Goal: Task Accomplishment & Management: Manage account settings

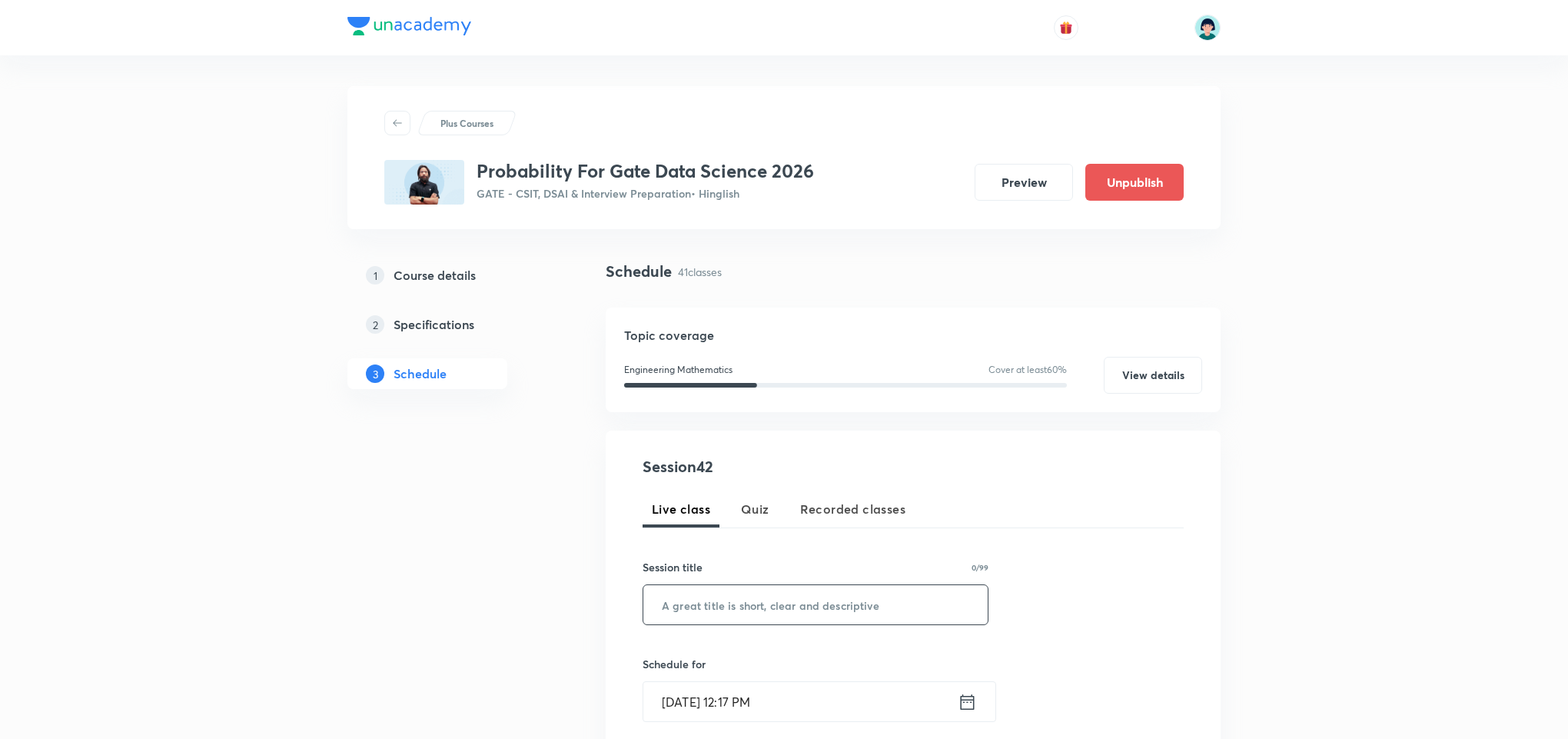
click at [724, 607] on input "text" at bounding box center [815, 605] width 345 height 39
paste input "Limit theorems 01"
click at [698, 608] on input "Limit theorems 01" at bounding box center [815, 605] width 345 height 39
type input "Limit Theorems 01"
click at [688, 695] on input "Sep 5, 2025, 12:17 PM" at bounding box center [800, 701] width 315 height 39
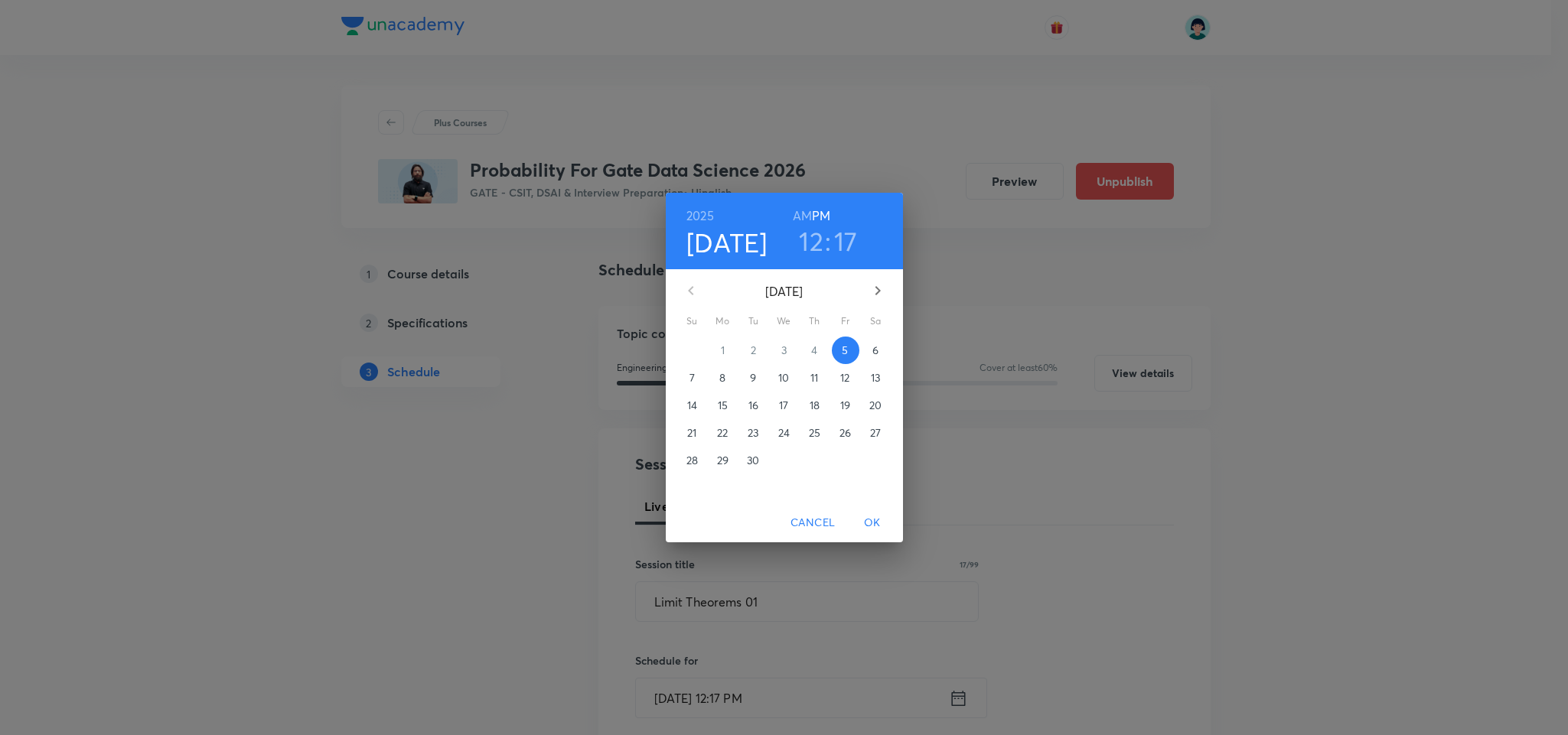
click at [817, 374] on p "11" at bounding box center [814, 377] width 8 height 15
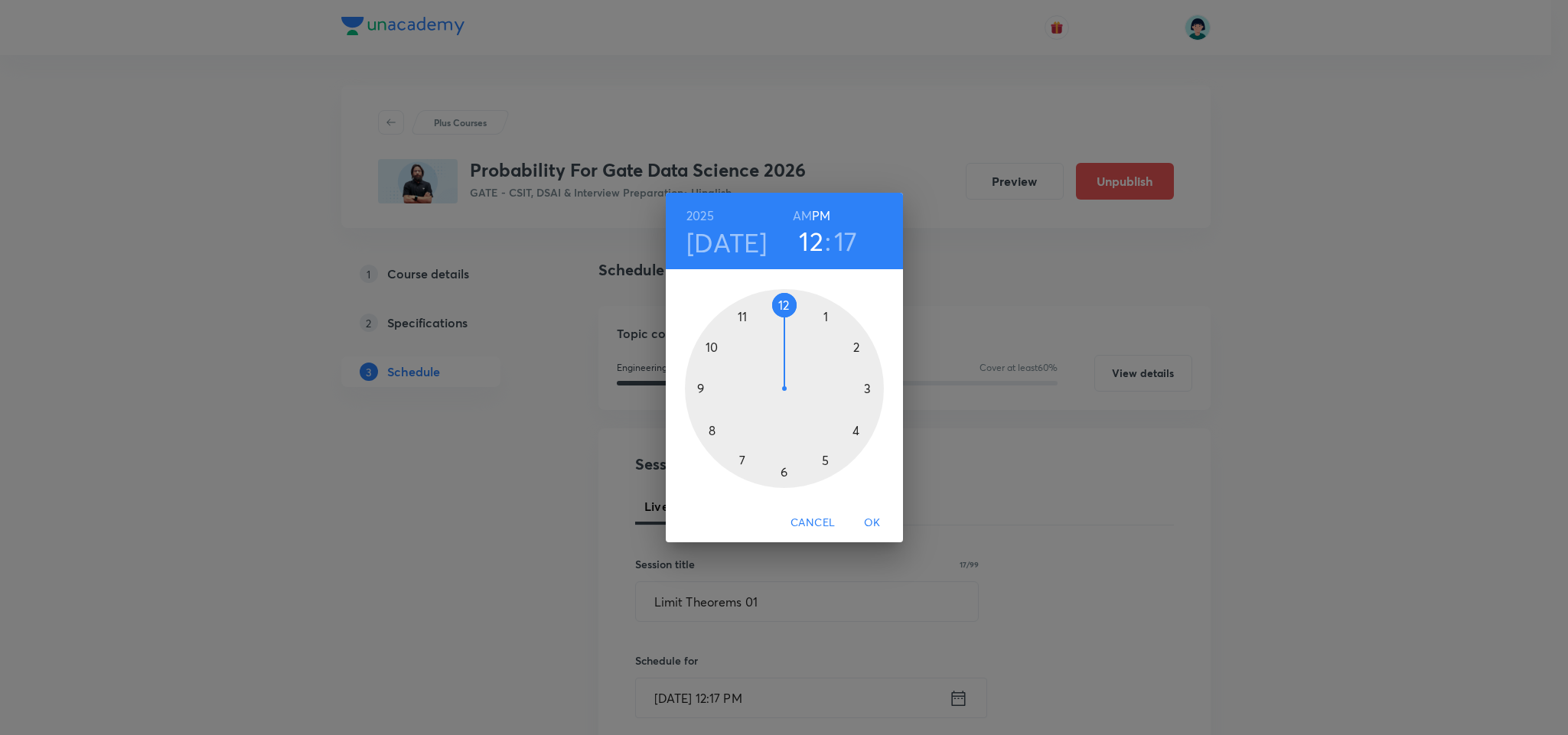
click at [712, 424] on div at bounding box center [784, 388] width 199 height 199
click at [809, 207] on h6 "AM" at bounding box center [802, 216] width 19 height 21
click at [785, 301] on div at bounding box center [784, 388] width 199 height 199
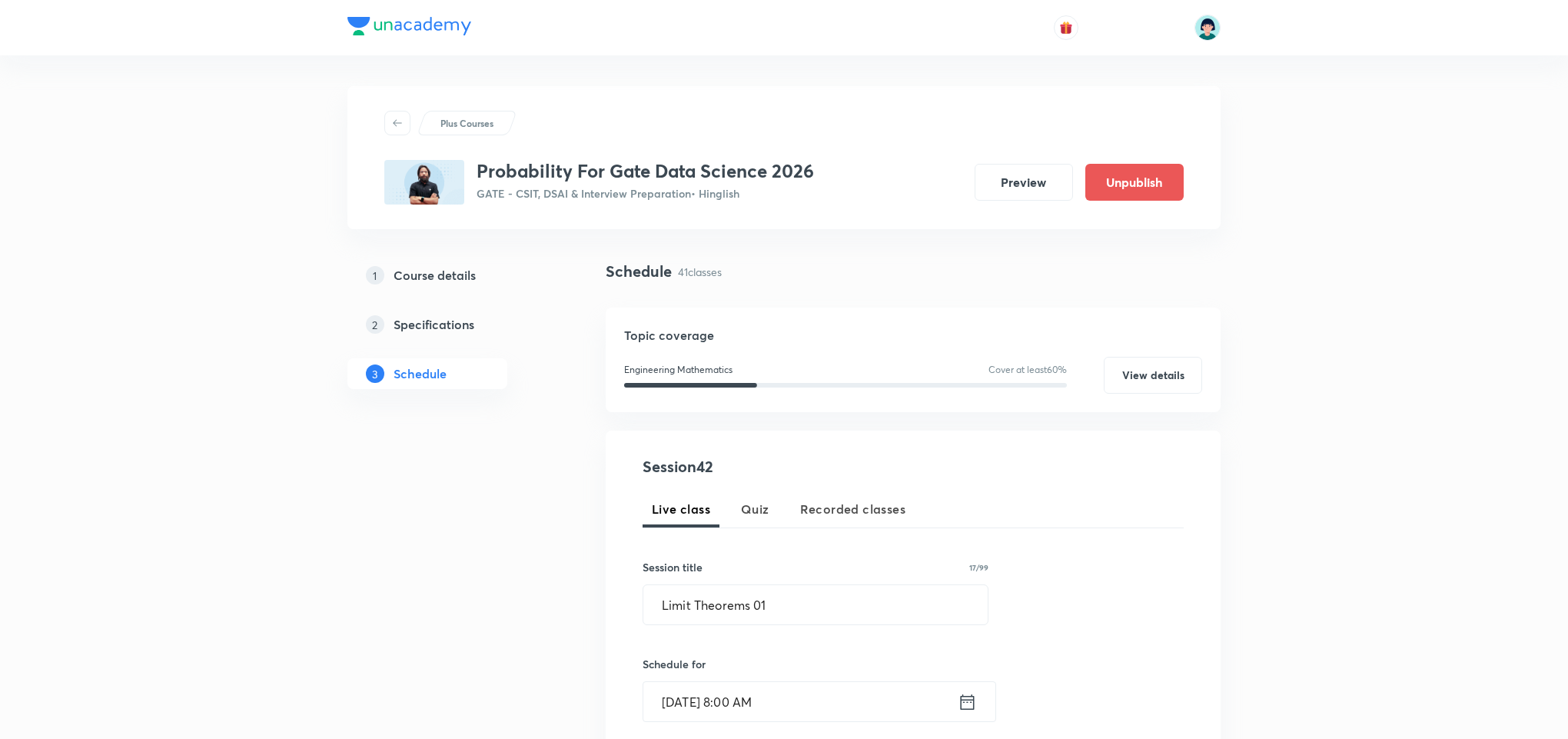
click at [813, 660] on h6 "Schedule for" at bounding box center [815, 663] width 346 height 16
click at [1130, 468] on div "Session 42 Live class Quiz Recorded classes Session title 17/99 Limit Theorems …" at bounding box center [913, 717] width 541 height 525
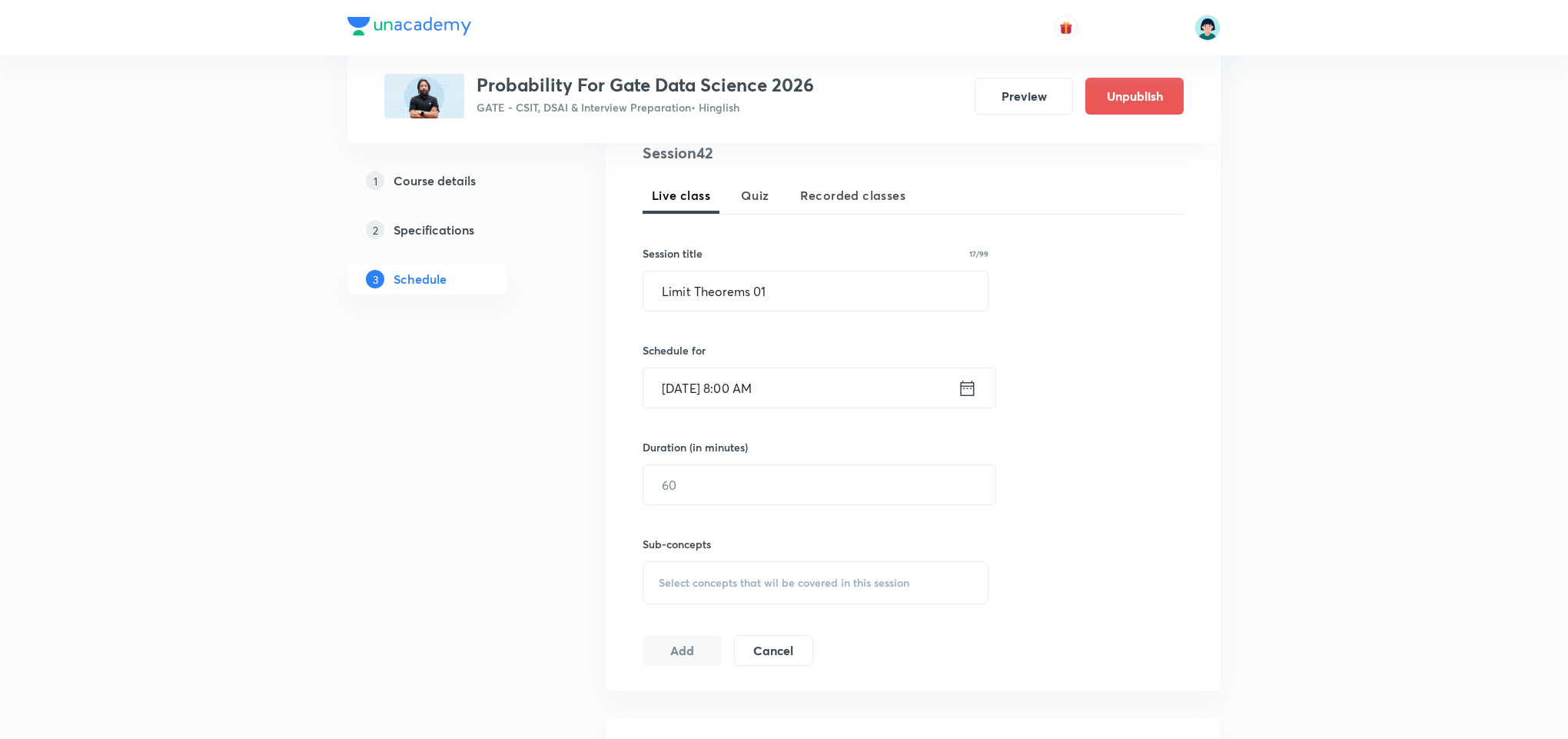
scroll to position [277, 0]
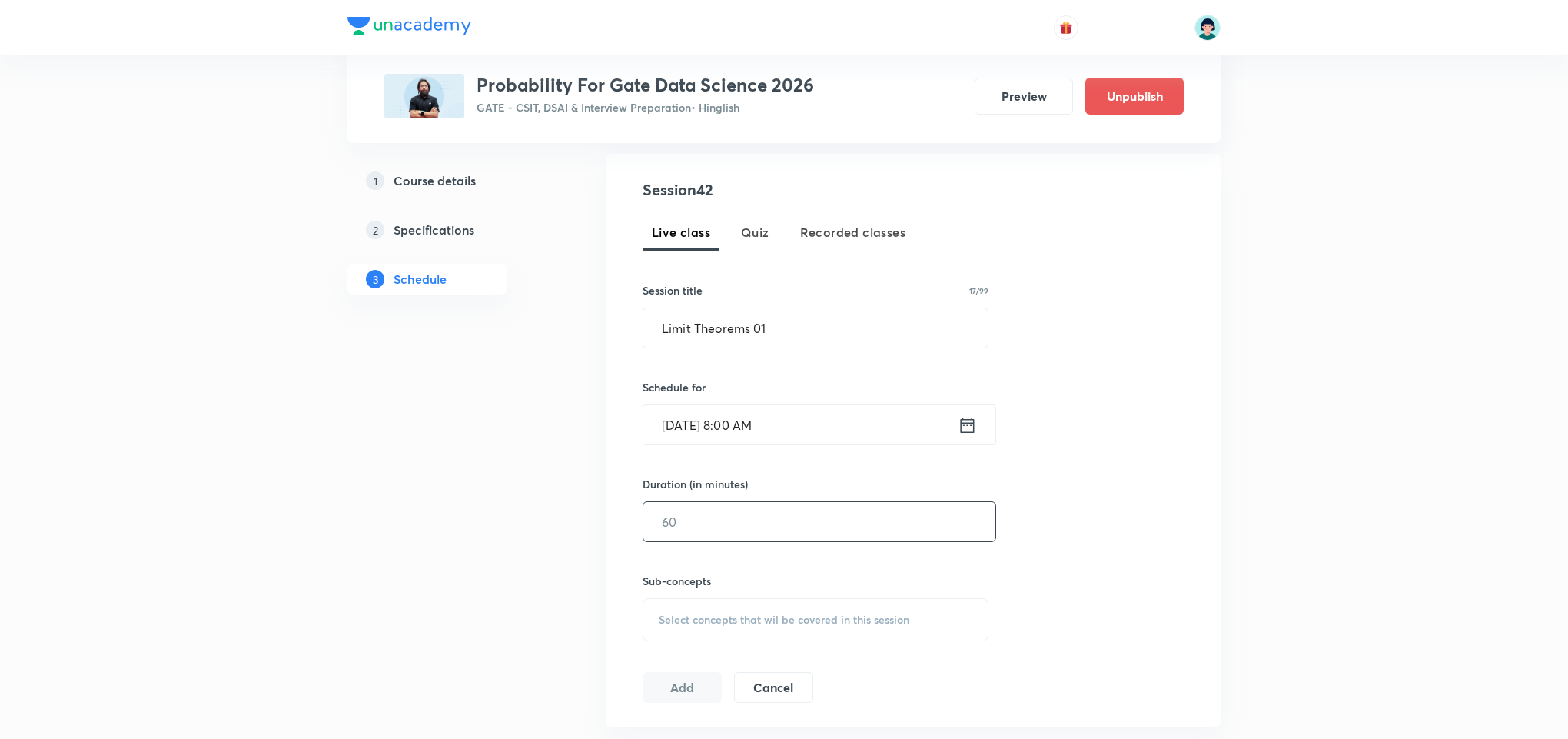
click at [780, 531] on input "text" at bounding box center [819, 521] width 352 height 39
type input "150"
click at [731, 600] on div "Select concepts that wil be covered in this session" at bounding box center [815, 620] width 346 height 43
click at [1045, 459] on div "Session 42 Live class Quiz Recorded classes Session title 17/99 Limit Theorems …" at bounding box center [913, 440] width 541 height 525
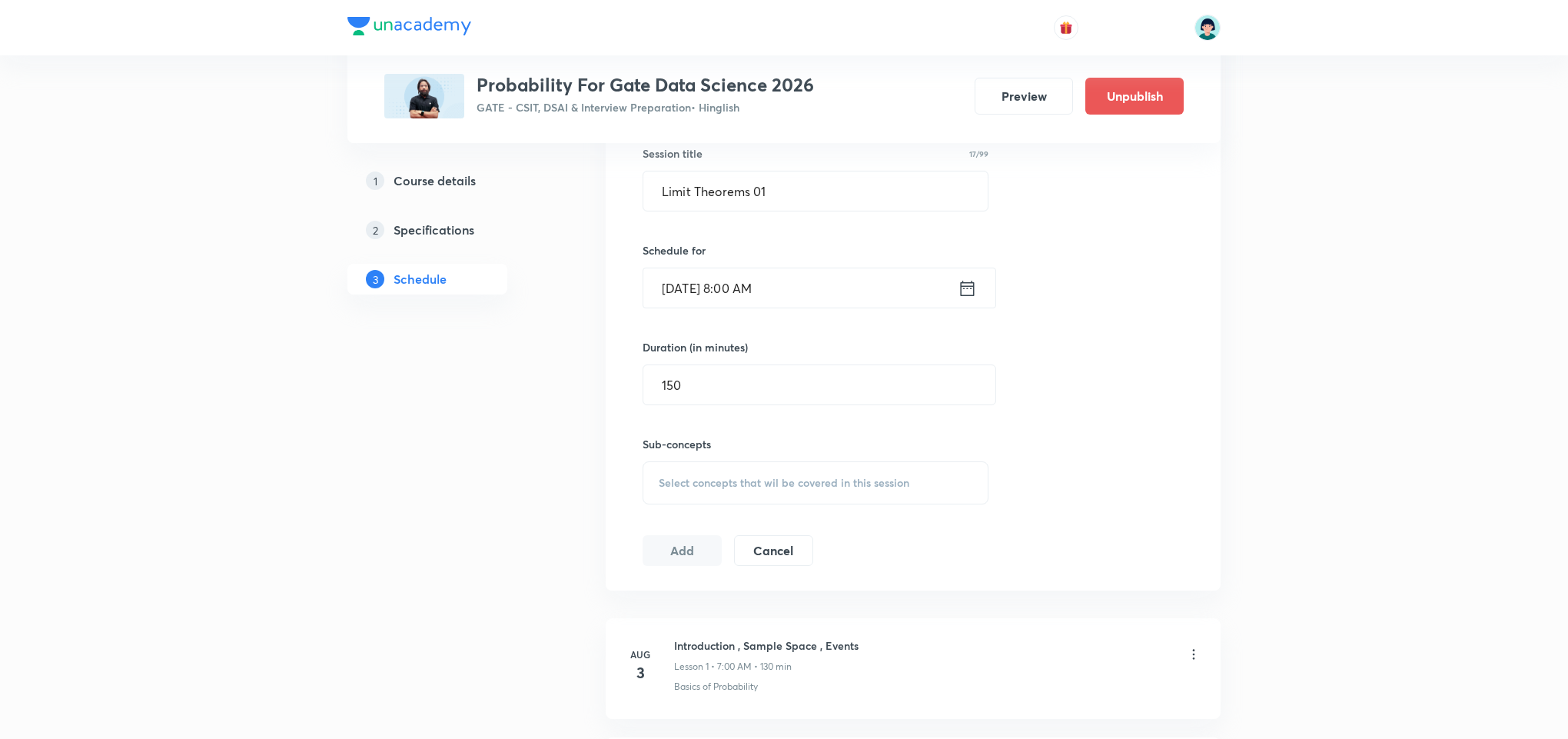
scroll to position [415, 0]
click at [879, 460] on div "Sub-concepts Select concepts that wil be covered in this session" at bounding box center [815, 468] width 346 height 69
click at [867, 468] on div "Select concepts that wil be covered in this session" at bounding box center [815, 481] width 346 height 43
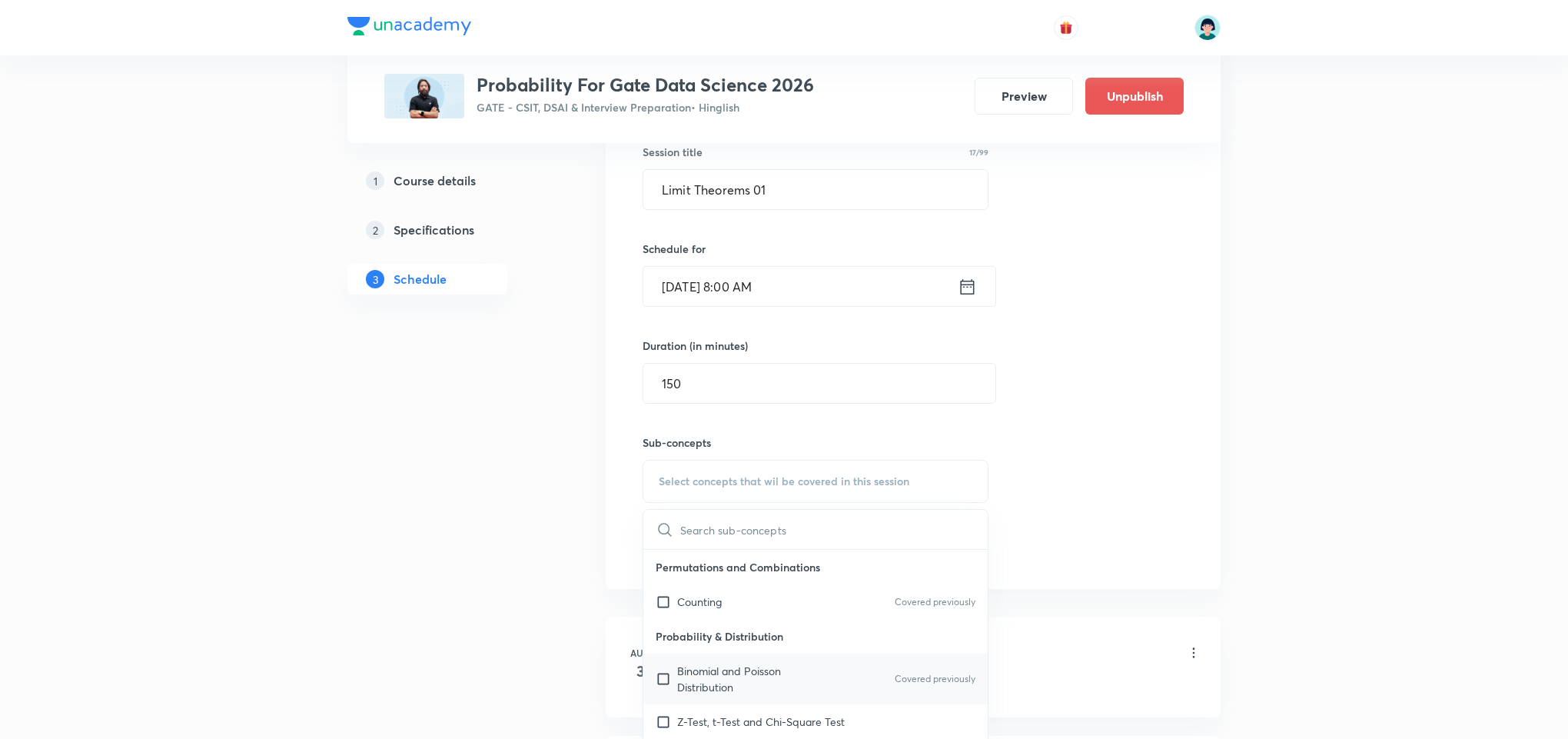
click at [718, 685] on p "Binomial and Poisson Distribution" at bounding box center [754, 679] width 155 height 32
checkbox input "true"
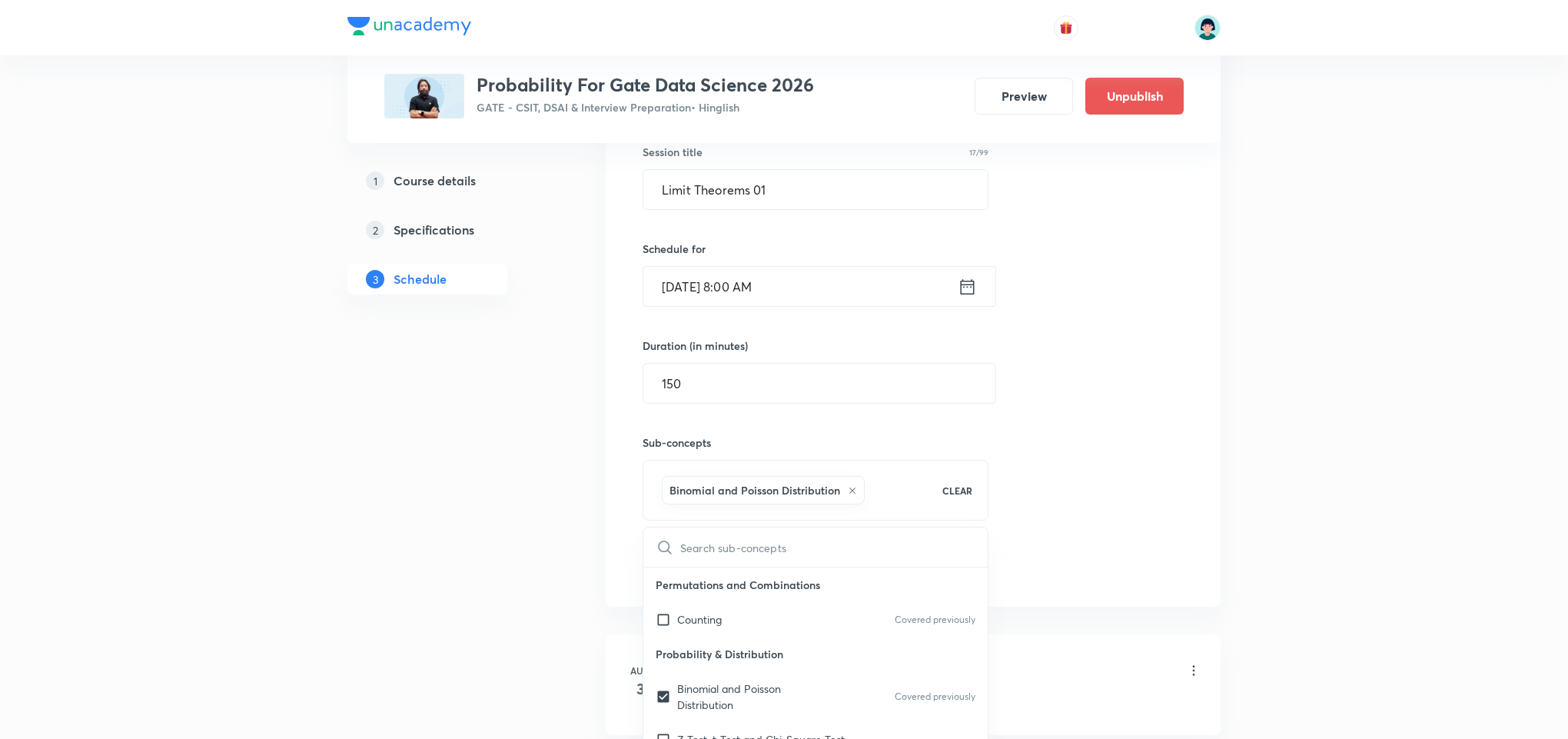
click at [1047, 336] on div "Session 42 Live class Quiz Recorded classes Session title 17/99 Limit Theorems …" at bounding box center [913, 311] width 541 height 542
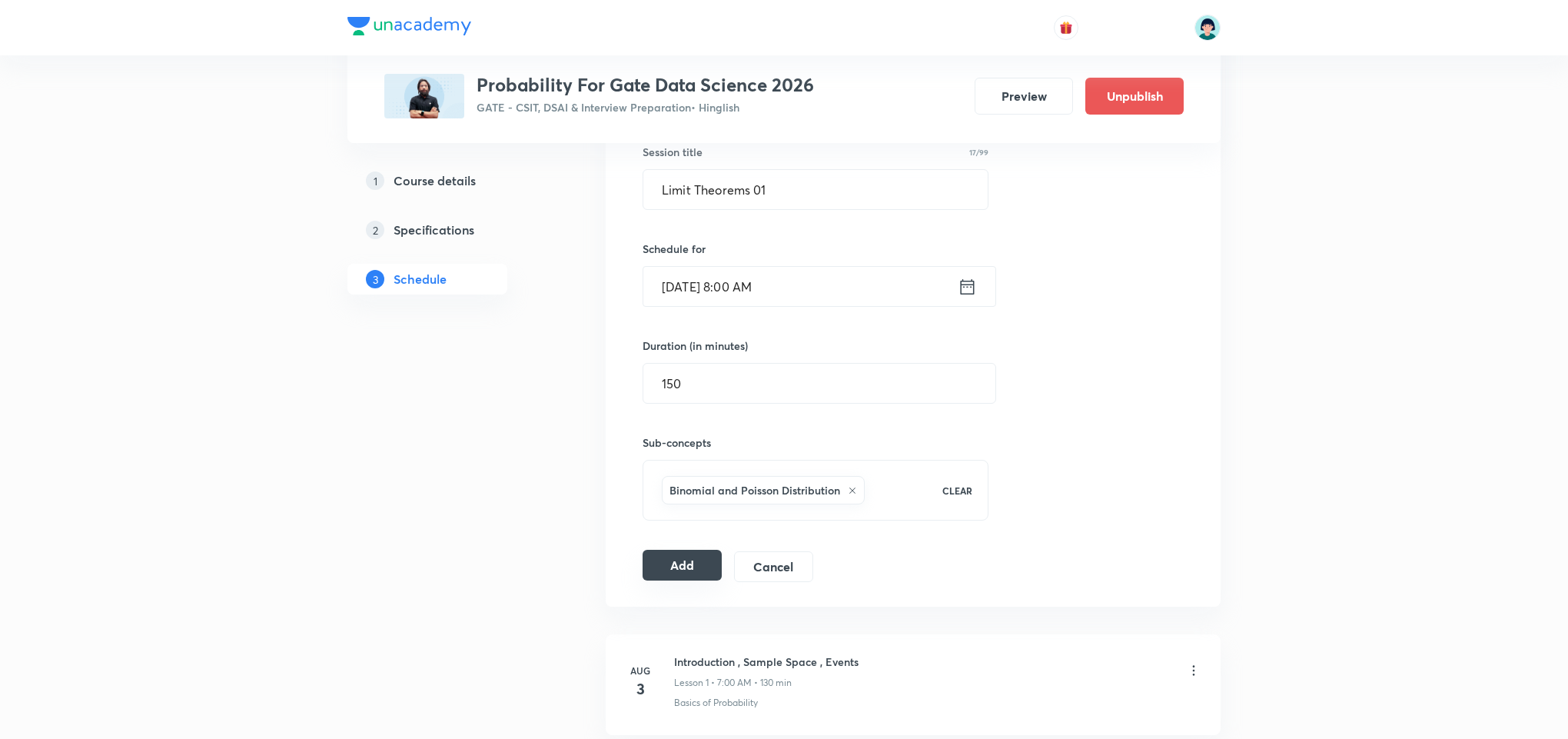
click at [683, 558] on button "Add" at bounding box center [681, 565] width 79 height 31
click at [843, 181] on input "Limit Theorems 01" at bounding box center [815, 189] width 345 height 39
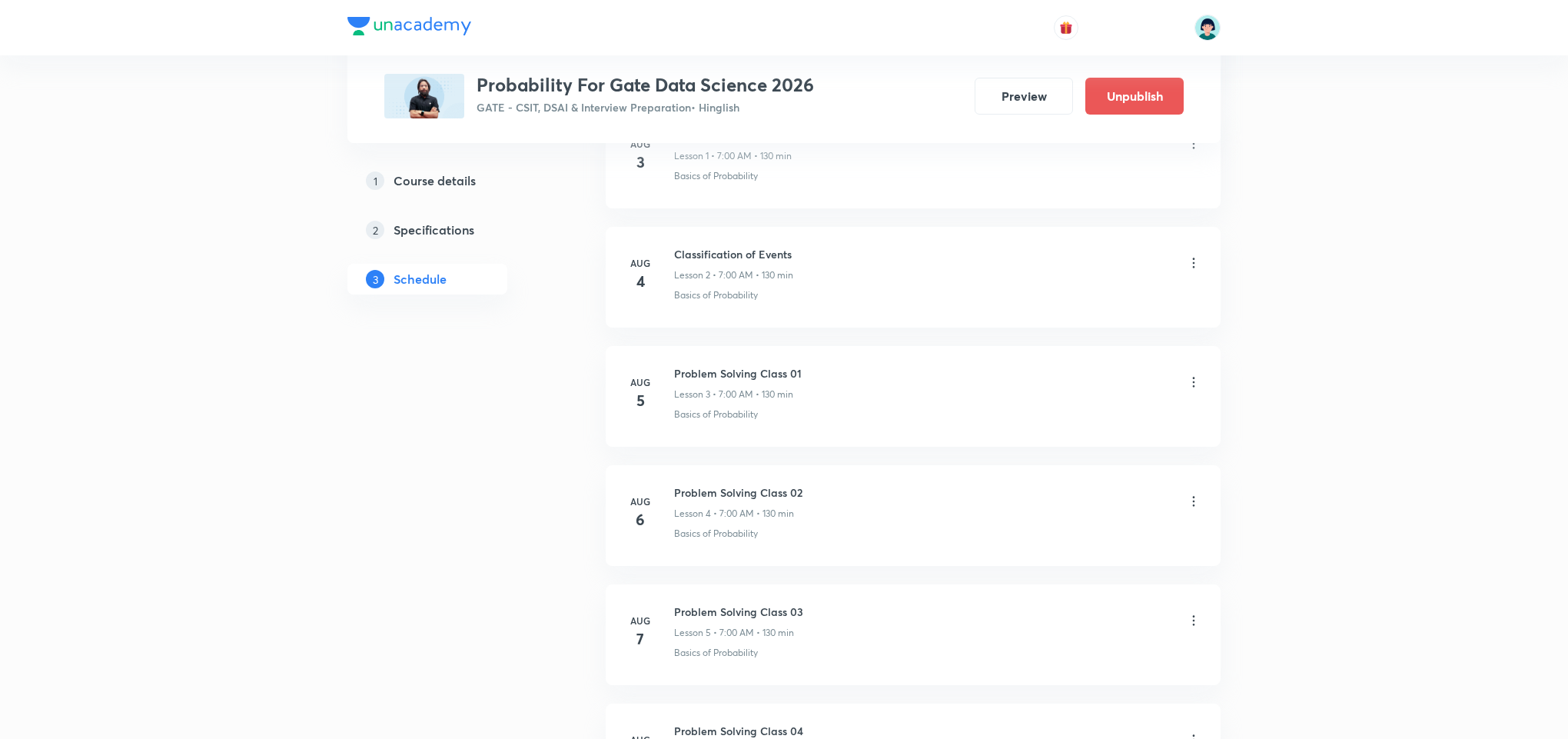
click at [809, 305] on li "Aug 4 Classification of Events Lesson 2 • 7:00 AM • 130 min Basics of Probabili…" at bounding box center [913, 277] width 614 height 101
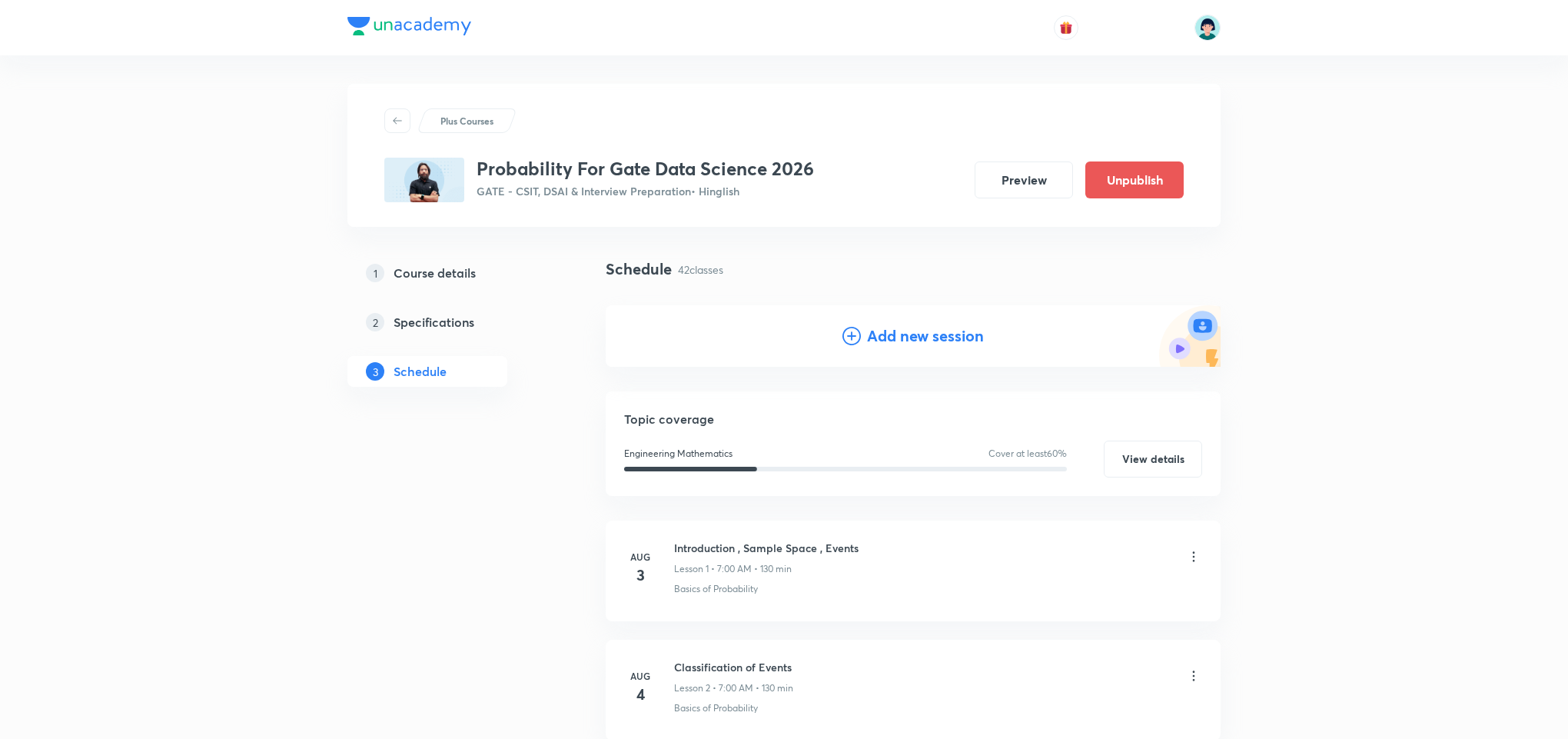
scroll to position [0, 0]
click at [883, 346] on h4 "Add new session" at bounding box center [925, 339] width 117 height 23
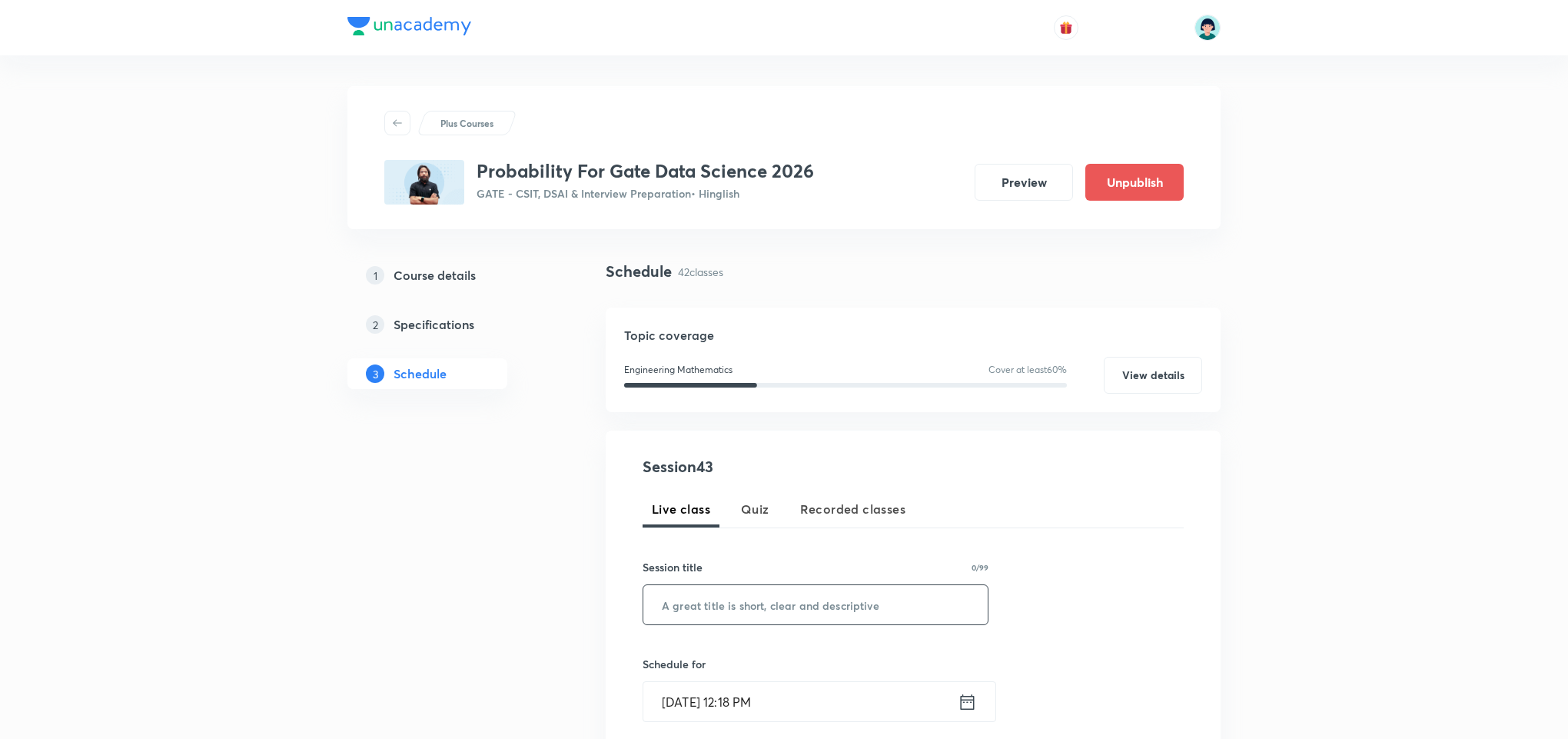
click at [725, 601] on input "text" at bounding box center [815, 605] width 345 height 39
paste input "Limit Theorems 01"
type input "Limit Theorems 02"
click at [682, 681] on div "Sep 5, 2025, 12:18 PM ​" at bounding box center [819, 701] width 354 height 41
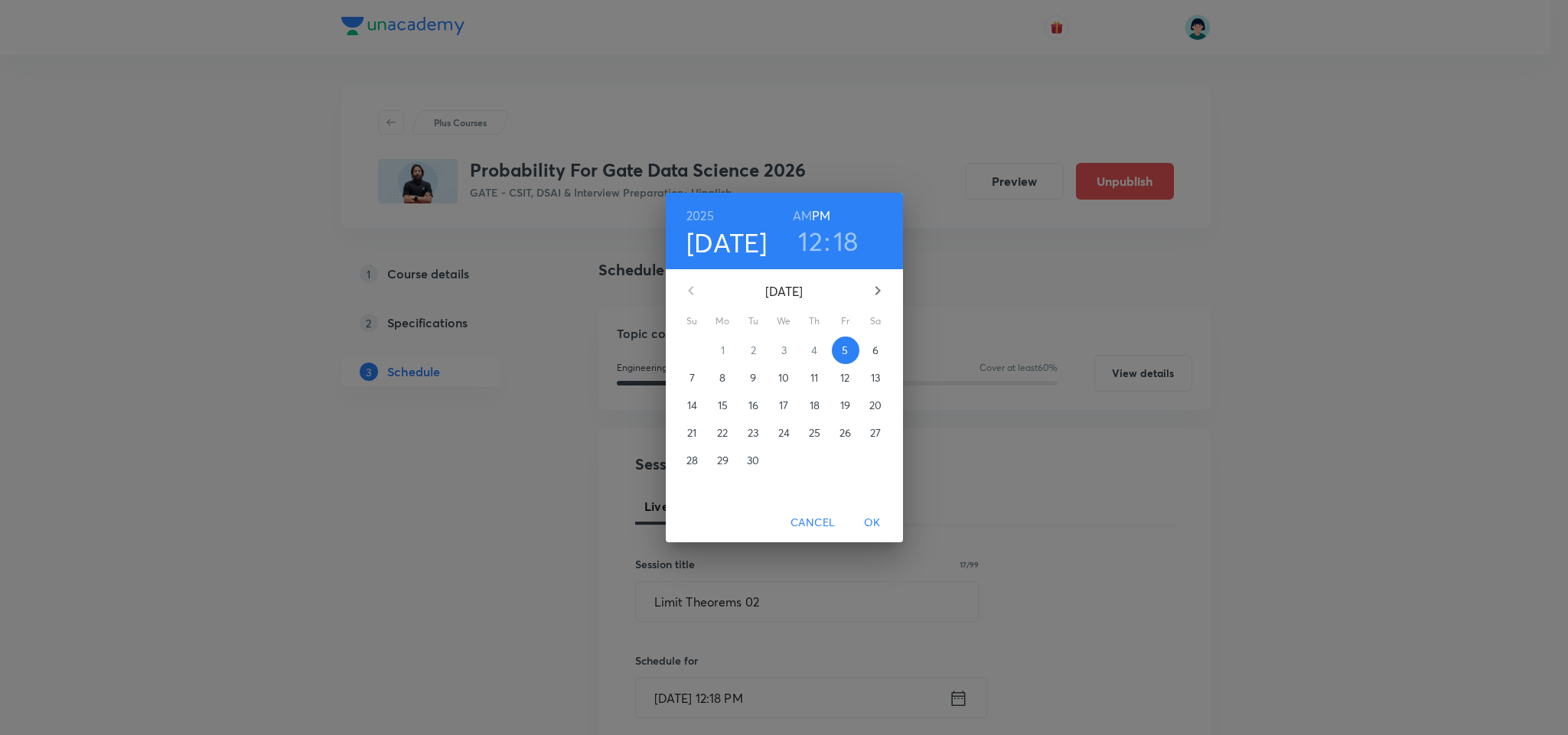
click at [849, 371] on p "12" at bounding box center [845, 377] width 9 height 15
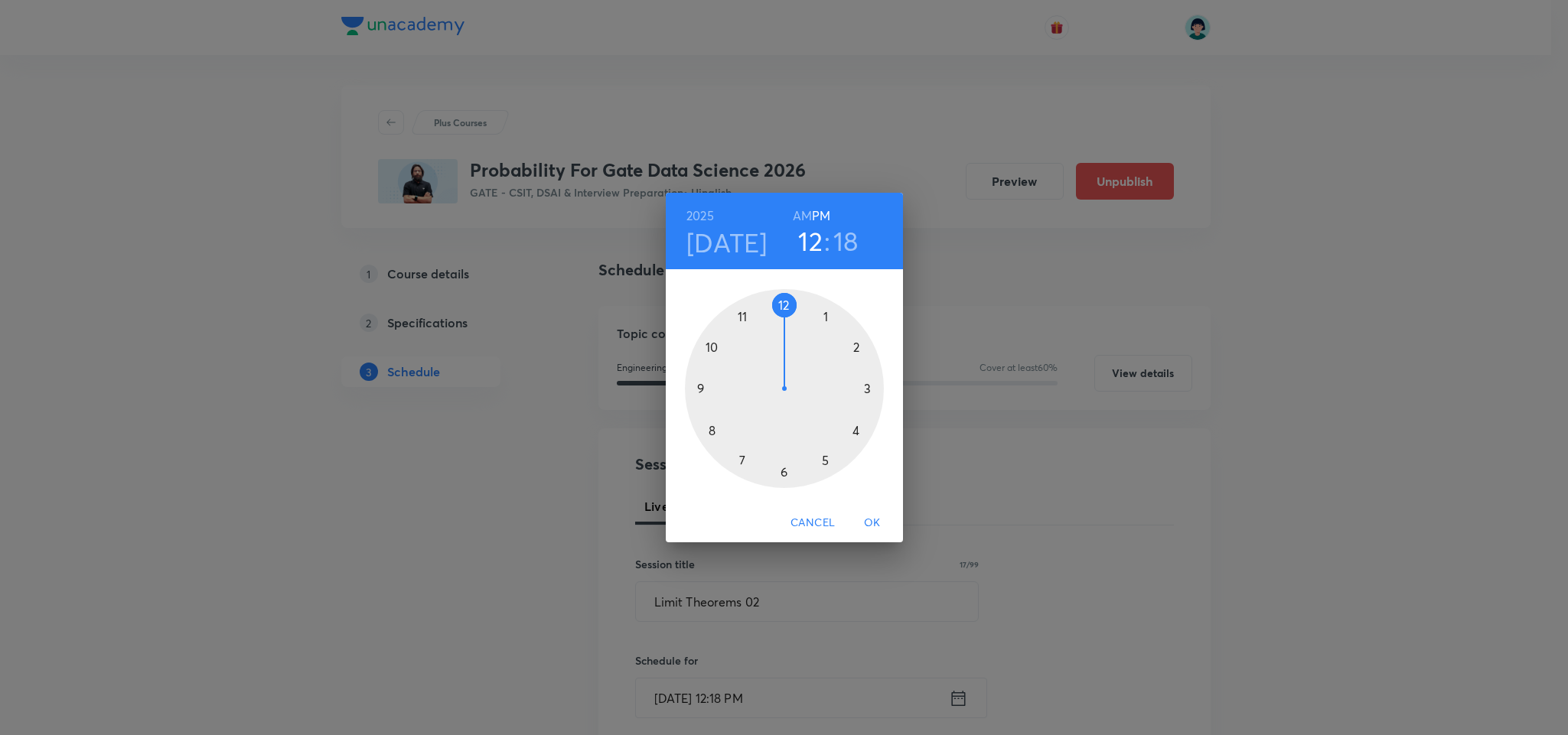
click at [709, 431] on div at bounding box center [784, 388] width 199 height 199
click at [804, 212] on h6 "AM" at bounding box center [802, 216] width 19 height 21
click at [781, 303] on div at bounding box center [784, 388] width 199 height 199
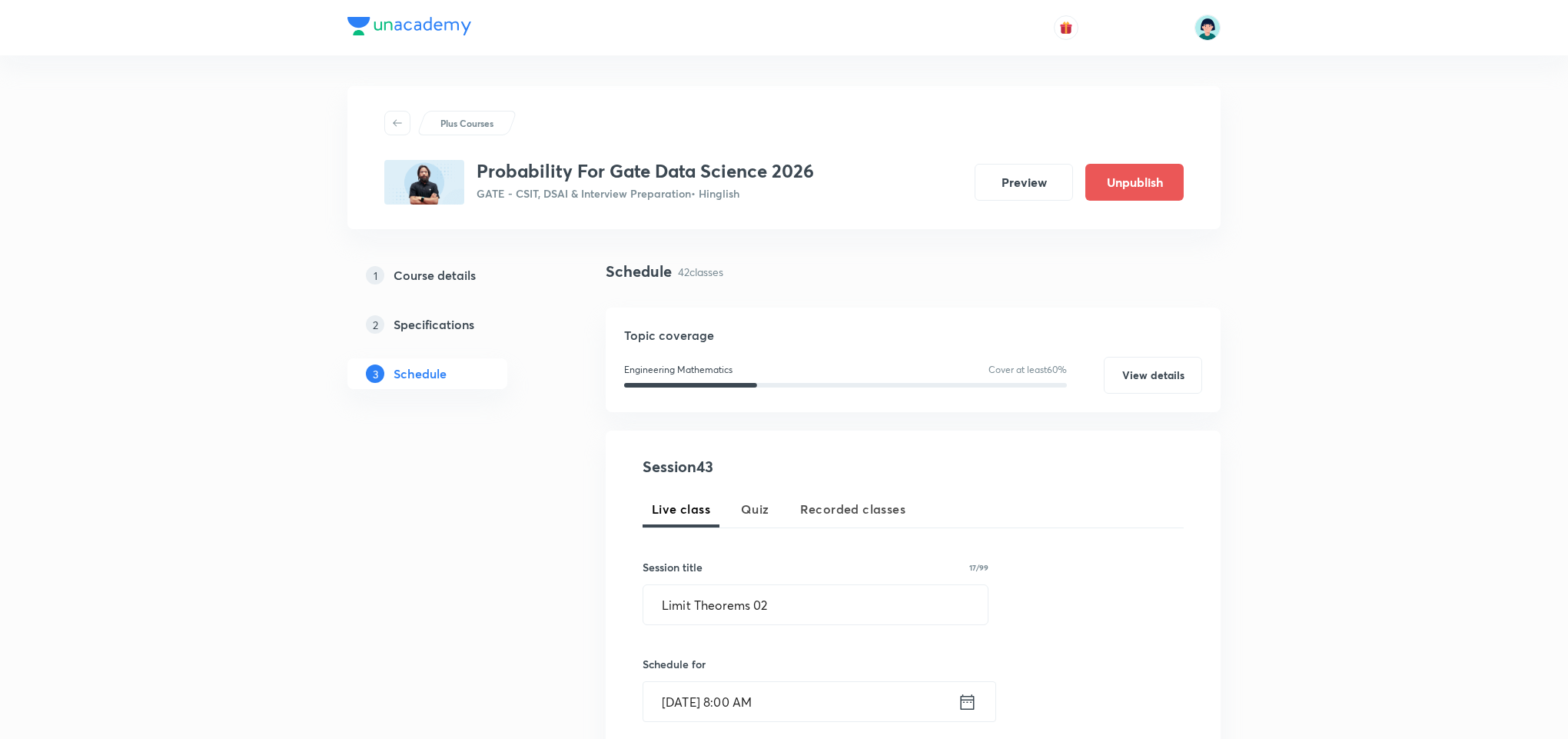
click at [826, 559] on div "Session title 17/99" at bounding box center [815, 567] width 346 height 16
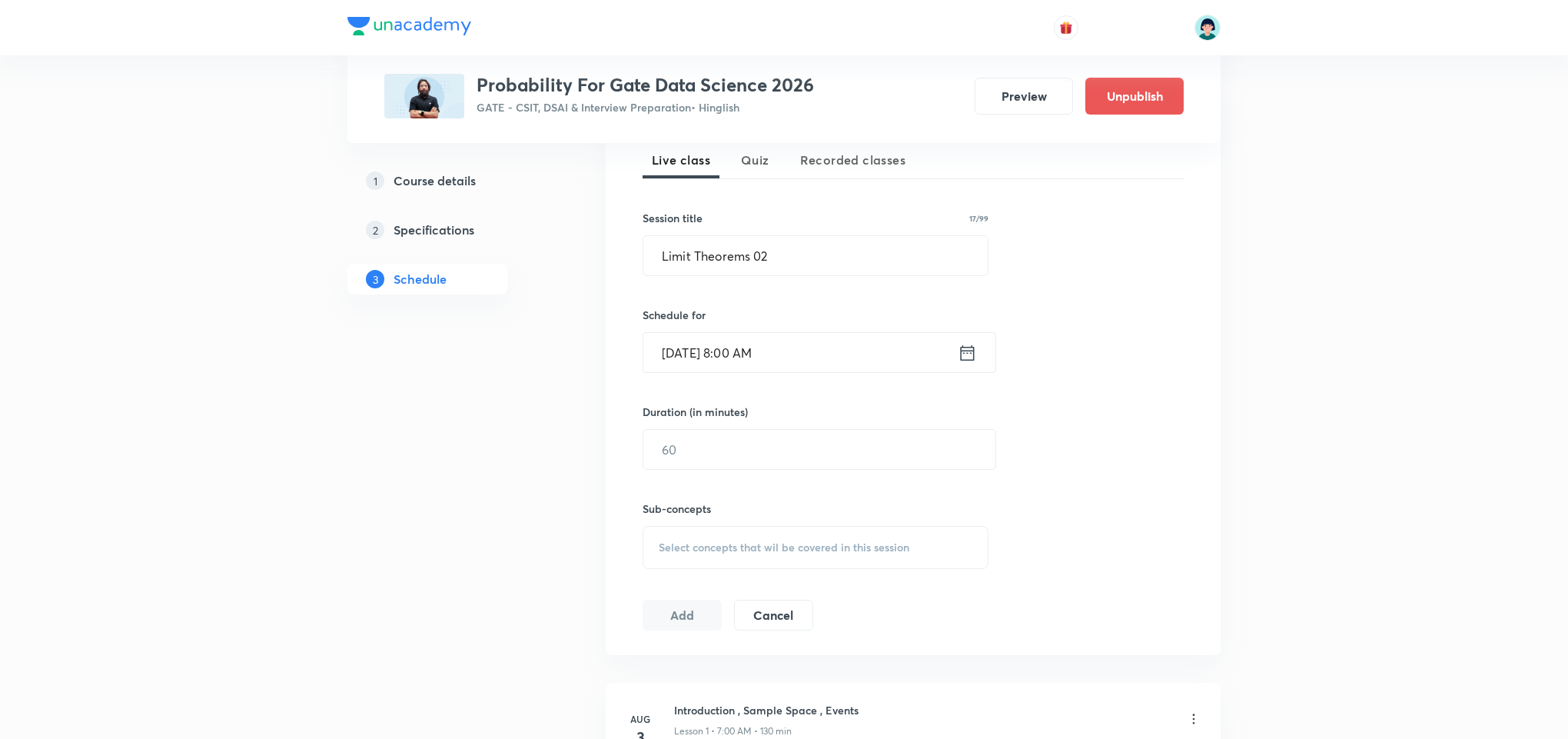
scroll to position [369, 0]
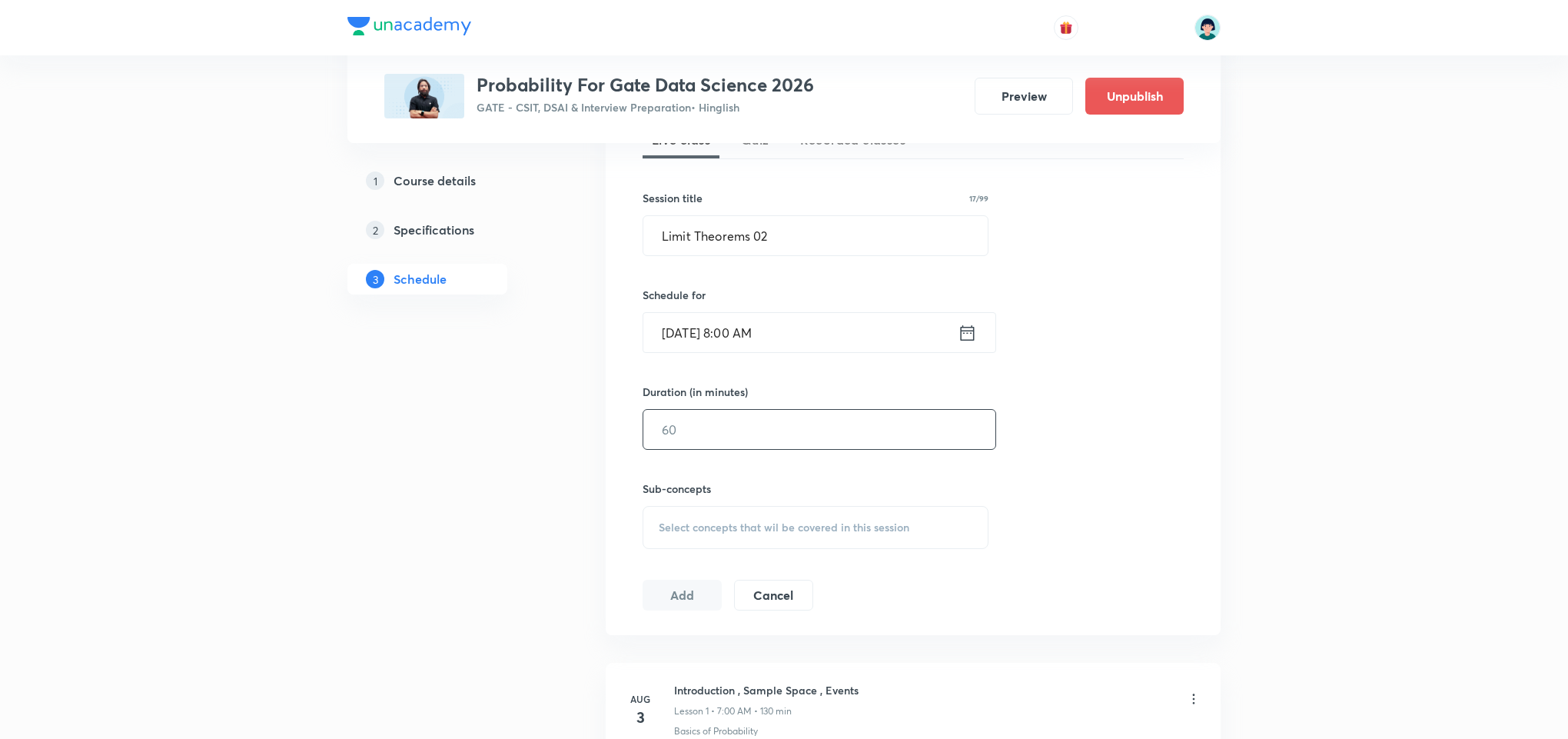
click at [697, 429] on input "text" at bounding box center [819, 429] width 352 height 39
type input "120"
click at [801, 503] on div "Sub-concepts Select concepts that wil be covered in this session" at bounding box center [815, 515] width 346 height 69
click at [823, 522] on span "Select concepts that wil be covered in this session" at bounding box center [783, 528] width 251 height 12
click at [685, 700] on p "Probability & Distribution" at bounding box center [815, 682] width 345 height 35
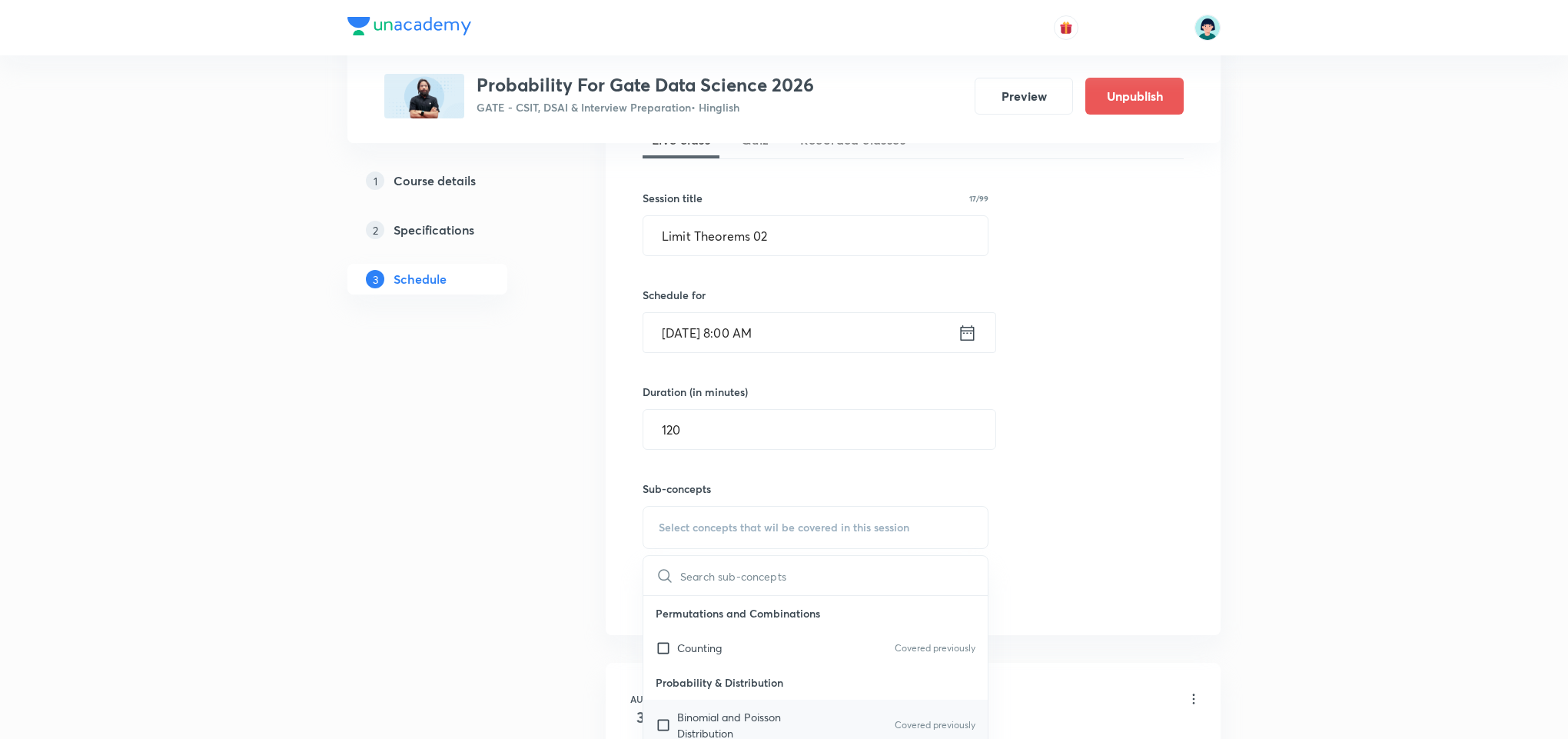
click at [708, 717] on p "Binomial and Poisson Distribution" at bounding box center [754, 725] width 155 height 32
checkbox input "true"
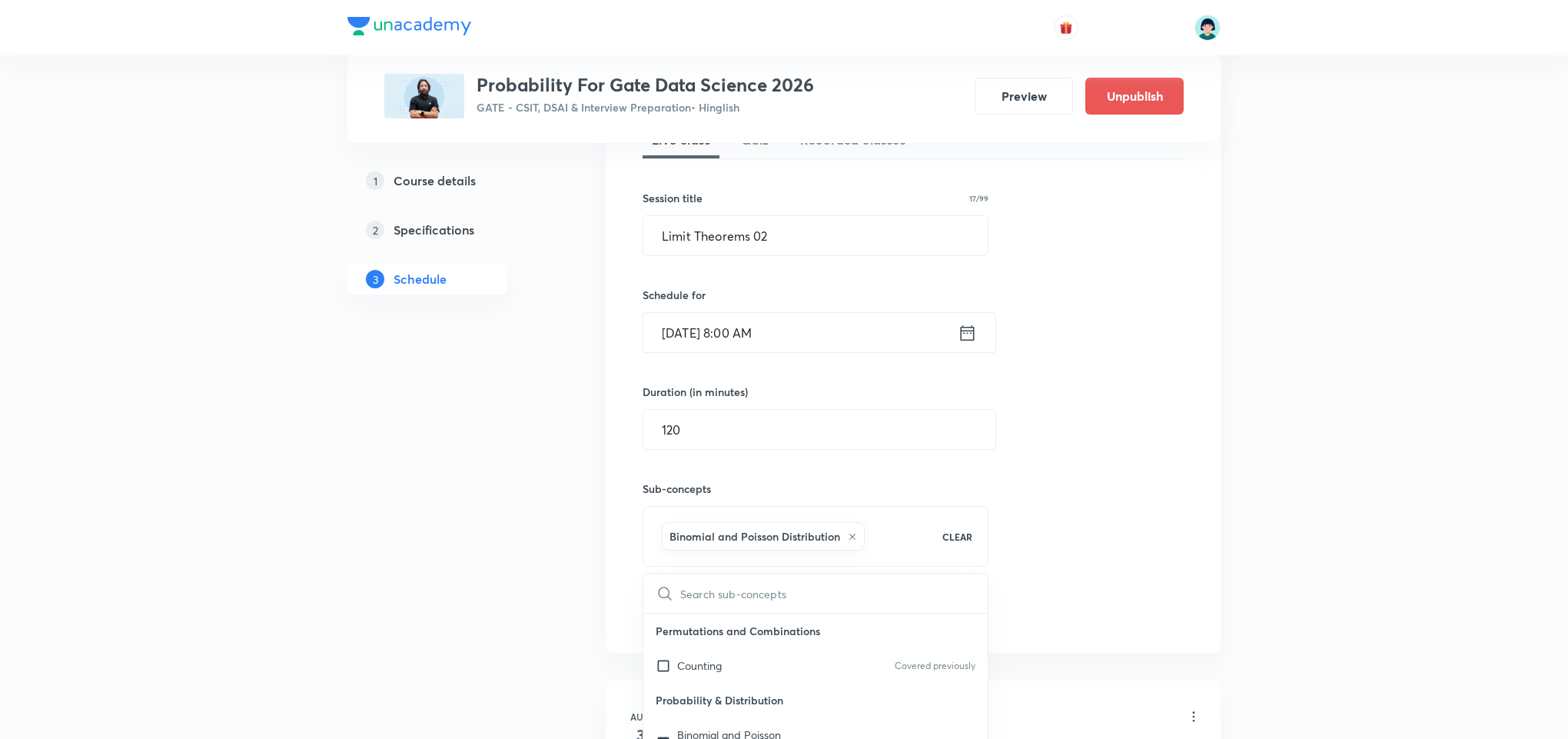
click at [667, 616] on button "Add" at bounding box center [681, 612] width 79 height 31
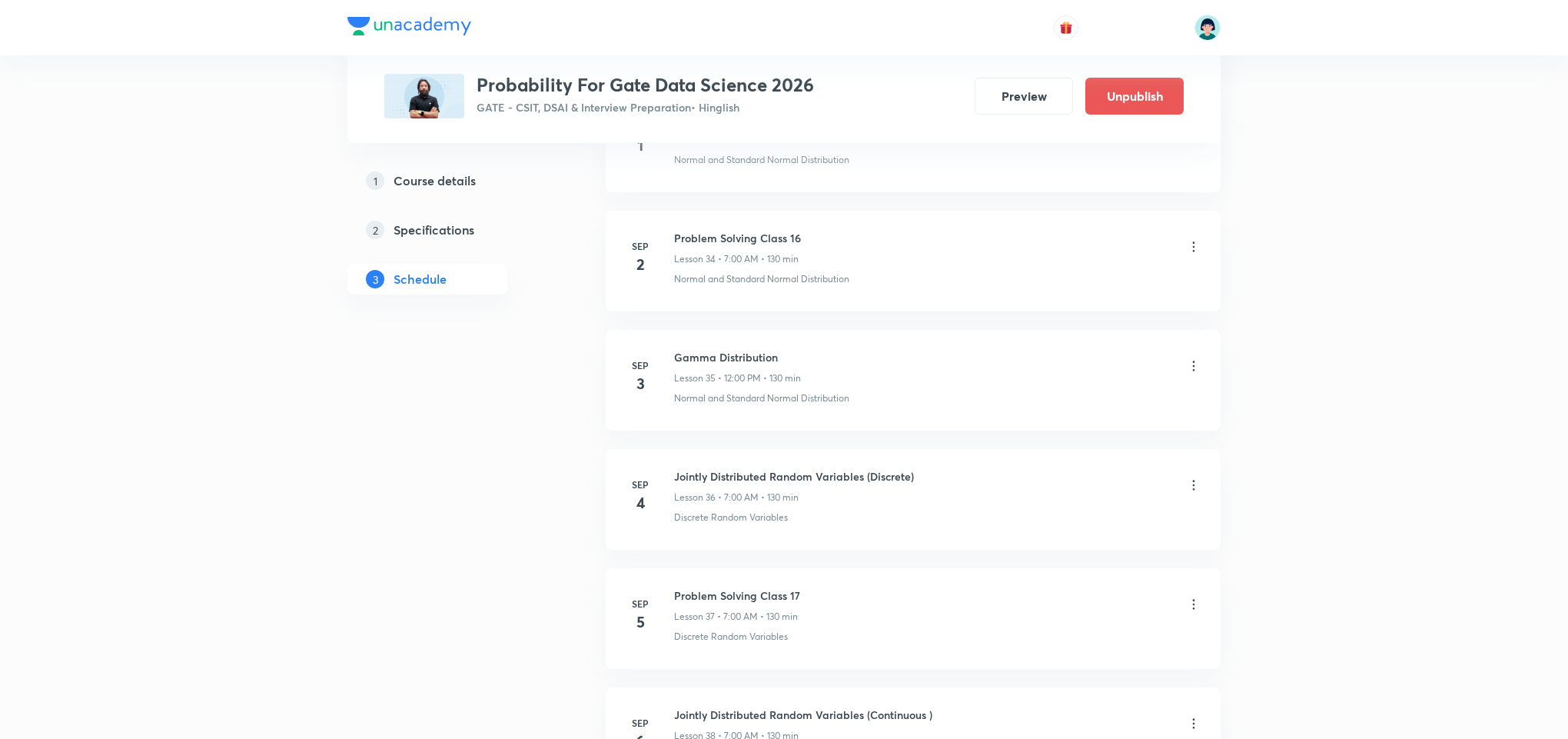
scroll to position [4949, 0]
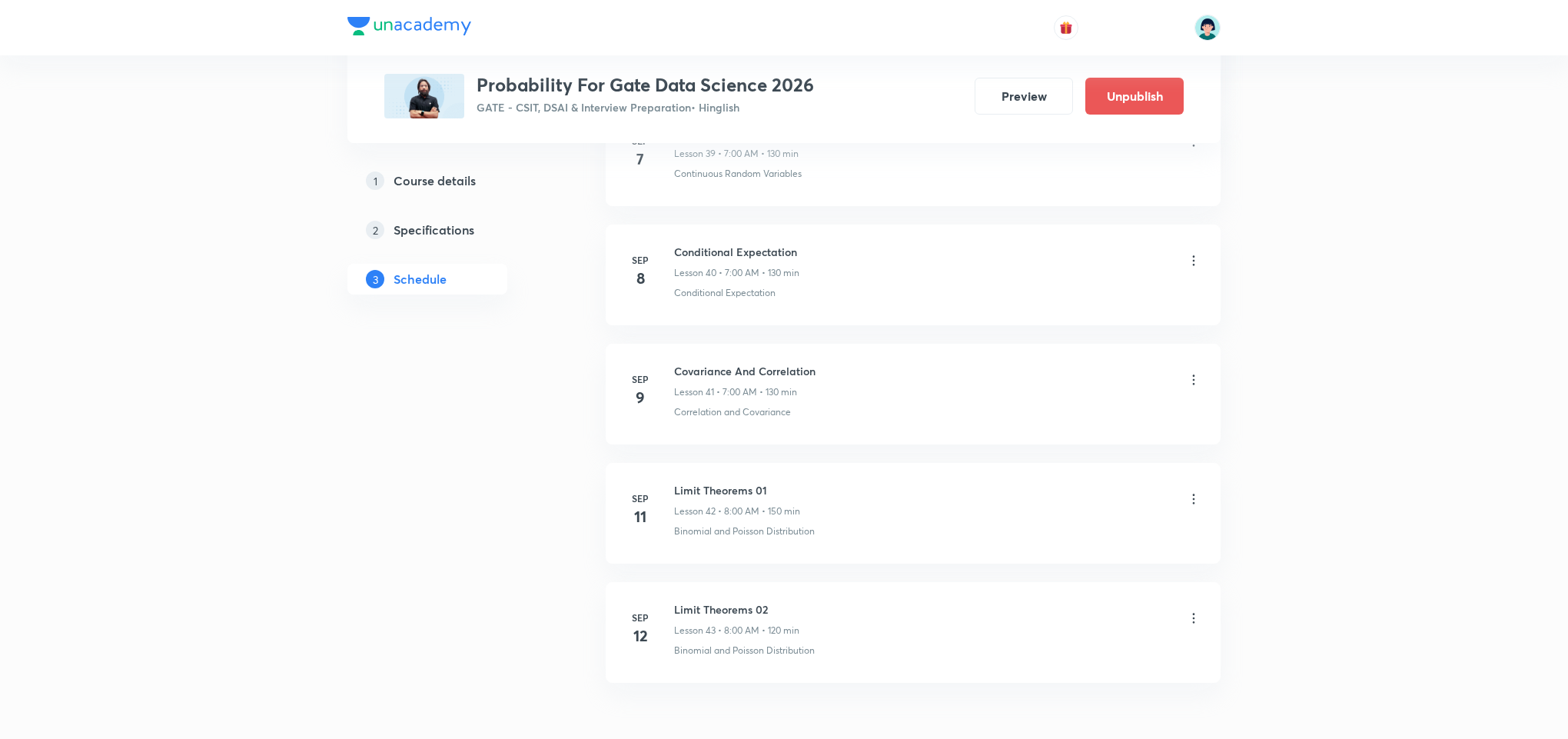
click at [850, 419] on div "Covariance And Correlation Lesson 41 • 7:00 AM • 130 min Correlation and Covari…" at bounding box center [937, 391] width 527 height 56
click at [833, 564] on li "Sep 11 Limit Theorems 01 Lesson 42 • 8:00 AM • 150 min Binomial and Poisson Dis…" at bounding box center [913, 513] width 614 height 101
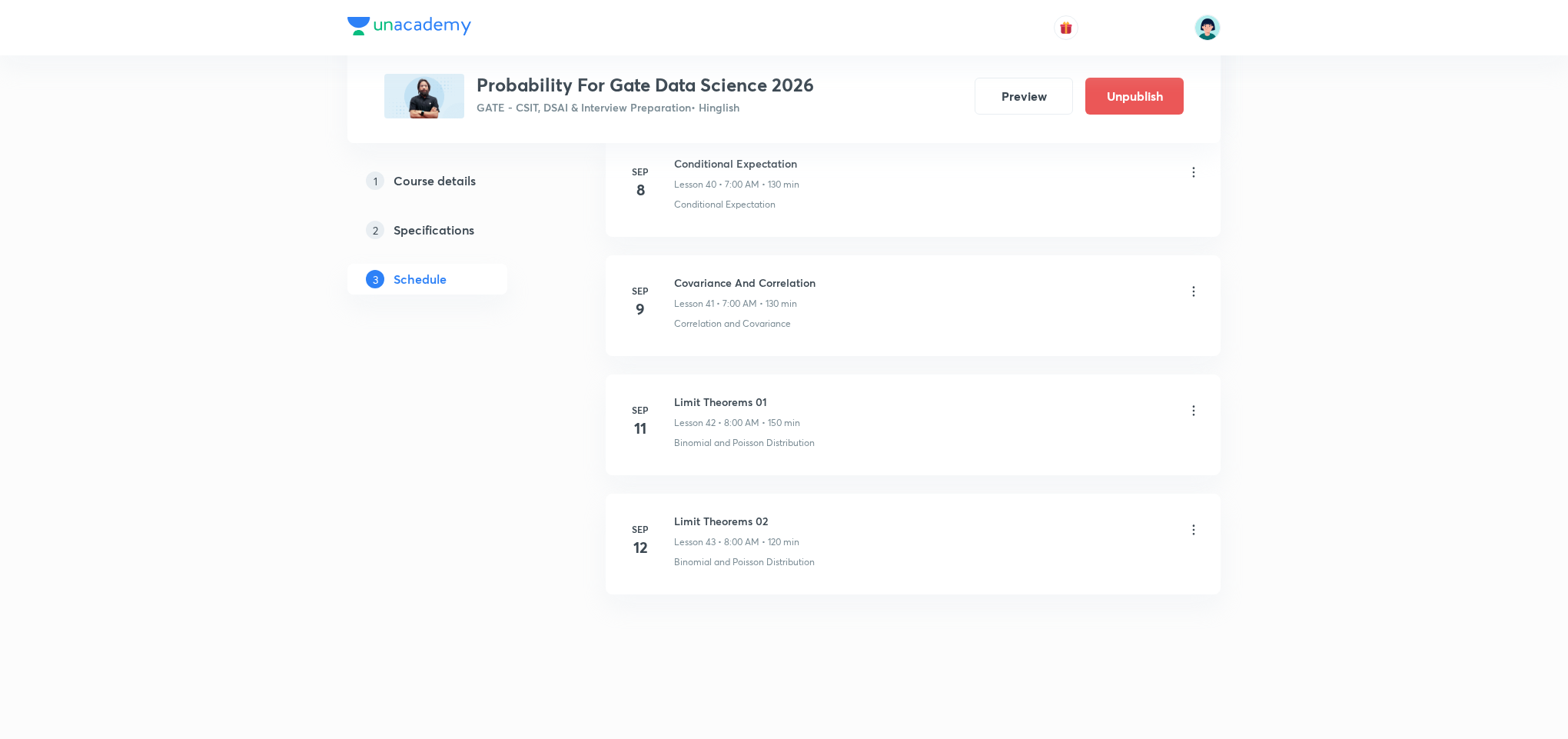
scroll to position [5069, 0]
drag, startPoint x: 1188, startPoint y: 538, endPoint x: 1196, endPoint y: 528, distance: 12.8
click at [1196, 528] on div at bounding box center [1193, 531] width 15 height 18
click at [1189, 531] on icon at bounding box center [1193, 530] width 15 height 15
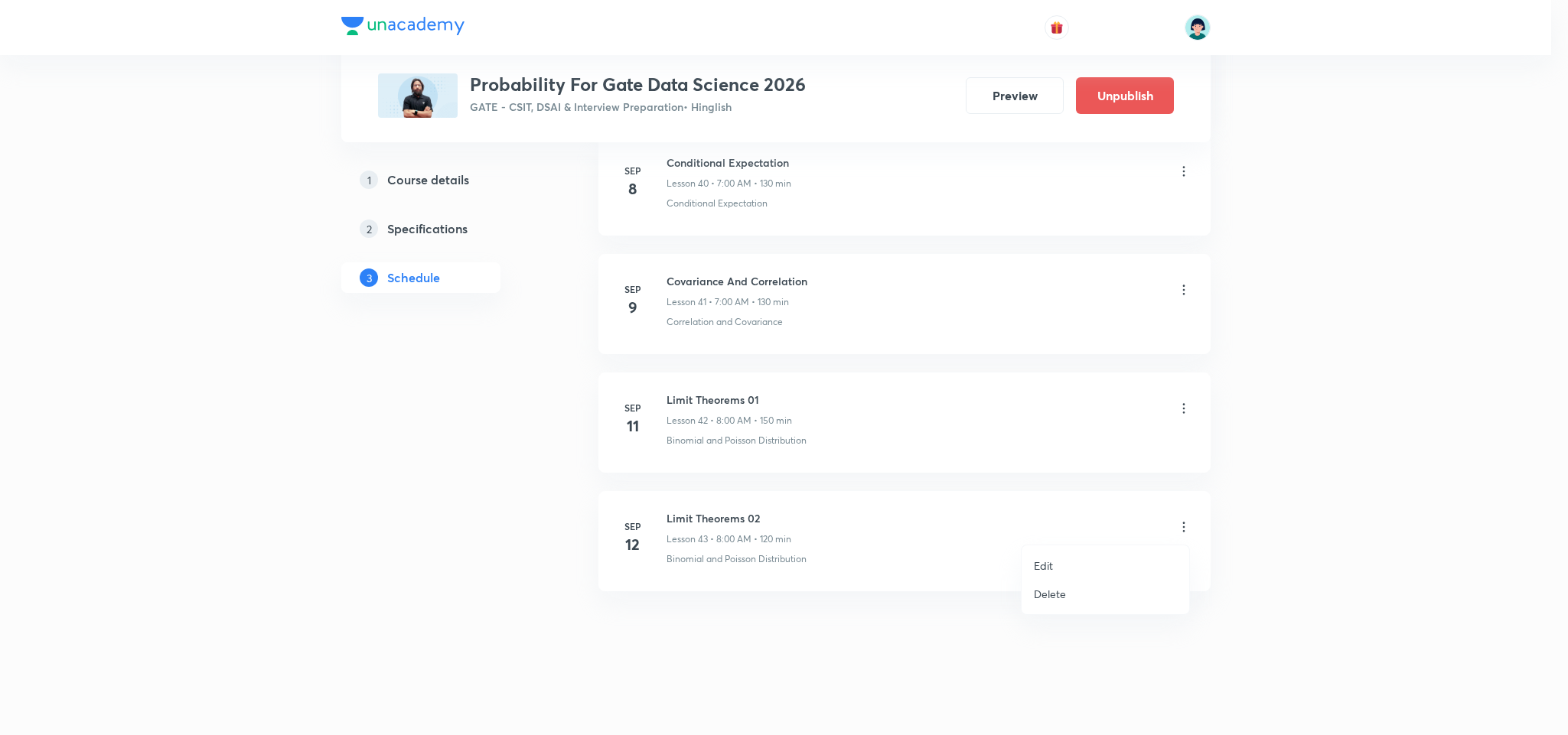
click at [1047, 565] on p "Edit" at bounding box center [1043, 565] width 19 height 16
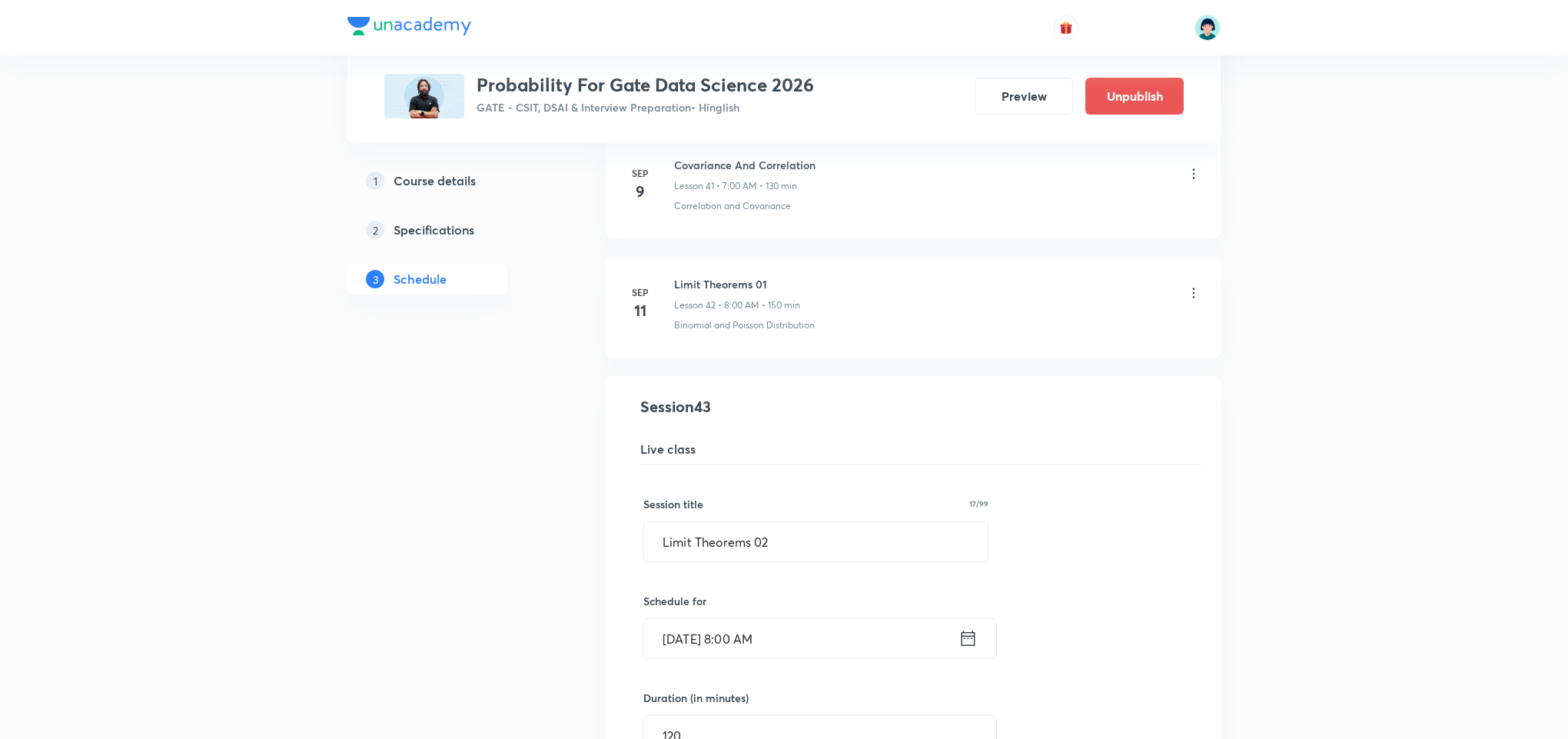
drag, startPoint x: 731, startPoint y: 655, endPoint x: 691, endPoint y: 616, distance: 55.9
click at [691, 616] on div "Session title 17/99 Limit Theorems 02 ​ Schedule for Sep 12, 2025, 8:00 AM ​ Du…" at bounding box center [913, 700] width 540 height 469
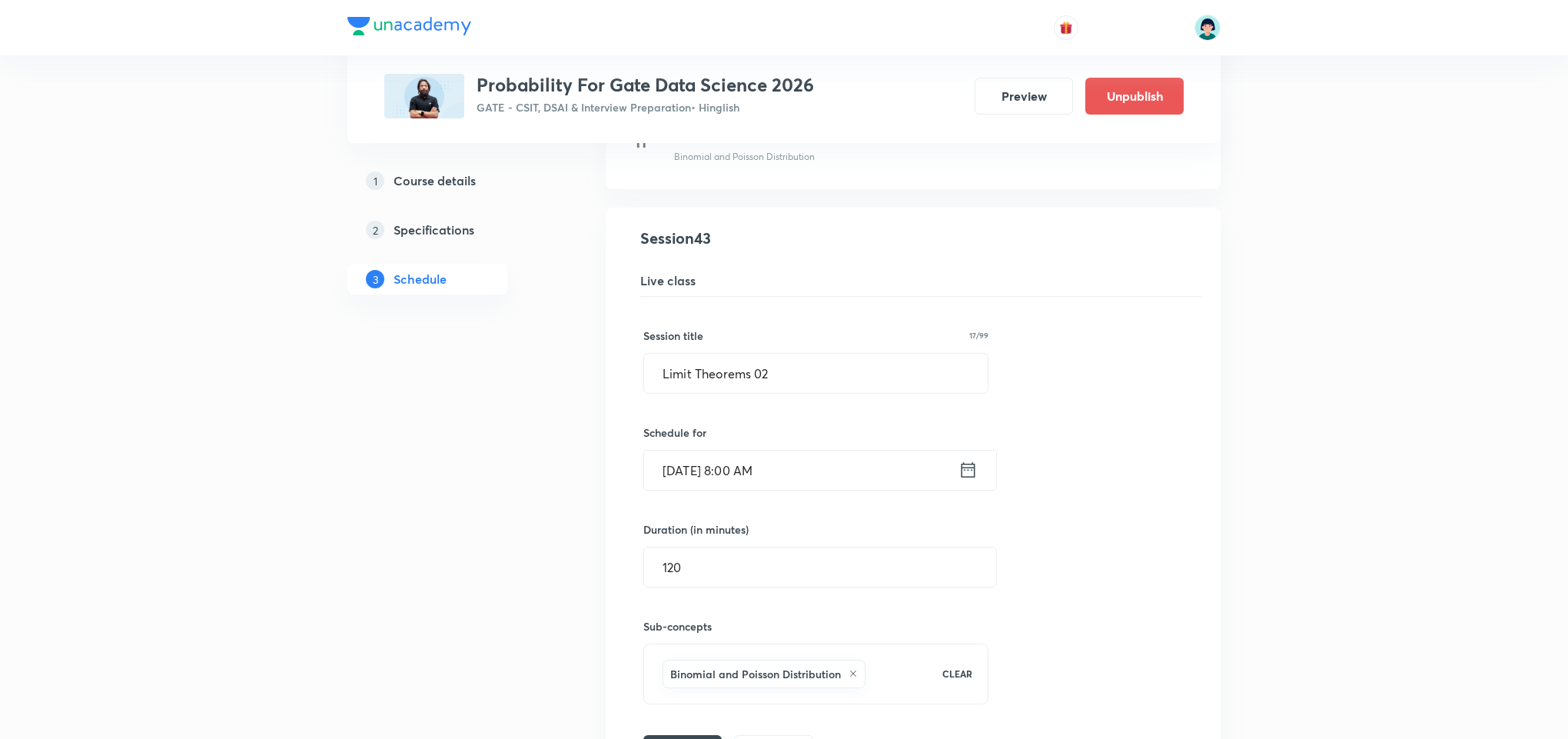
scroll to position [5253, 0]
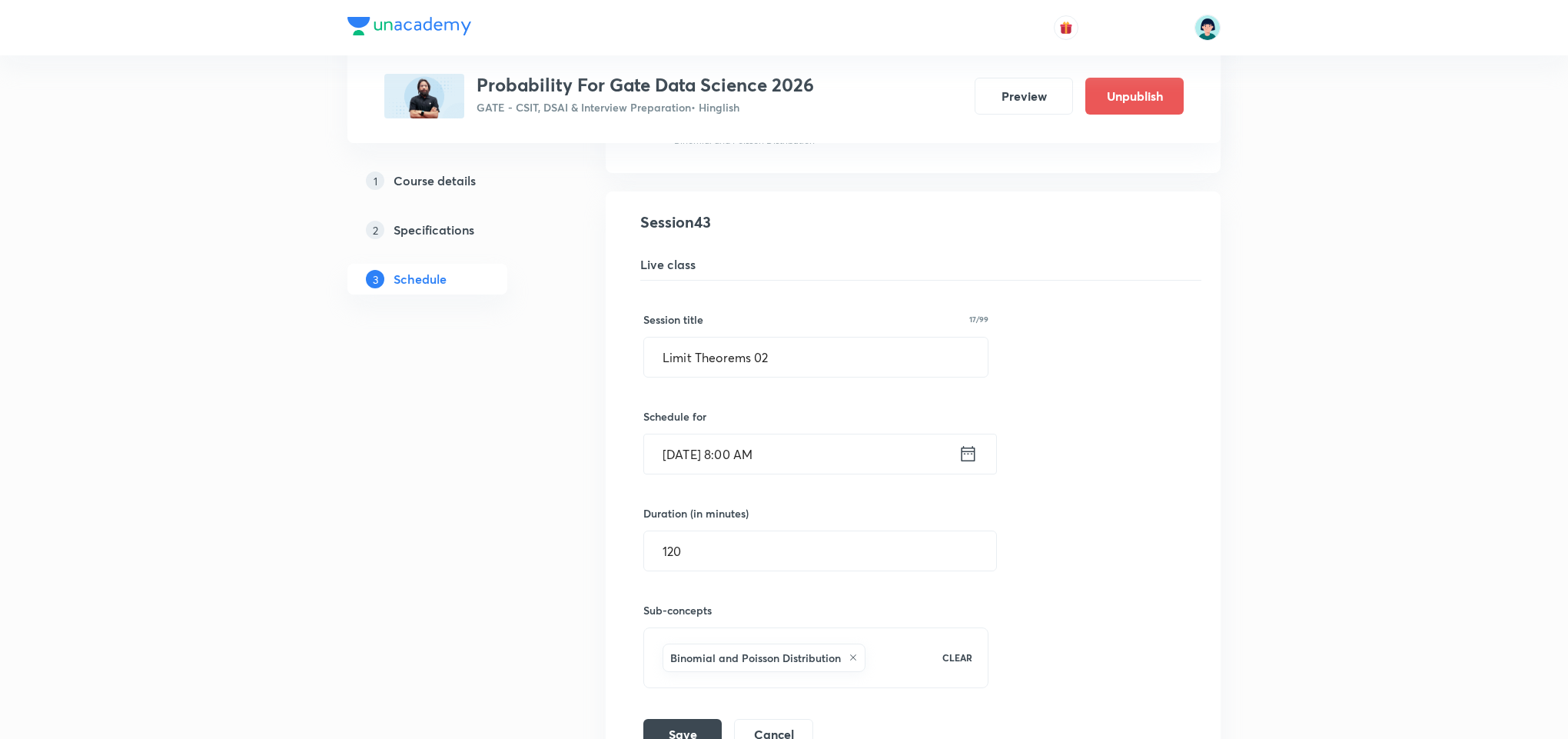
click at [690, 608] on div "Sub-concepts Binomial and Poisson Distribution CLEAR" at bounding box center [816, 630] width 345 height 117
click at [688, 572] on div "120 ​" at bounding box center [819, 551] width 354 height 41
type input "150"
drag, startPoint x: 1176, startPoint y: 543, endPoint x: 1109, endPoint y: 522, distance: 70.2
click at [1109, 522] on div "Session title 17/99 Limit Theorems 02 ​ Schedule for Sep 12, 2025, 8:00 AM ​ Du…" at bounding box center [913, 515] width 540 height 469
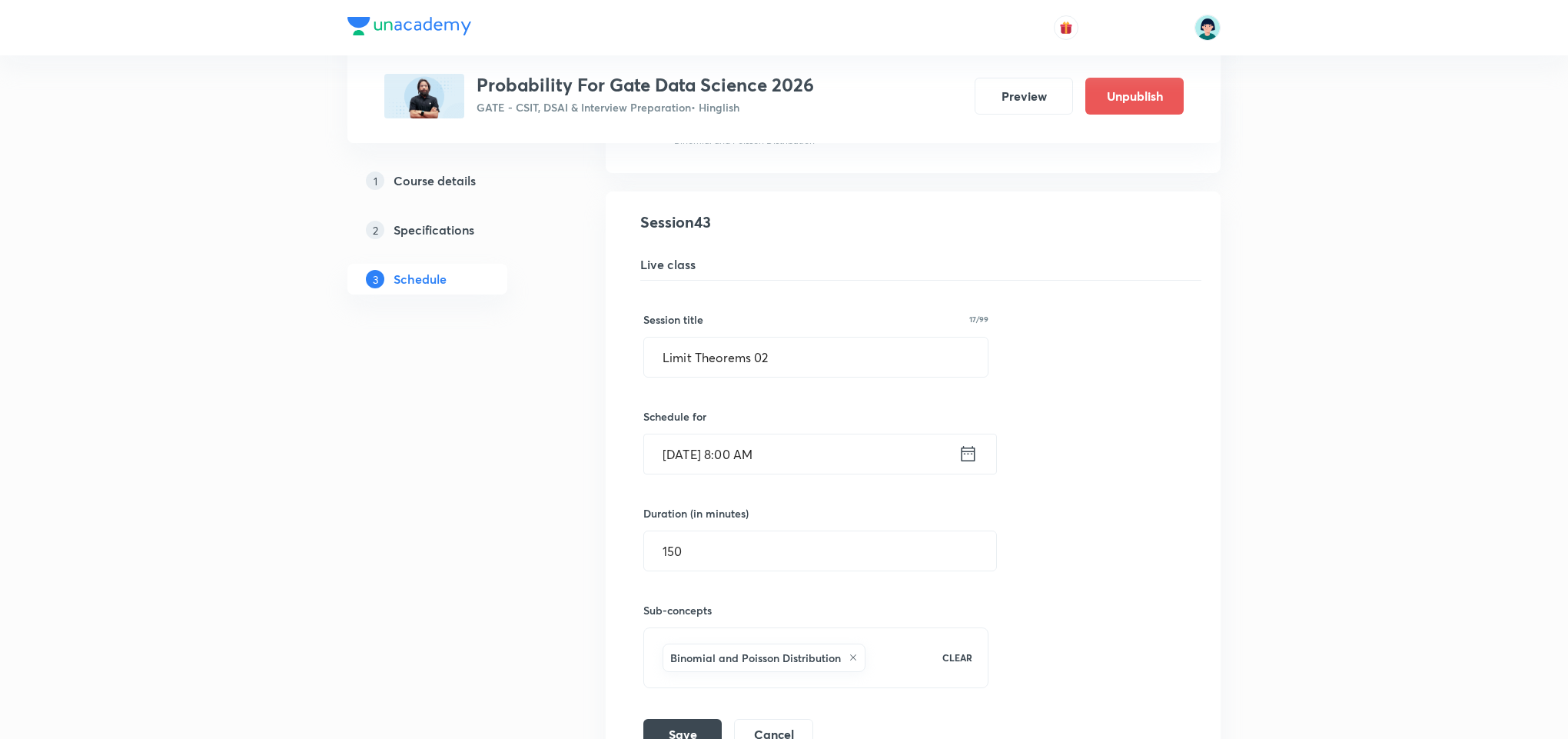
click at [1109, 522] on div "Session title 17/99 Limit Theorems 02 ​ Schedule for Sep 12, 2025, 8:00 AM ​ Du…" at bounding box center [913, 515] width 540 height 469
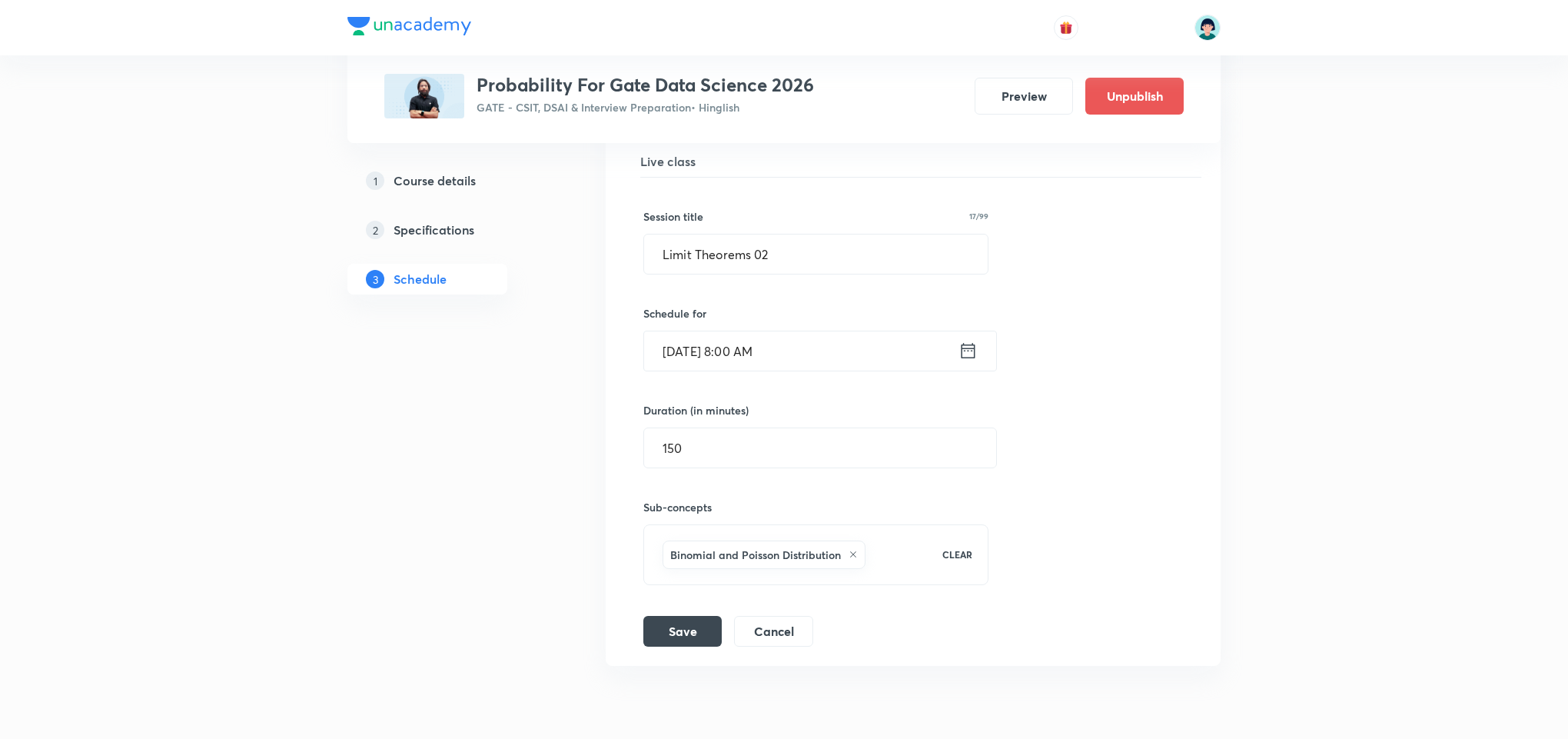
scroll to position [5392, 0]
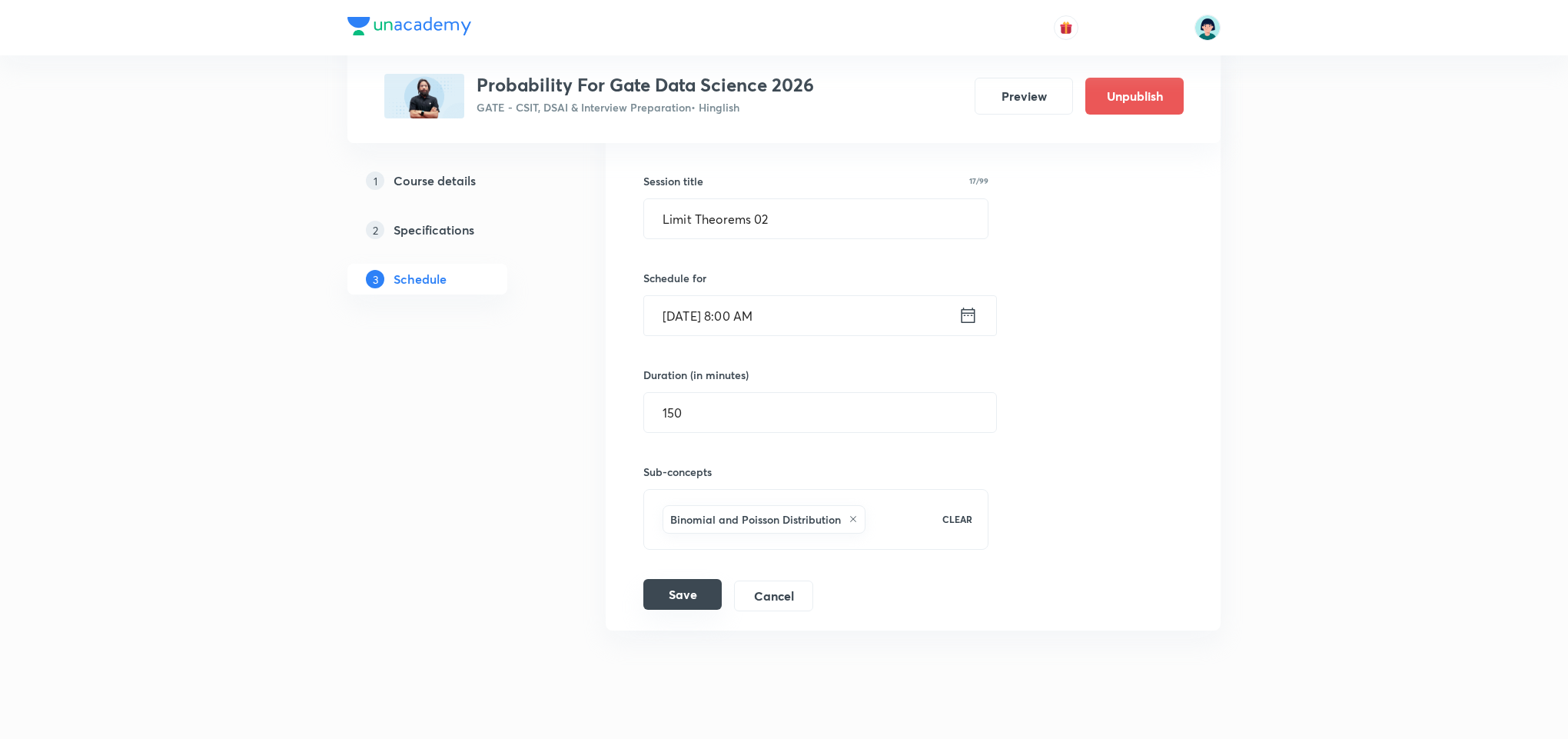
click at [687, 609] on button "Save" at bounding box center [682, 595] width 79 height 31
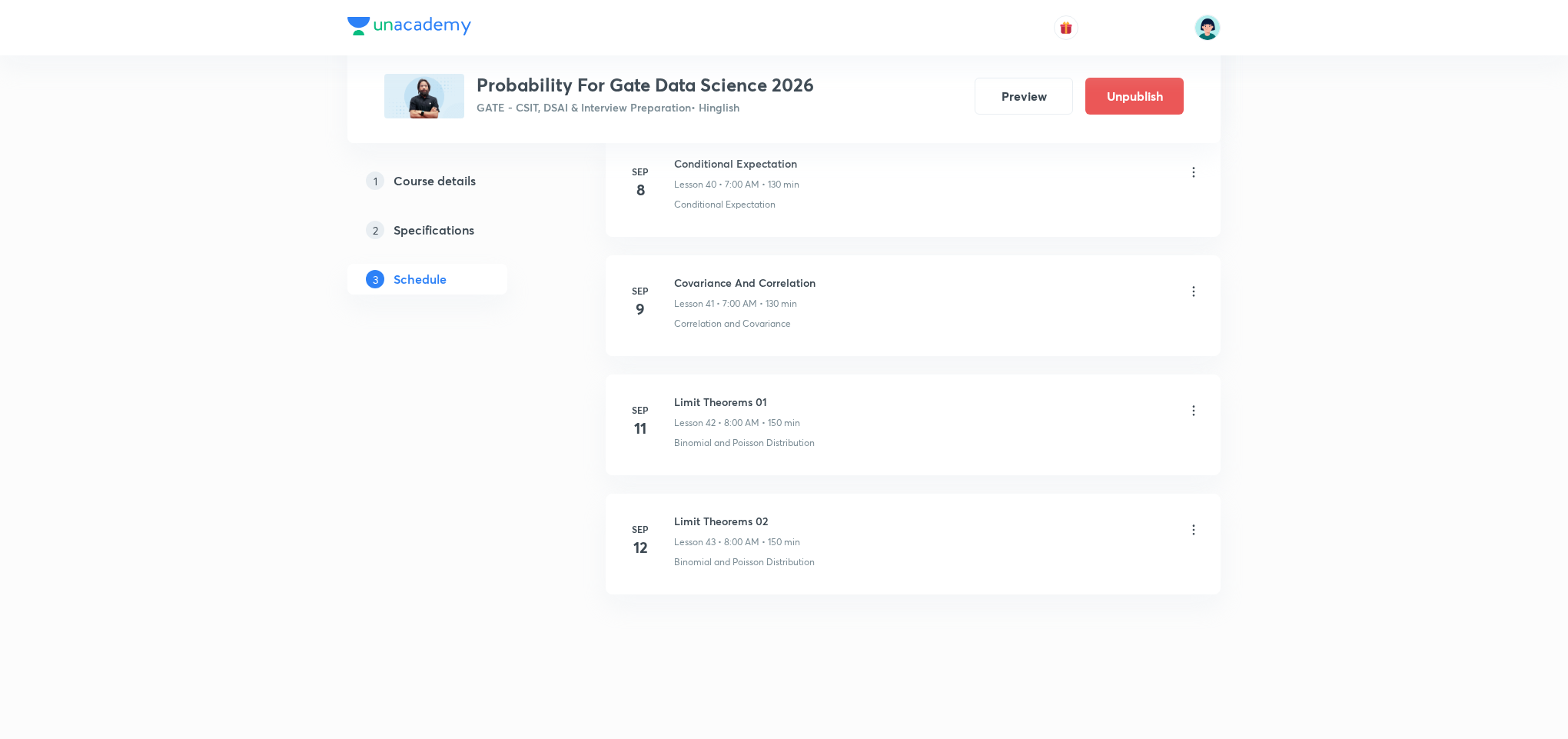
click at [860, 312] on div "Covariance And Correlation Lesson 41 • 7:00 AM • 130 min Correlation and Covari…" at bounding box center [937, 302] width 527 height 56
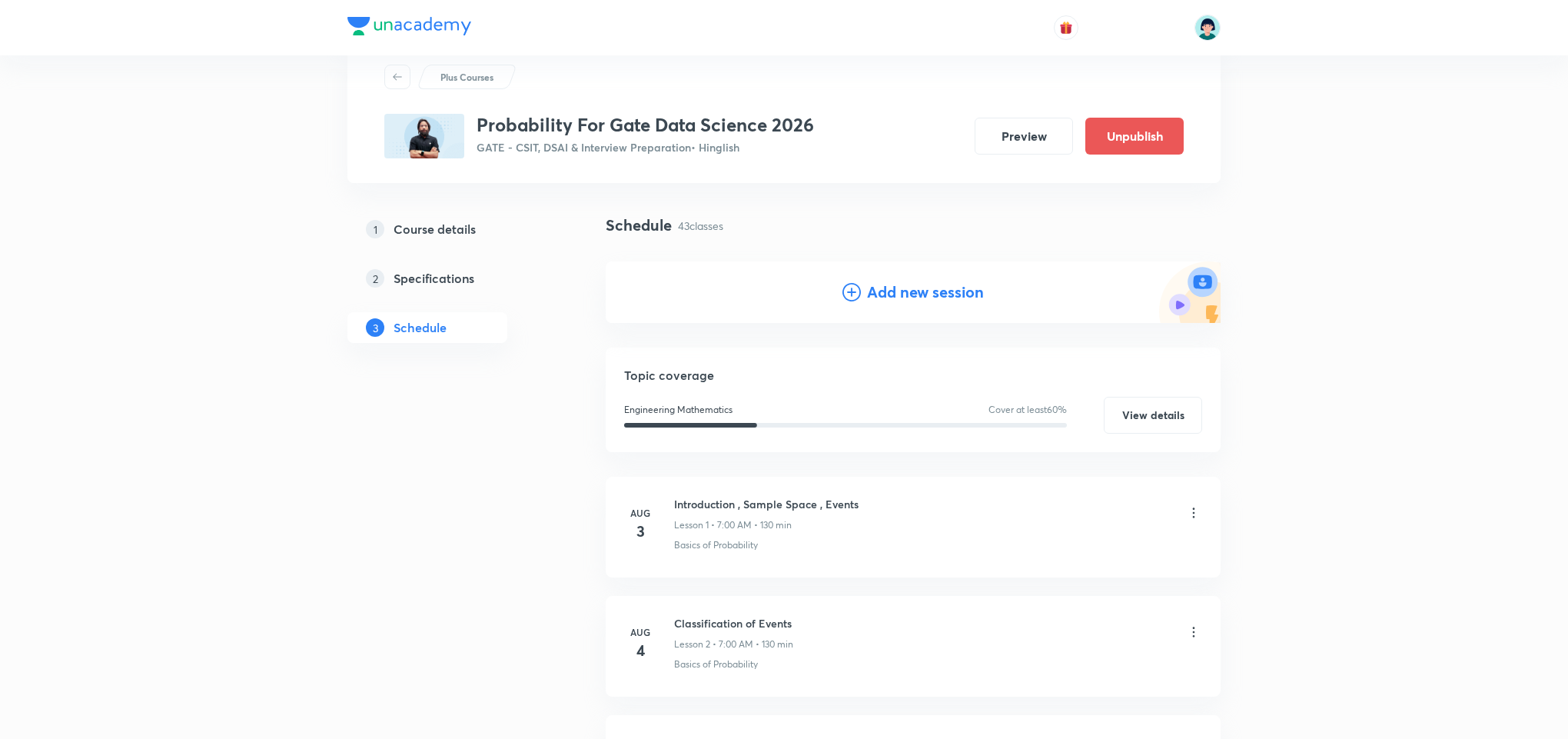
scroll to position [0, 0]
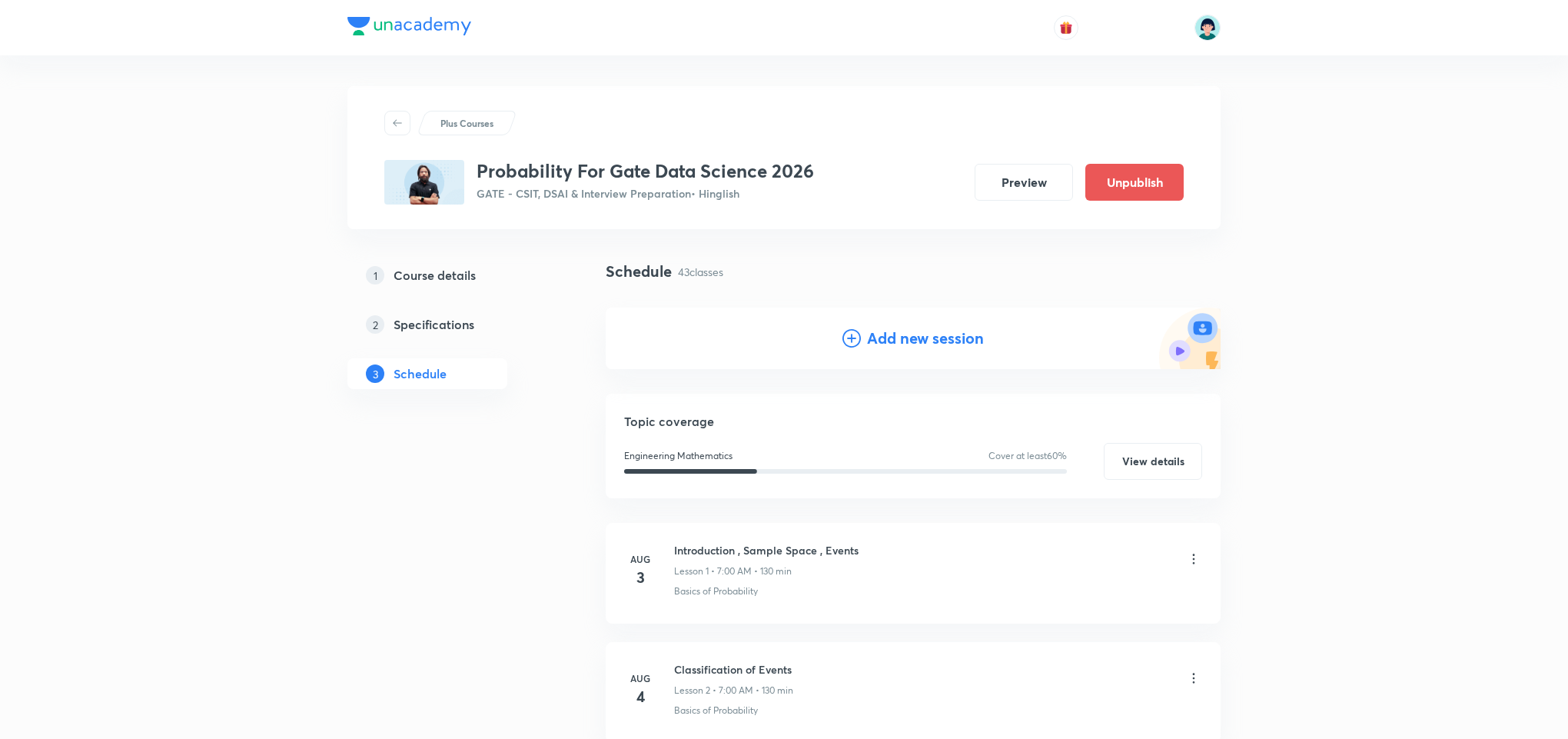
click at [890, 347] on h4 "Add new session" at bounding box center [925, 339] width 117 height 23
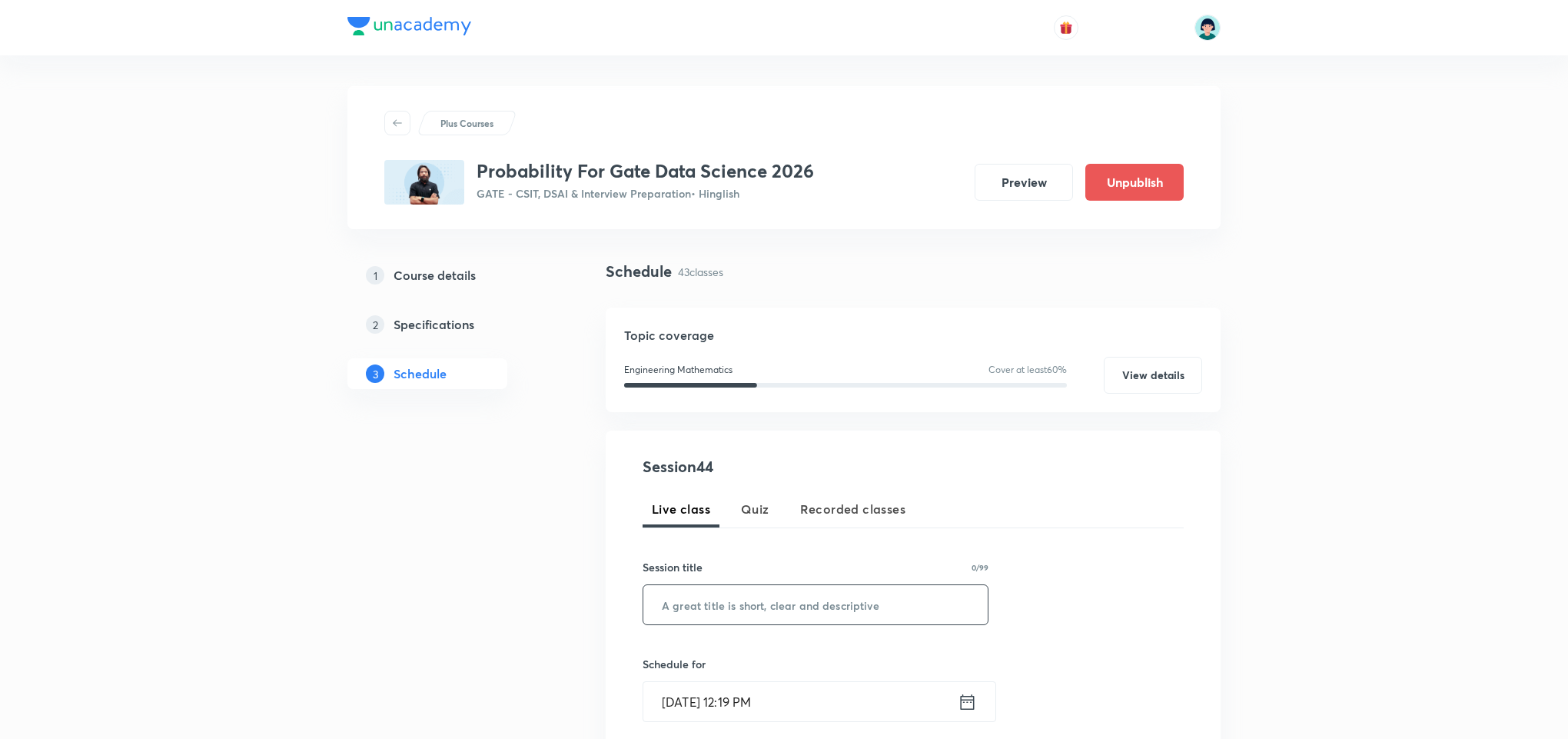
click at [759, 596] on input "text" at bounding box center [815, 605] width 345 height 39
paste input "Limit theorems 03"
click at [696, 607] on input "Limit theorems 03" at bounding box center [815, 605] width 345 height 39
type input "Limit Theorems 03"
click at [683, 727] on div "Session 44 Live class Quiz Recorded classes Session title 17/99 Limit Theorems …" at bounding box center [913, 717] width 541 height 525
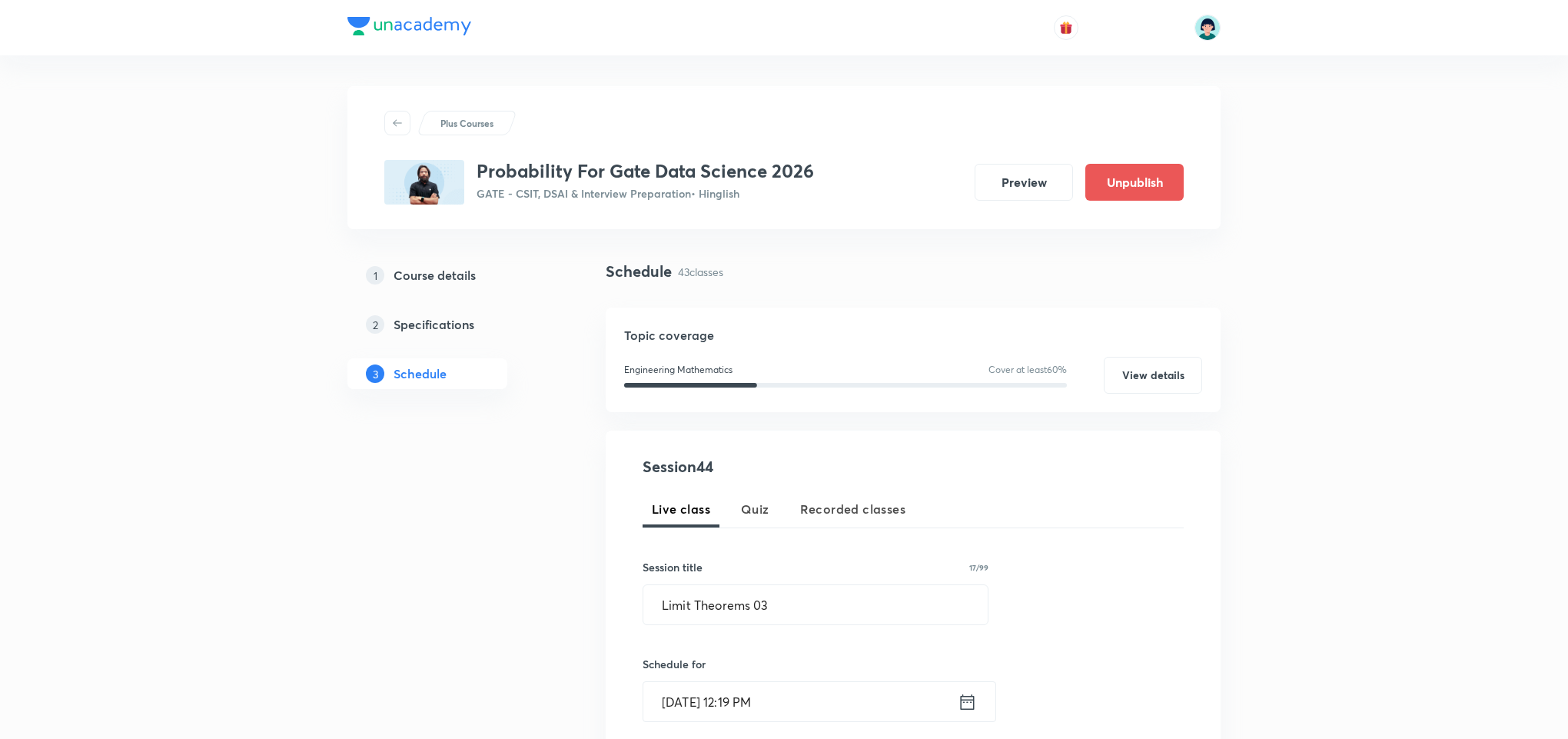
click at [682, 727] on div "Session 44 Live class Quiz Recorded classes Session title 17/99 Limit Theorems …" at bounding box center [913, 717] width 541 height 525
click at [680, 704] on input "Sep 5, 2025, 12:19 PM" at bounding box center [800, 701] width 315 height 39
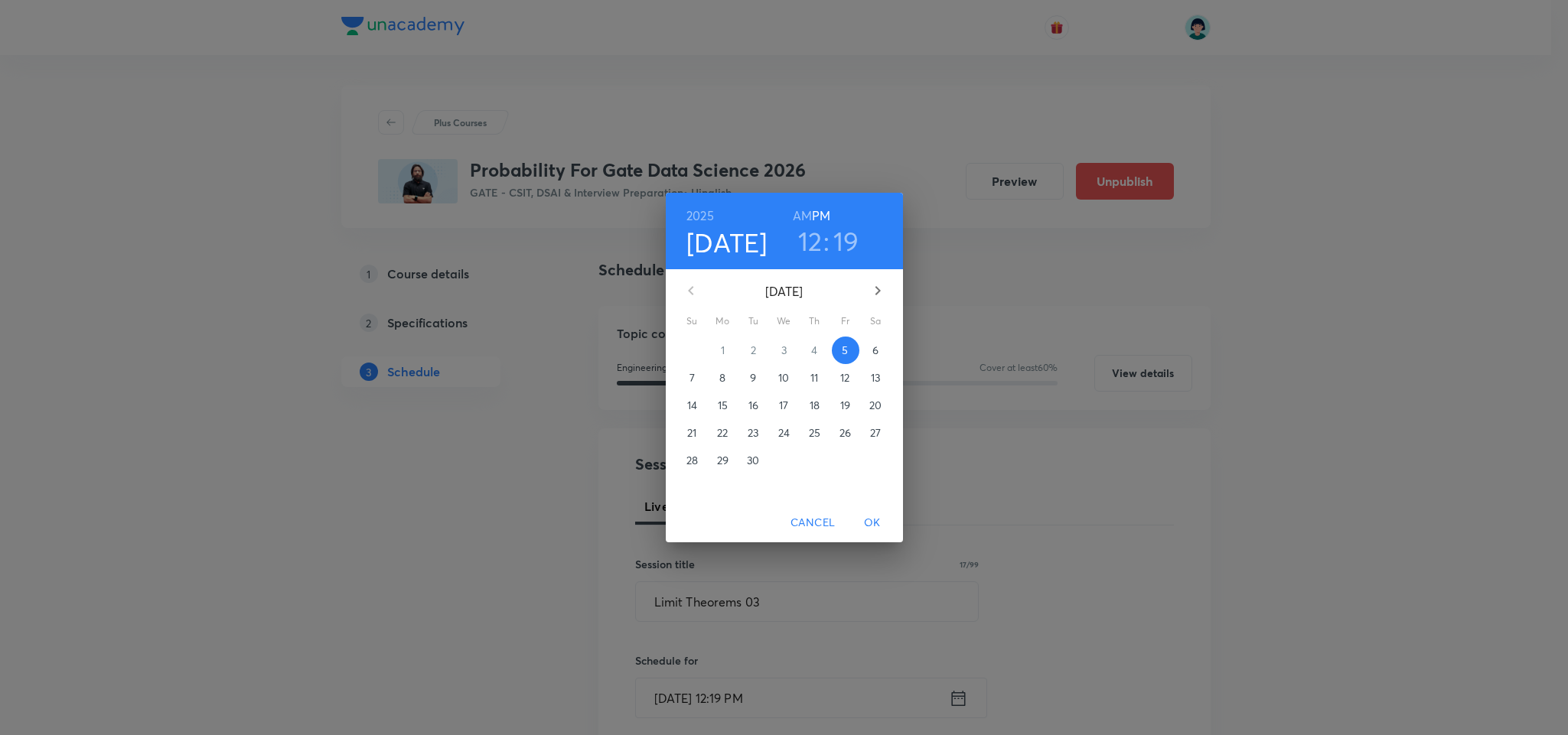
click at [873, 374] on p "13" at bounding box center [875, 377] width 9 height 15
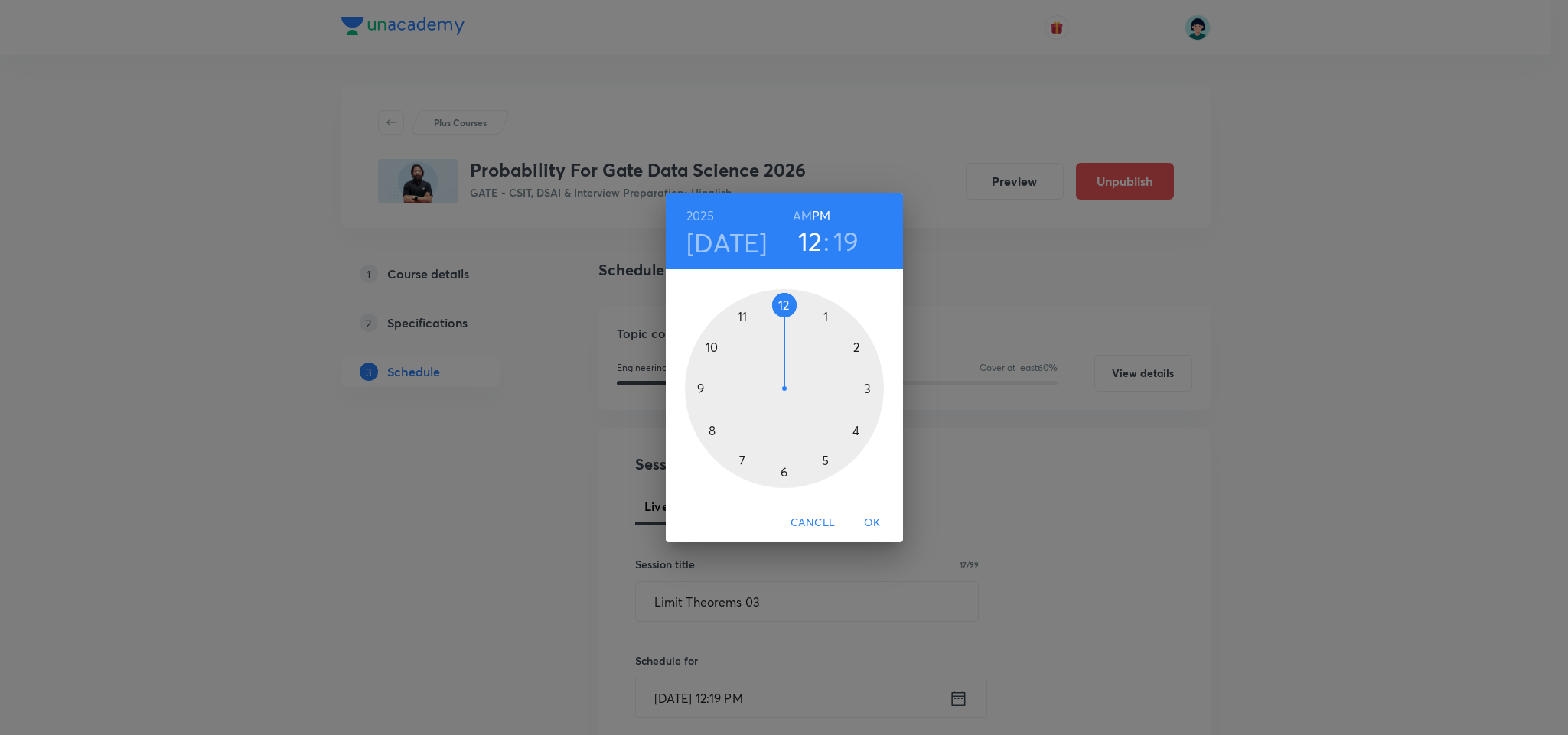
click at [712, 427] on div at bounding box center [784, 388] width 199 height 199
click at [800, 211] on h6 "AM" at bounding box center [802, 216] width 19 height 21
click at [781, 295] on div at bounding box center [784, 388] width 199 height 199
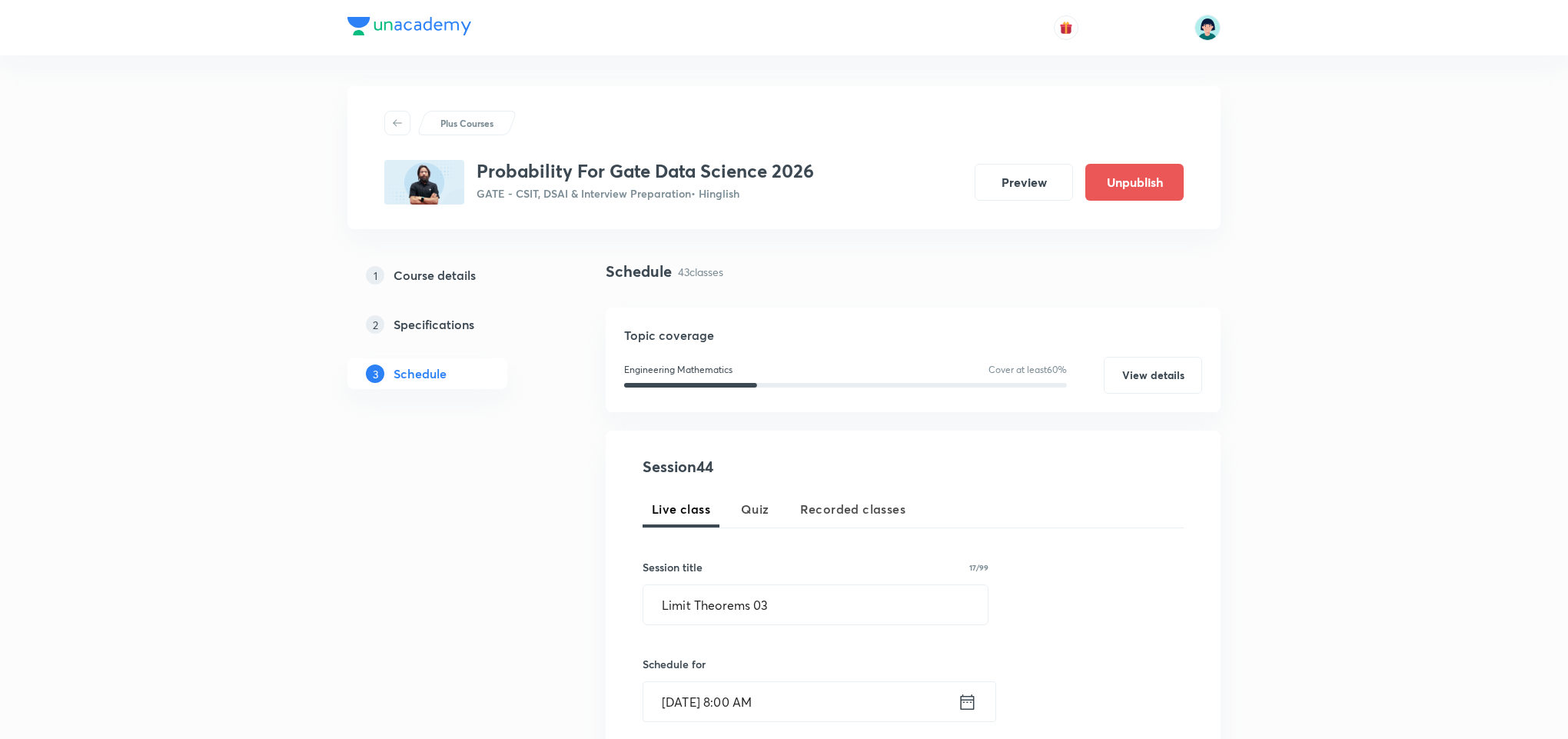
click at [988, 513] on div "Live class Quiz Recorded classes" at bounding box center [913, 509] width 541 height 37
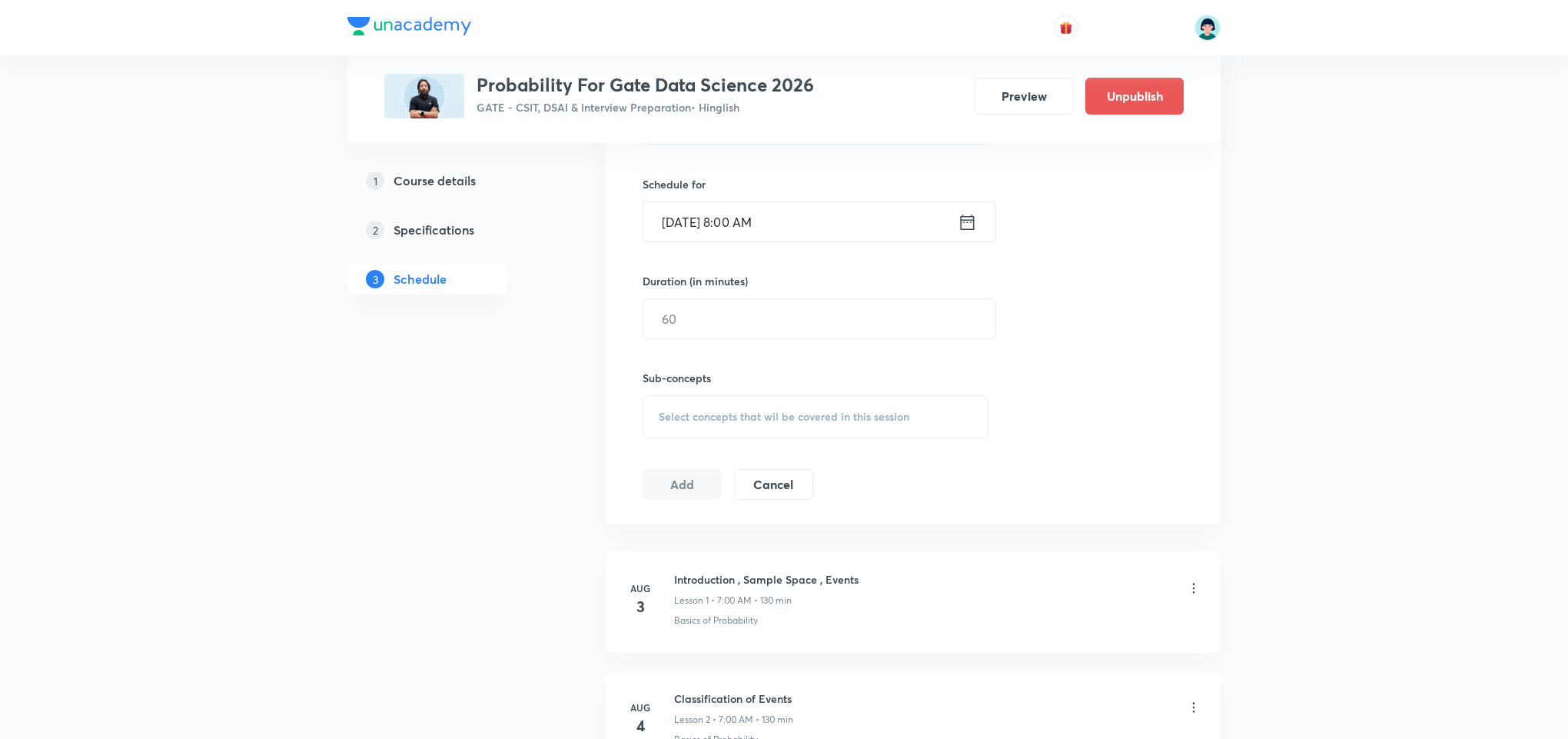
scroll to position [508, 0]
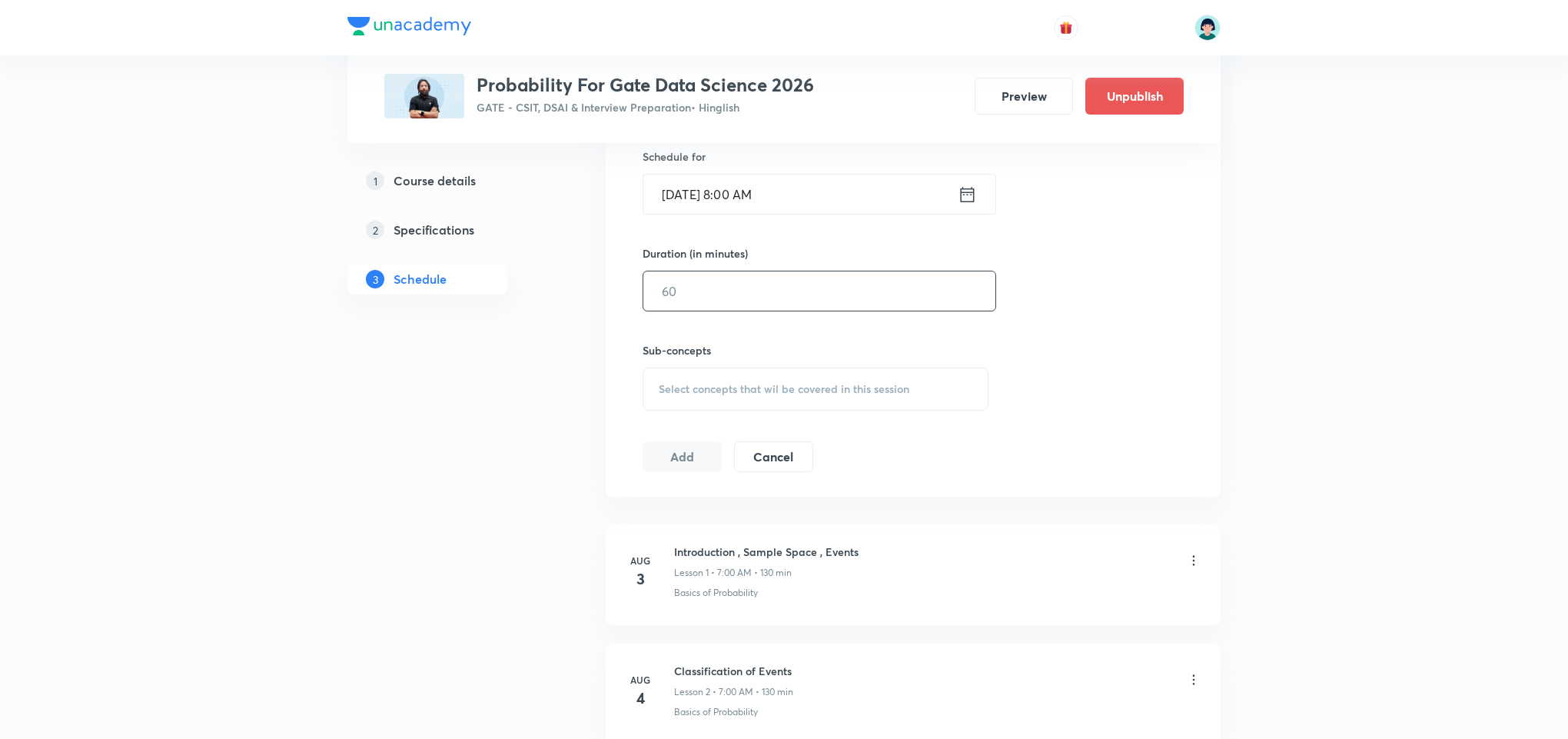
click at [708, 291] on input "text" at bounding box center [819, 291] width 352 height 39
type input "150"
click at [847, 394] on span "Select concepts that wil be covered in this session" at bounding box center [783, 389] width 251 height 12
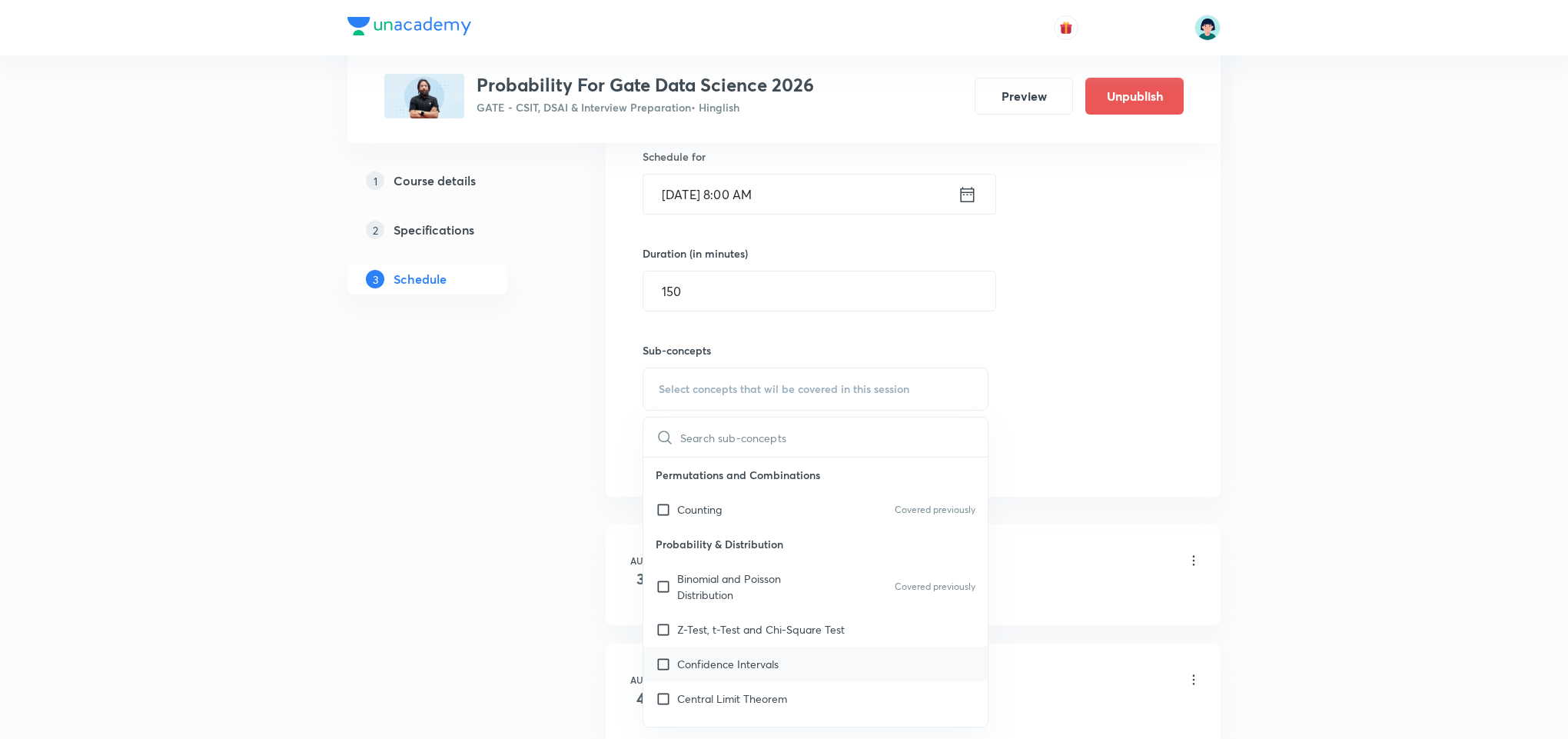
click at [726, 650] on div "Confidence Intervals" at bounding box center [815, 663] width 345 height 35
checkbox input "true"
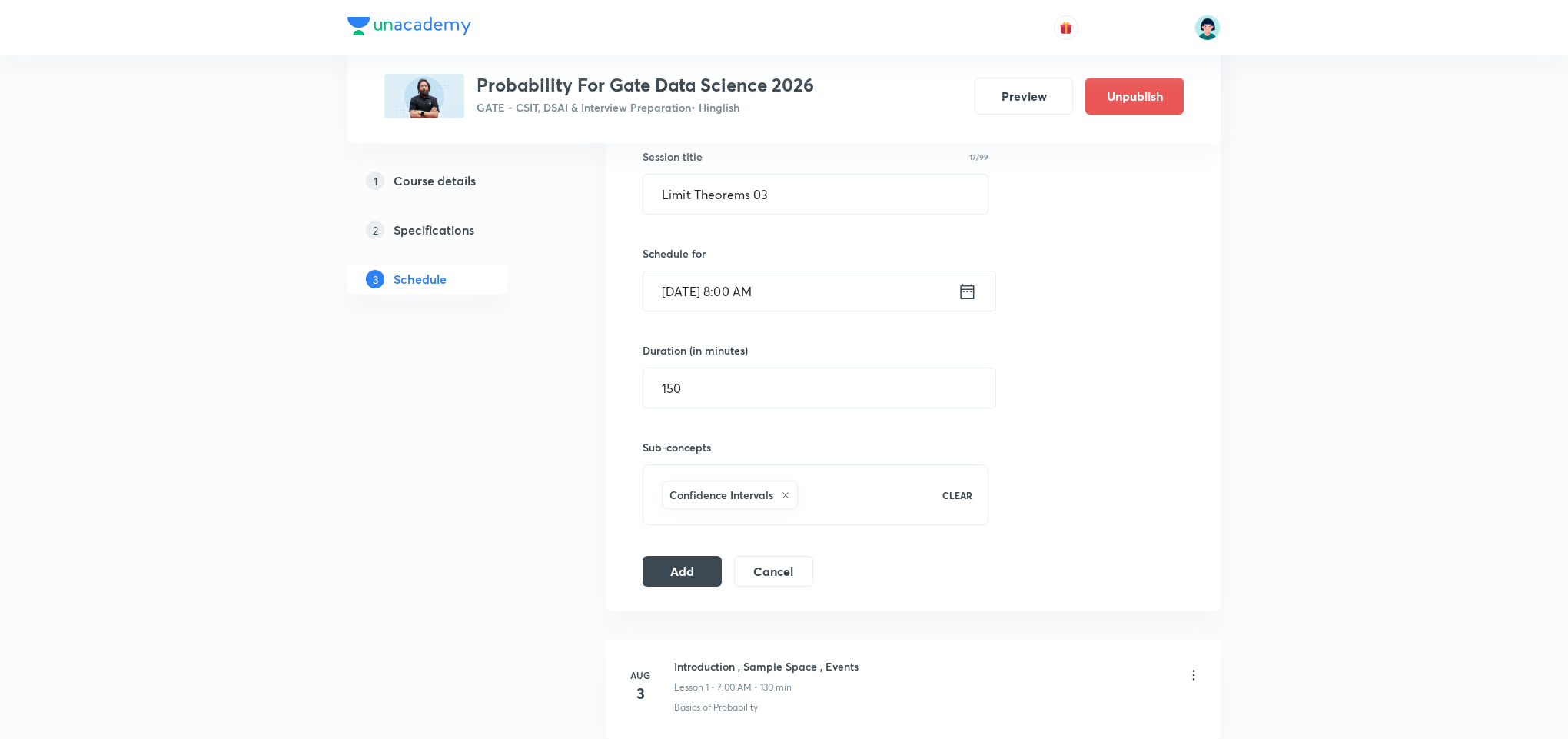
scroll to position [369, 0]
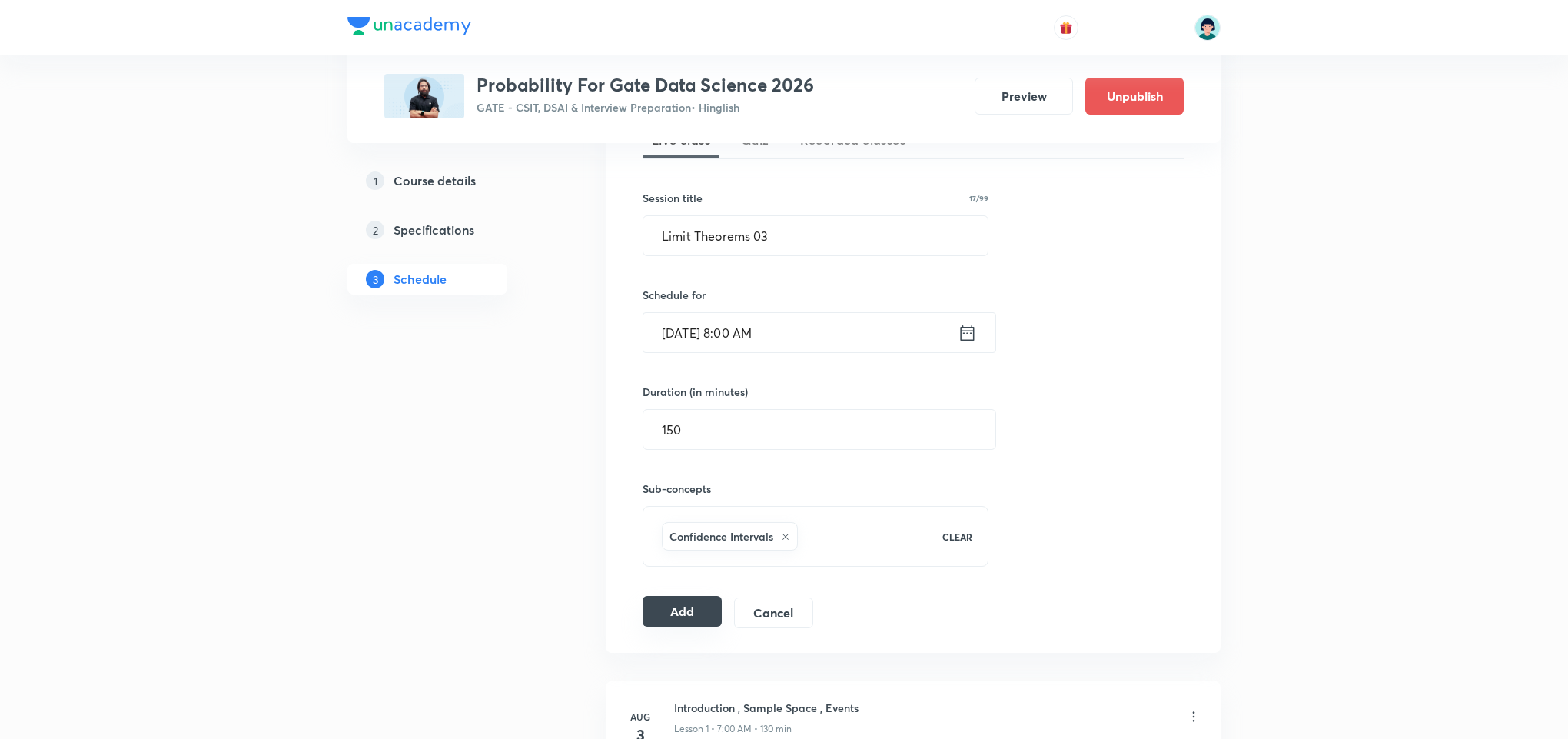
click at [674, 618] on button "Add" at bounding box center [681, 612] width 79 height 31
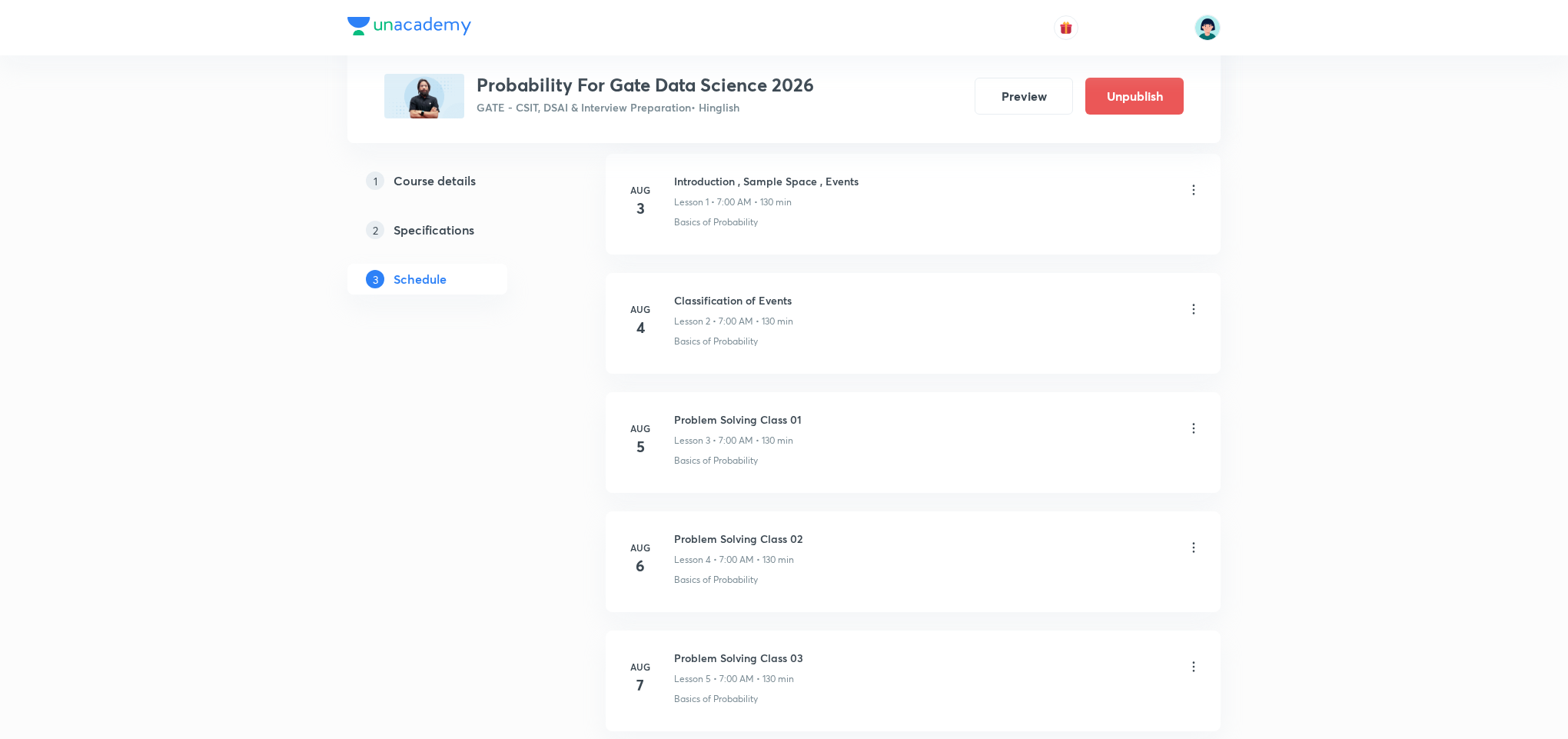
click at [853, 316] on div "Classification of Events Lesson 2 • 7:00 AM • 130 min" at bounding box center [937, 310] width 527 height 36
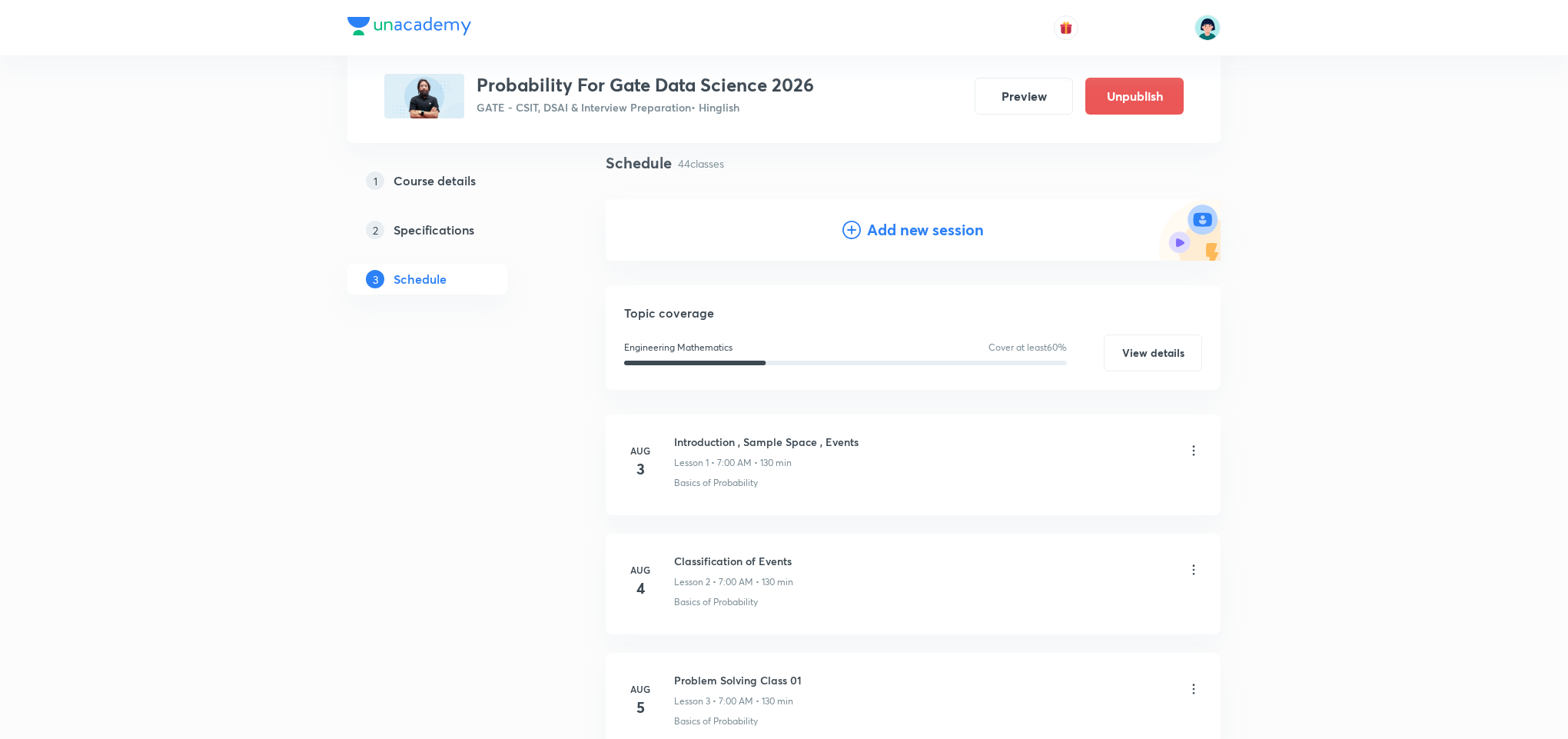
scroll to position [0, 0]
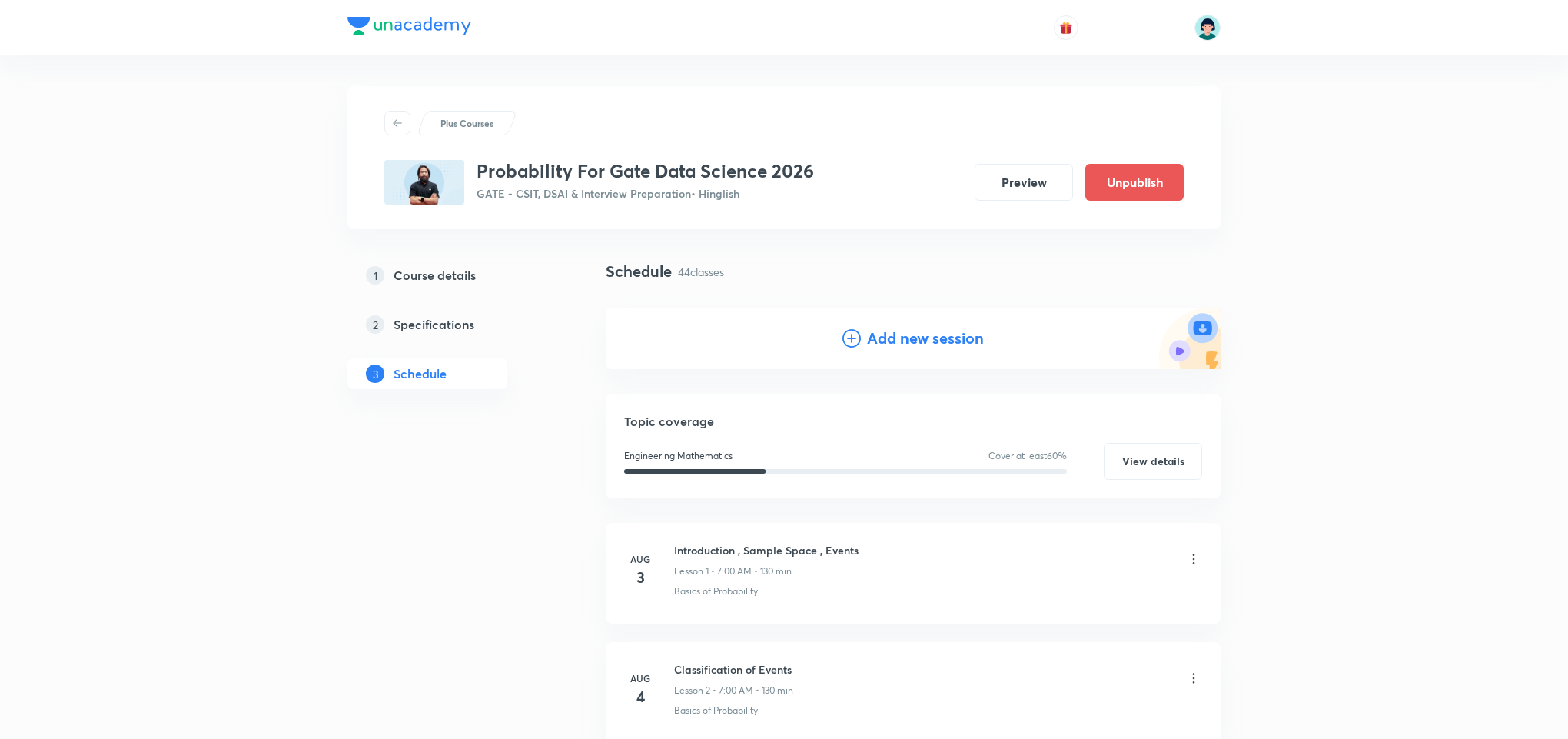
click at [911, 337] on h4 "Add new session" at bounding box center [925, 339] width 117 height 23
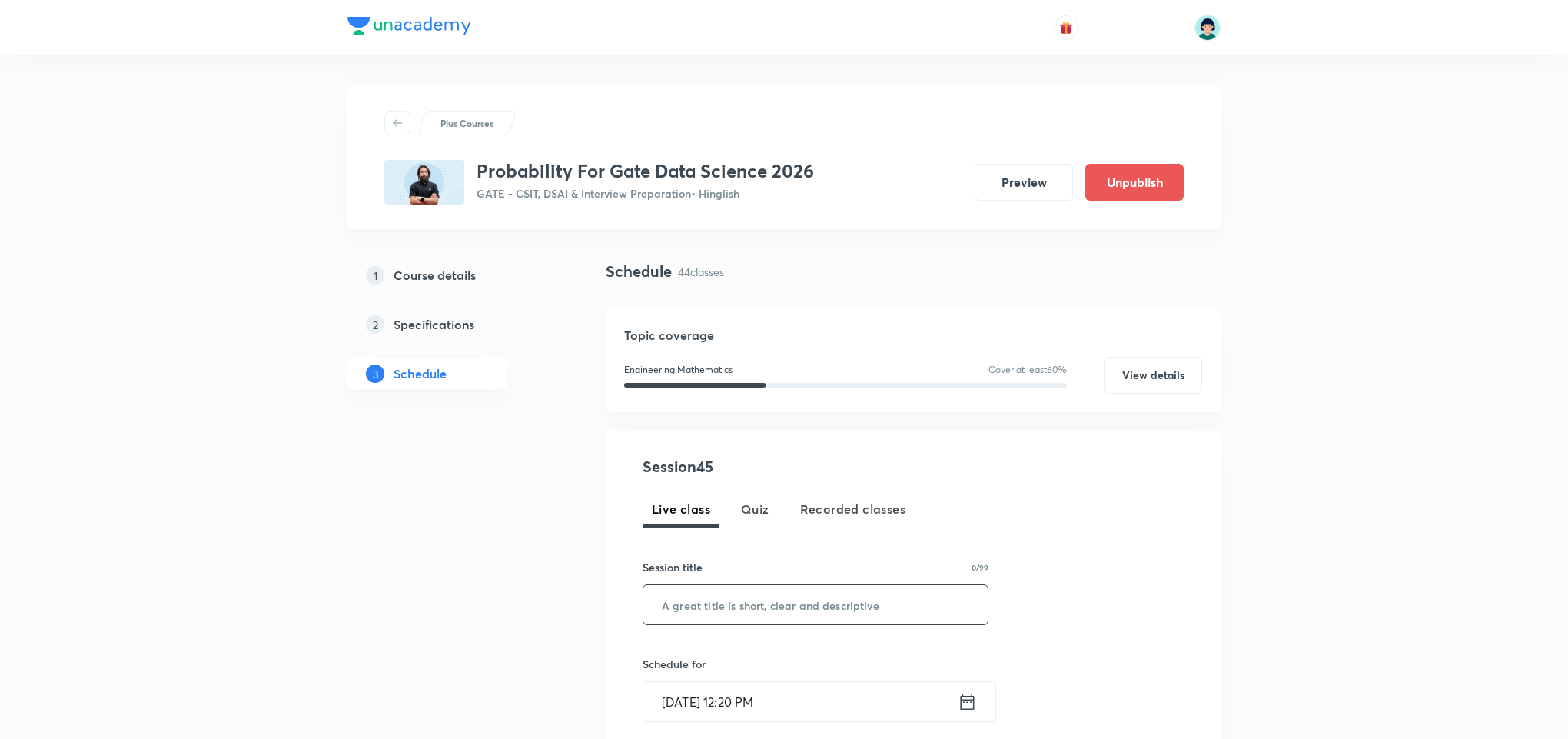
drag, startPoint x: 772, startPoint y: 627, endPoint x: 745, endPoint y: 601, distance: 37.5
click at [745, 601] on div "Session 45 Live class Quiz Recorded classes Session title 0/99 ​ Schedule for S…" at bounding box center [913, 717] width 541 height 525
click at [745, 601] on input "text" at bounding box center [815, 605] width 345 height 39
paste input "Test of hypothesis 01"
click at [710, 611] on input "Test of hypothesis 01" at bounding box center [815, 605] width 345 height 39
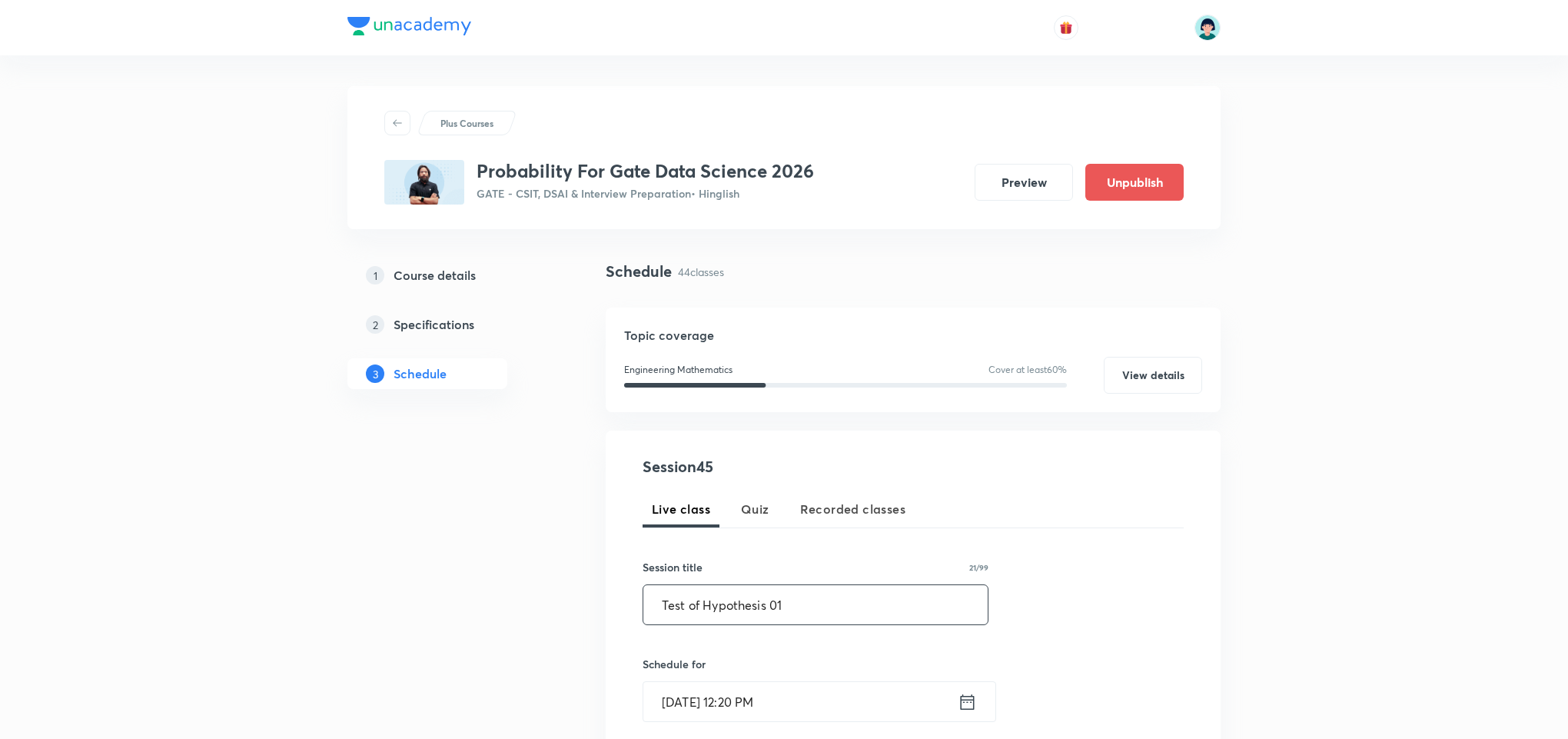
type input "Test of Hypothesis 01"
click at [674, 720] on input "Sep 5, 2025, 12:20 PM" at bounding box center [800, 701] width 315 height 39
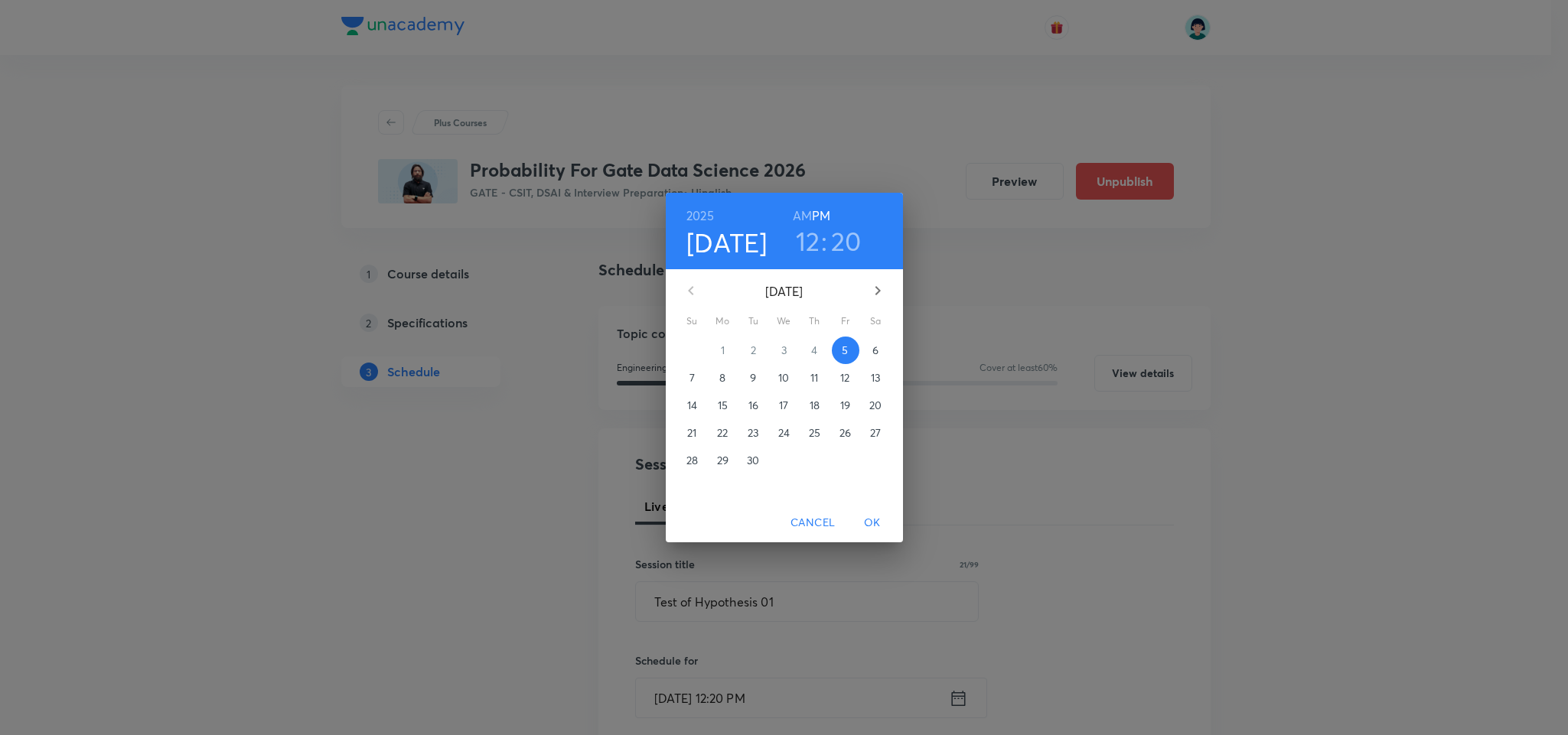
click at [726, 408] on p "15" at bounding box center [722, 405] width 10 height 15
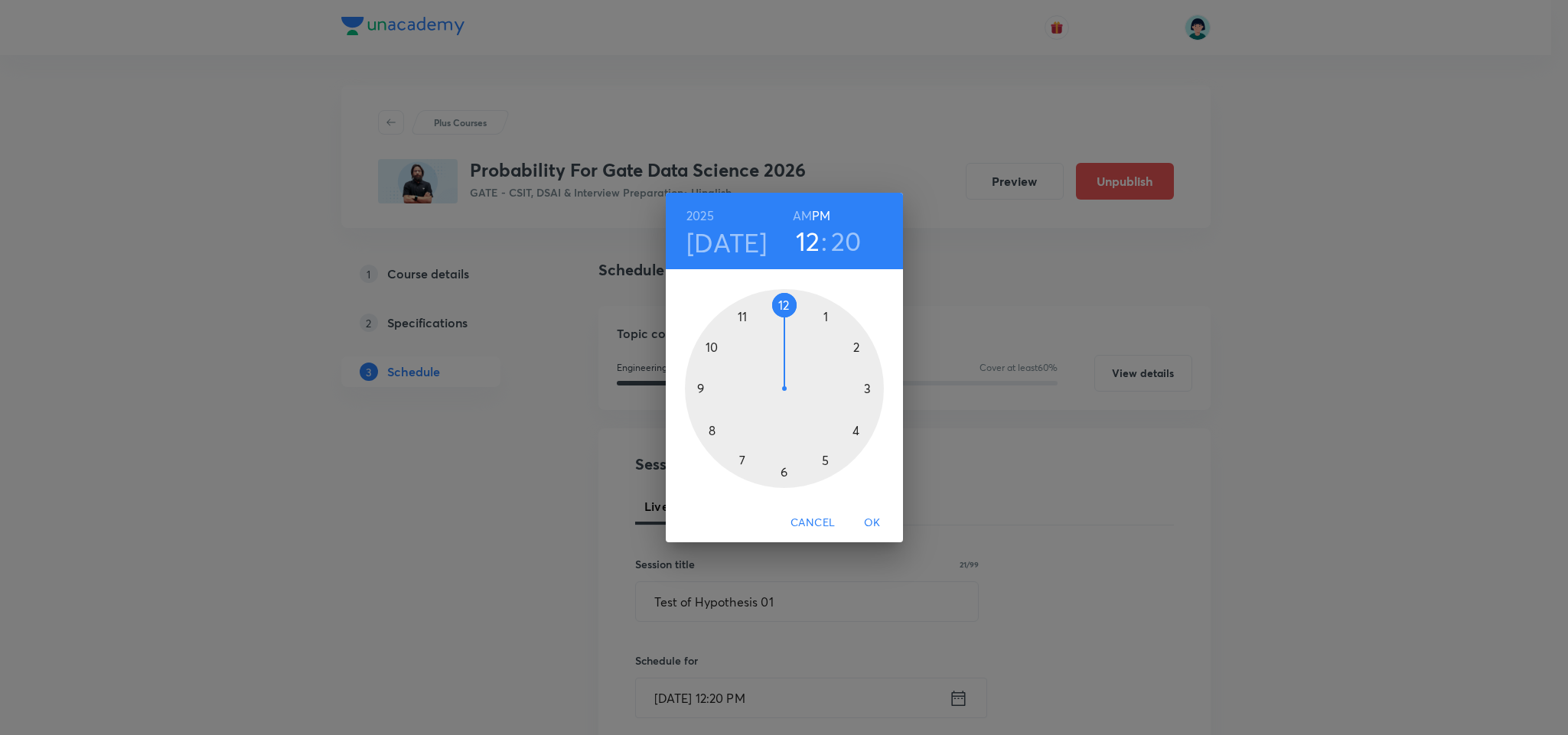
click at [710, 437] on div at bounding box center [784, 388] width 199 height 199
click at [804, 213] on h6 "AM" at bounding box center [802, 216] width 19 height 21
click at [781, 301] on div at bounding box center [784, 388] width 199 height 199
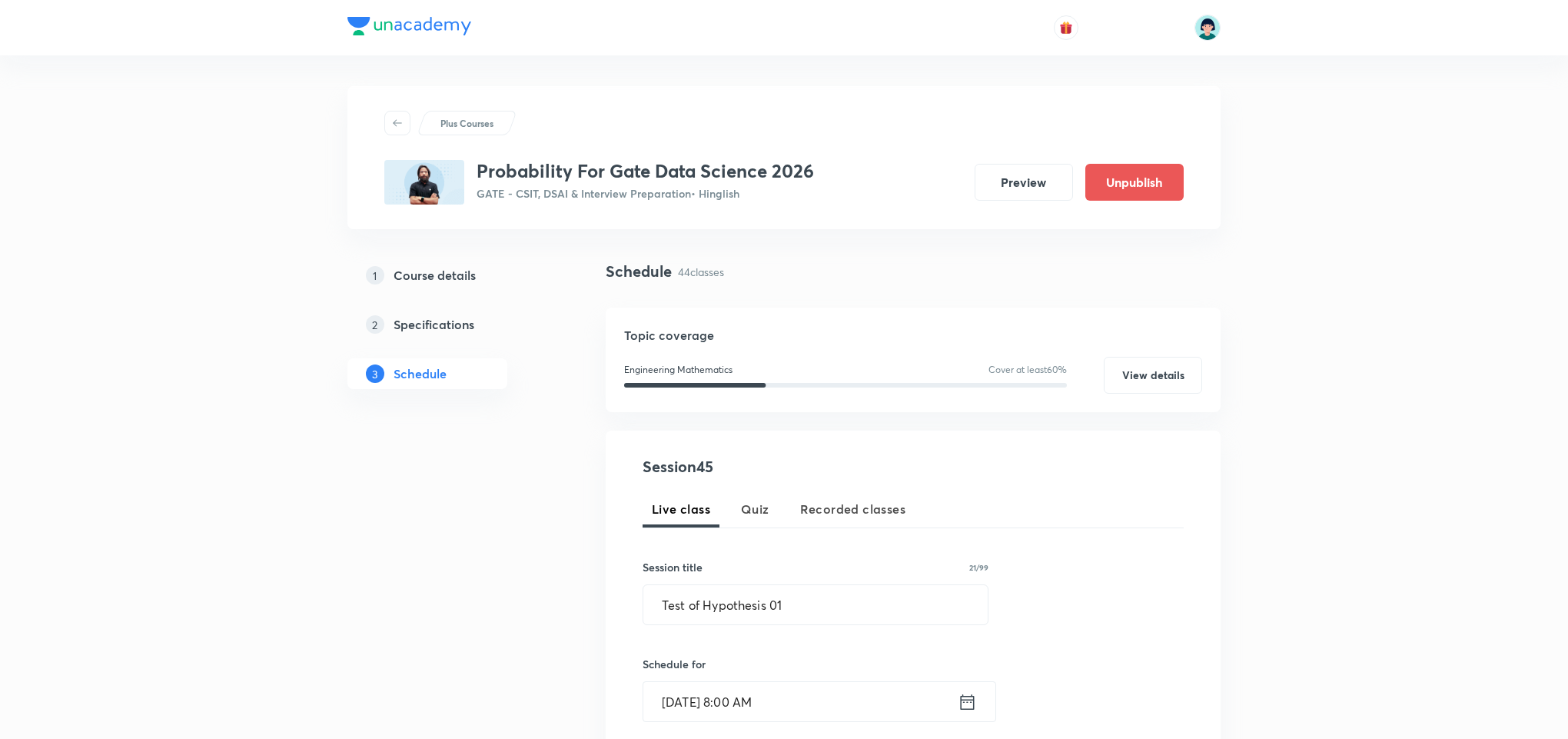
click at [874, 485] on div "Session 45 Live class Quiz Recorded classes Session title 21/99 Test of Hypothe…" at bounding box center [913, 717] width 541 height 525
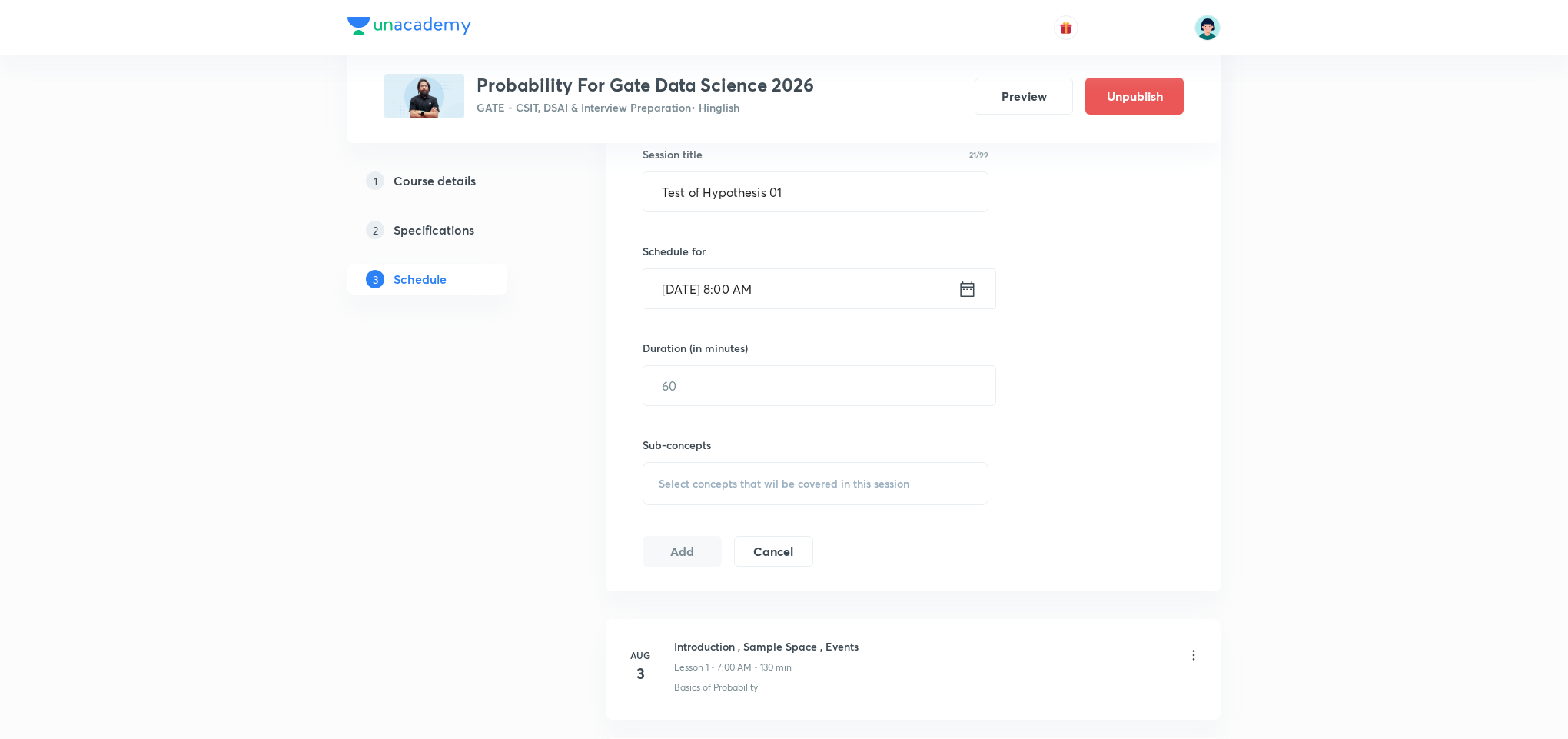
scroll to position [415, 0]
click at [799, 390] on input "text" at bounding box center [819, 383] width 352 height 39
type input "150"
click at [864, 496] on div "Select concepts that wil be covered in this session" at bounding box center [815, 481] width 346 height 43
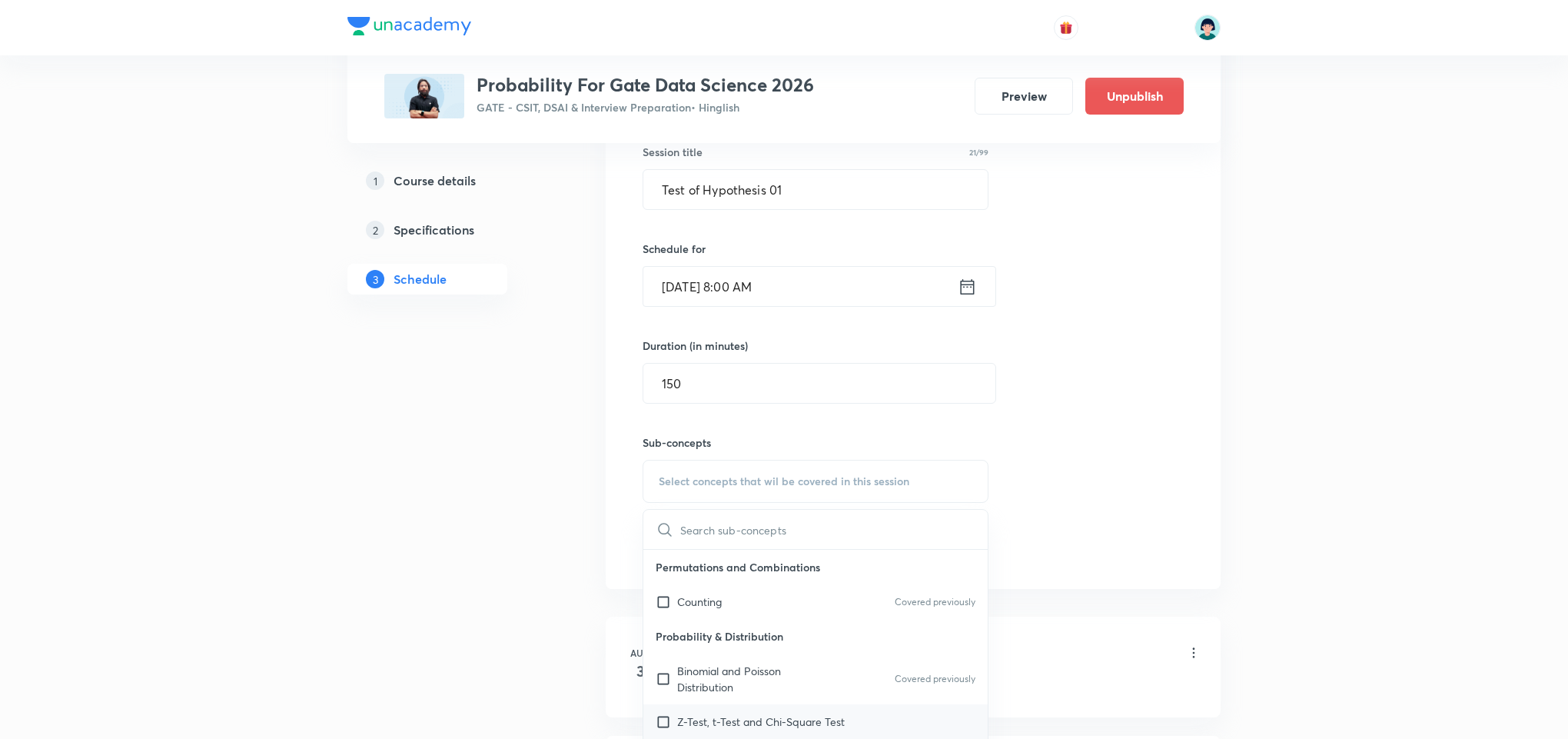
click at [739, 730] on p "Z-Test, t-Test and Chi-Square Test" at bounding box center [760, 721] width 167 height 16
checkbox input "true"
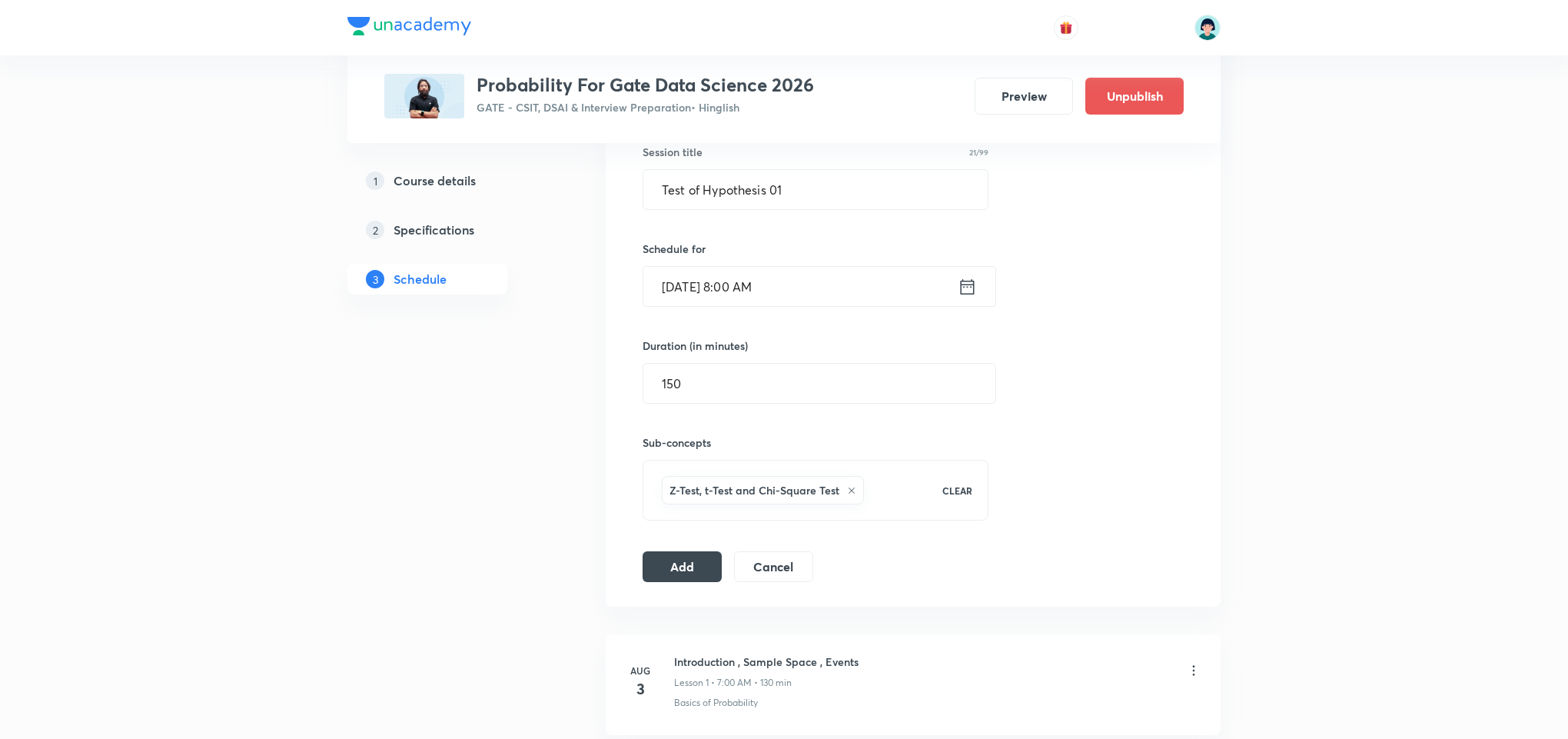
click at [680, 589] on div "Session 45 Live class Quiz Recorded classes Session title 21/99 Test of Hypothe…" at bounding box center [913, 311] width 614 height 592
click at [692, 571] on button "Add" at bounding box center [681, 565] width 79 height 31
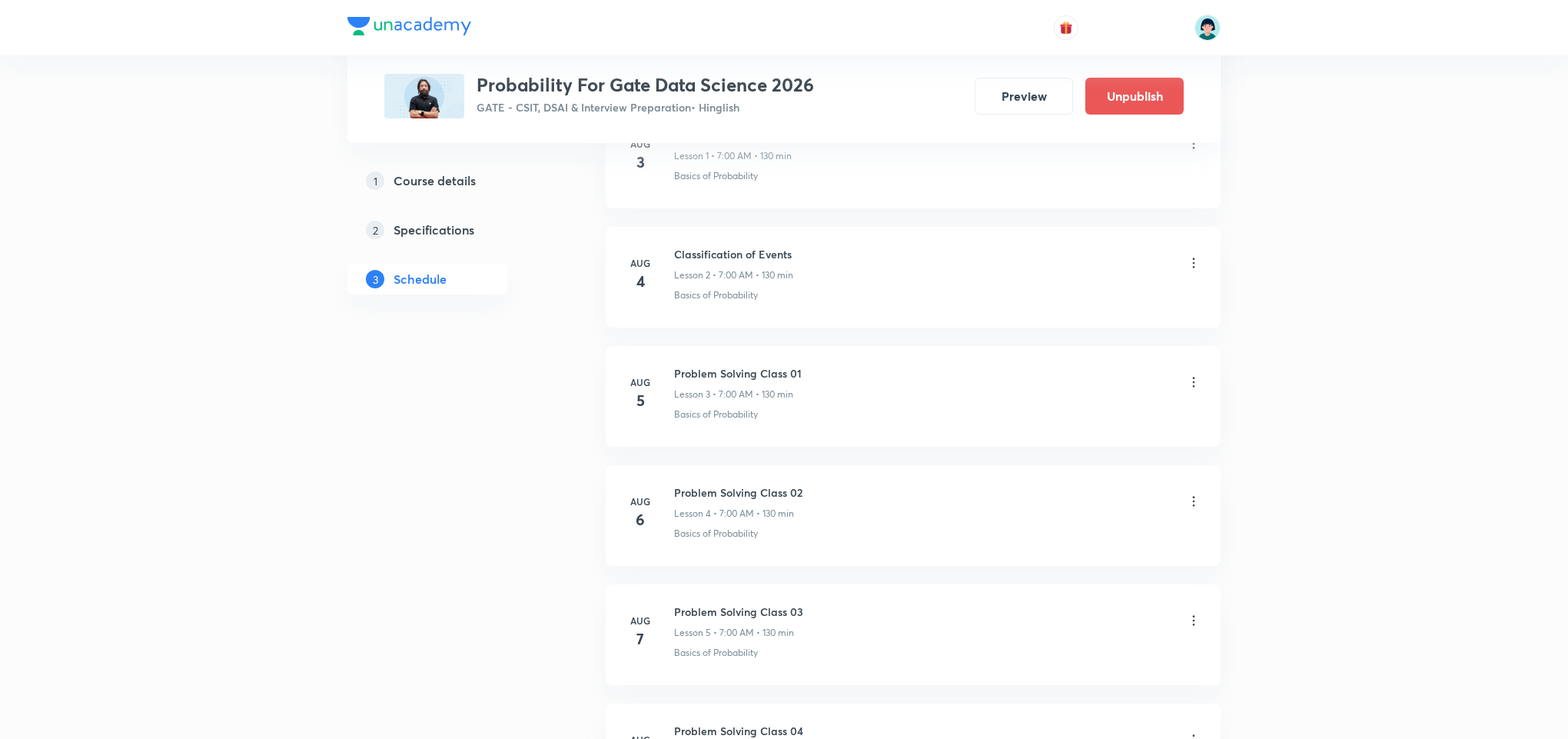
click at [813, 296] on div "Basics of Probability" at bounding box center [937, 295] width 527 height 14
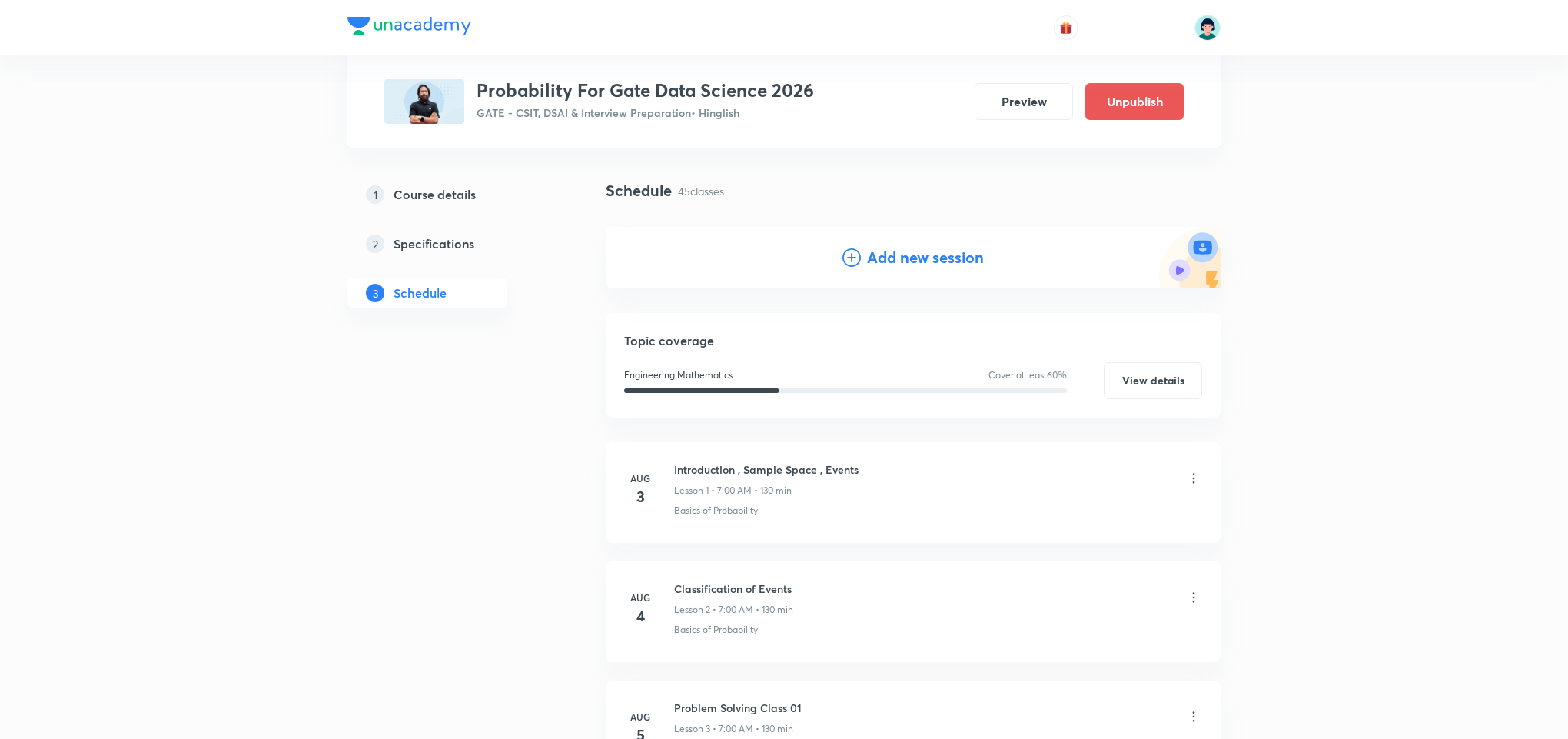
scroll to position [0, 0]
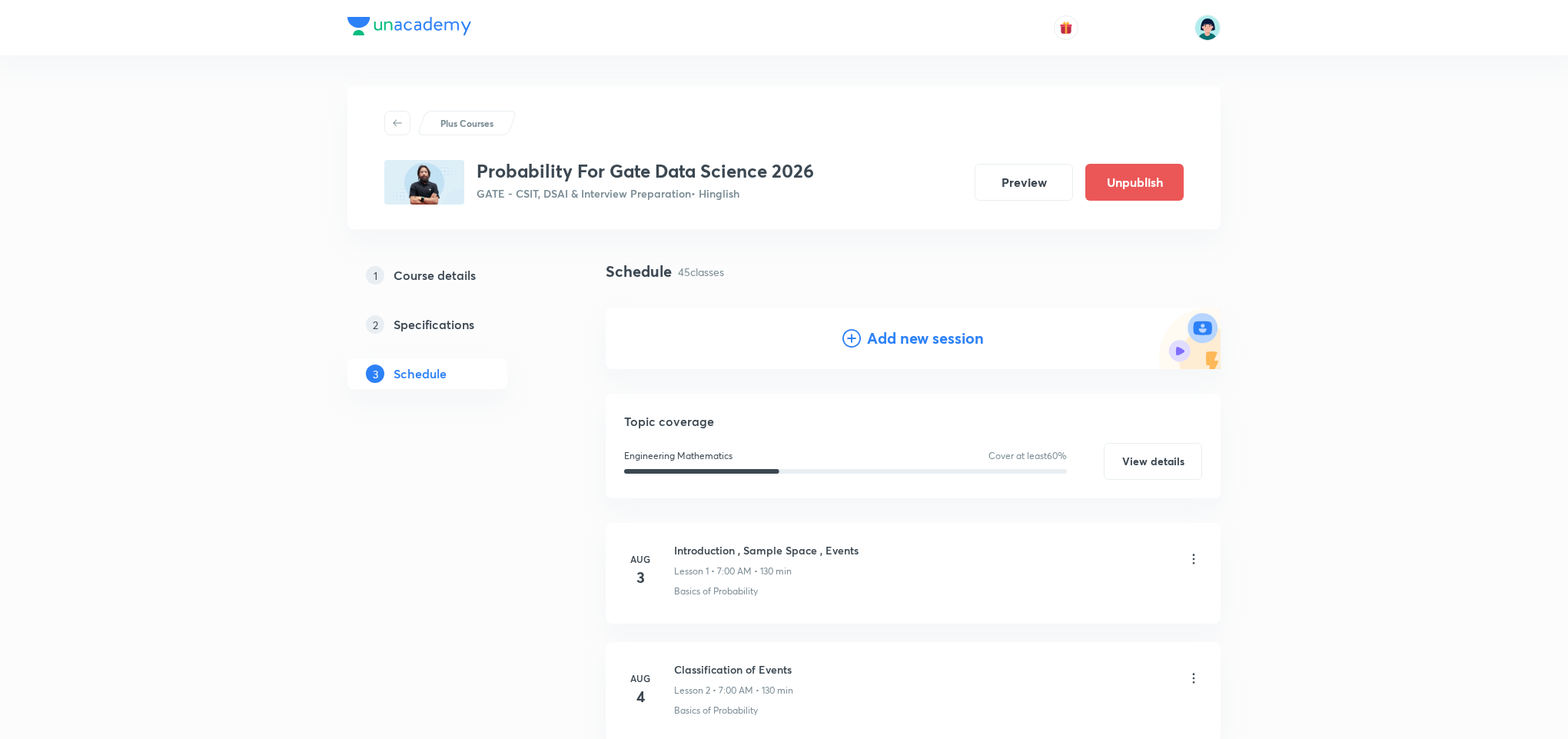
click at [880, 335] on h4 "Add new session" at bounding box center [925, 339] width 117 height 23
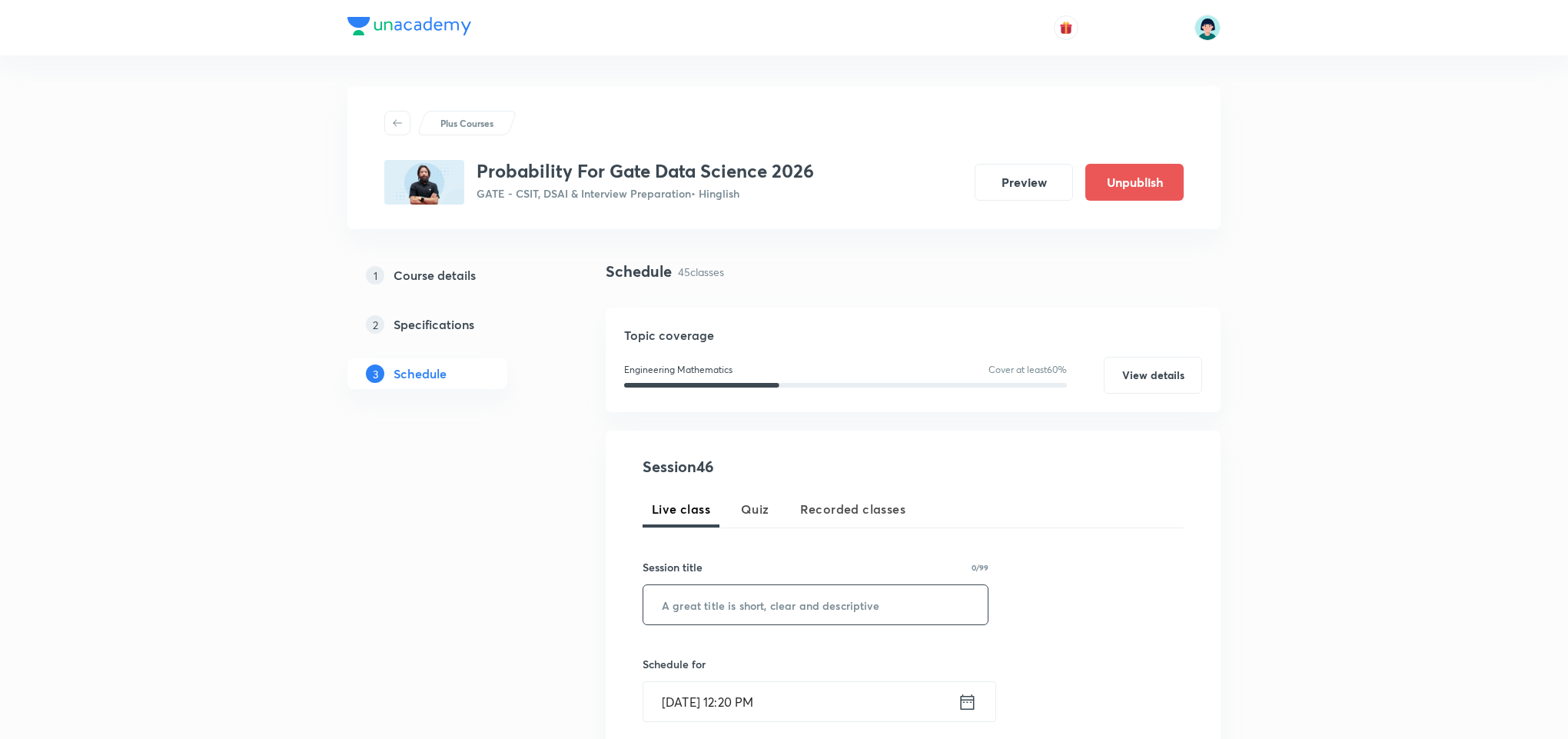
click at [769, 585] on input "text" at bounding box center [815, 605] width 345 height 39
paste input "Test of hypothesis 02"
click at [711, 608] on input "Test of hypothesis 02" at bounding box center [815, 605] width 345 height 39
type input "Test of Hypothesis 02"
click at [678, 707] on input "Sep 5, 2025, 12:20 PM" at bounding box center [800, 701] width 315 height 39
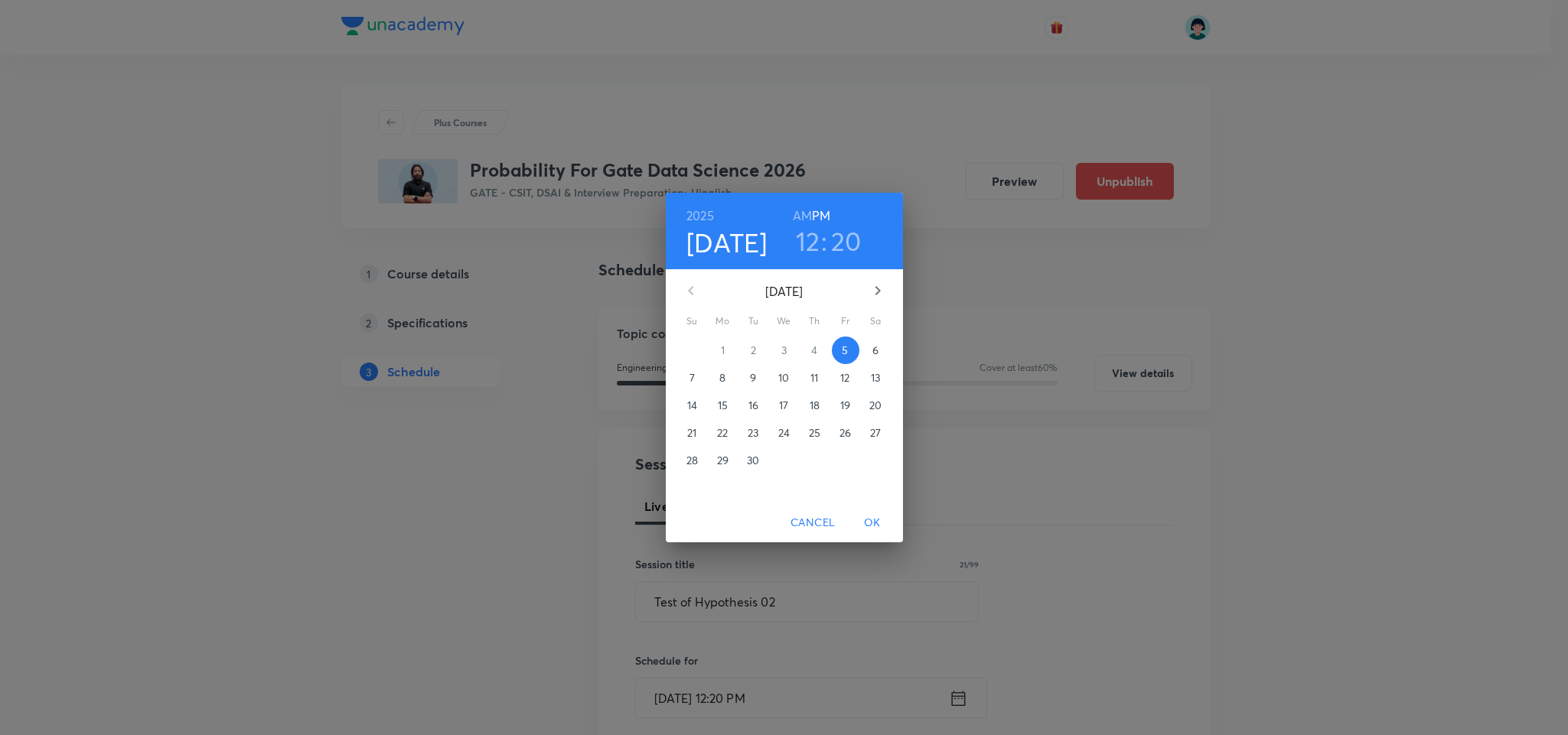
click at [748, 409] on p "16" at bounding box center [753, 405] width 10 height 15
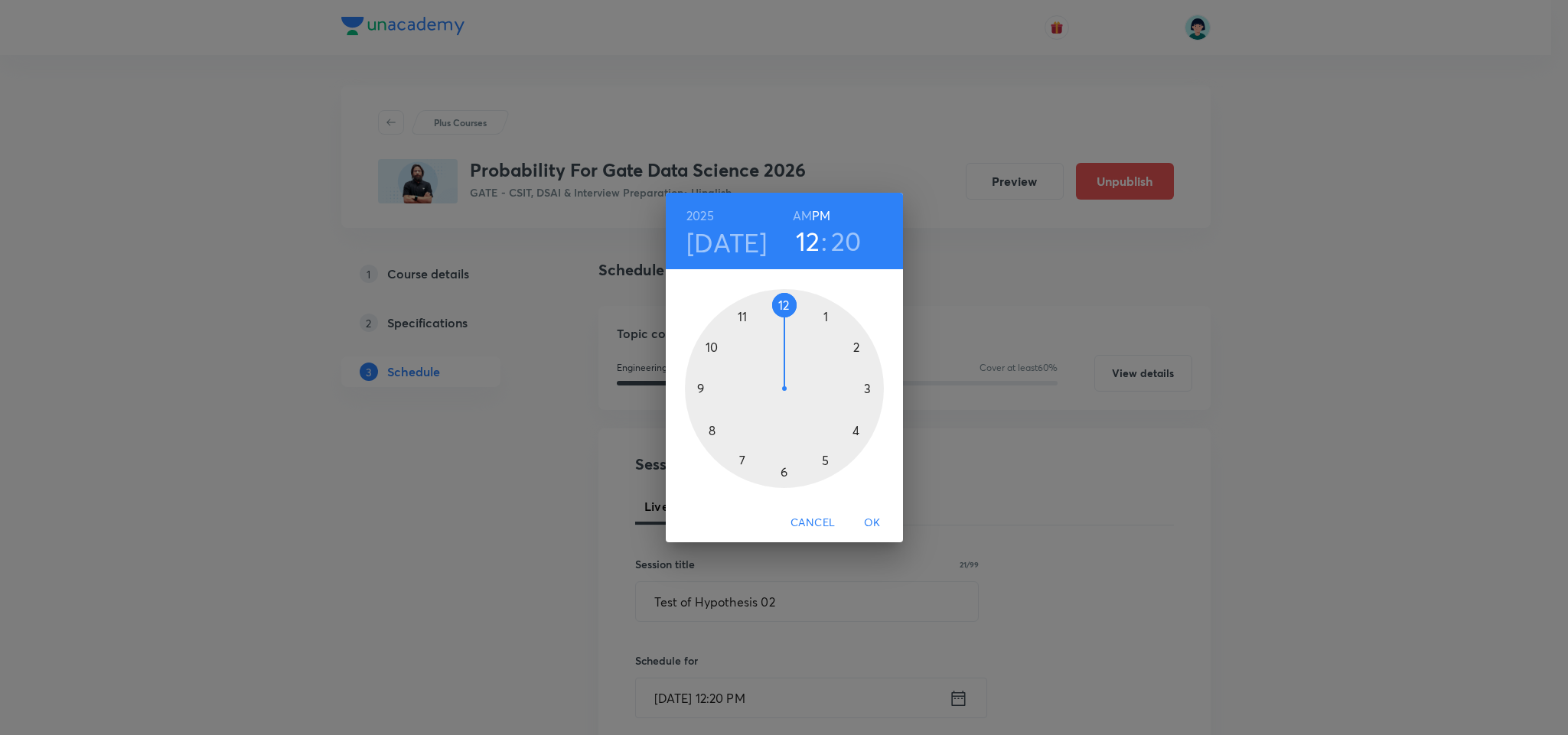
click at [705, 430] on div at bounding box center [784, 388] width 199 height 199
click at [814, 222] on h6 "PM" at bounding box center [821, 216] width 18 height 21
click at [807, 218] on h6 "AM" at bounding box center [802, 216] width 19 height 21
click at [781, 297] on div at bounding box center [784, 388] width 199 height 199
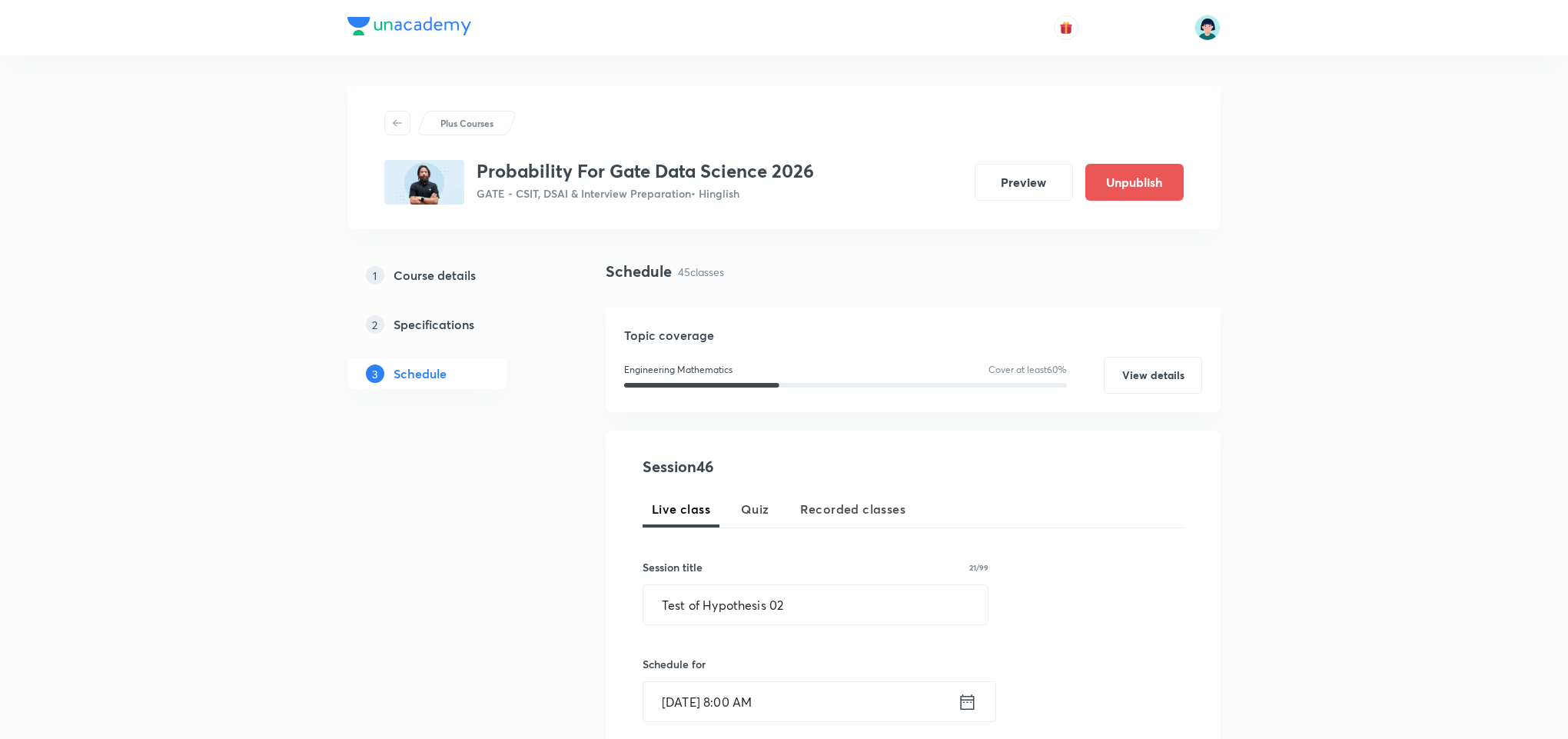
click at [1080, 540] on div "Session 46 Live class Quiz Recorded classes Session title 21/99 Test of Hypothe…" at bounding box center [913, 717] width 541 height 525
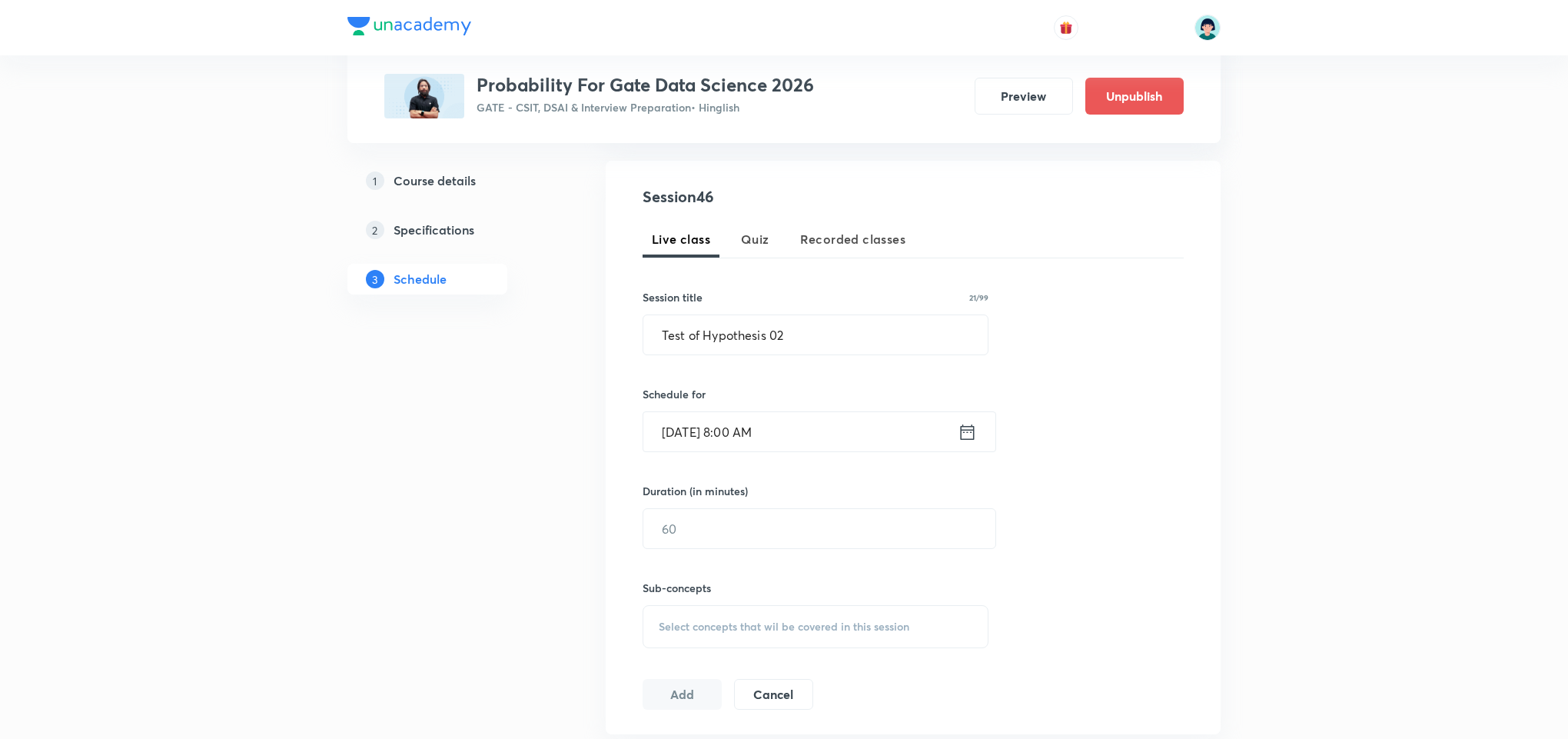
scroll to position [323, 0]
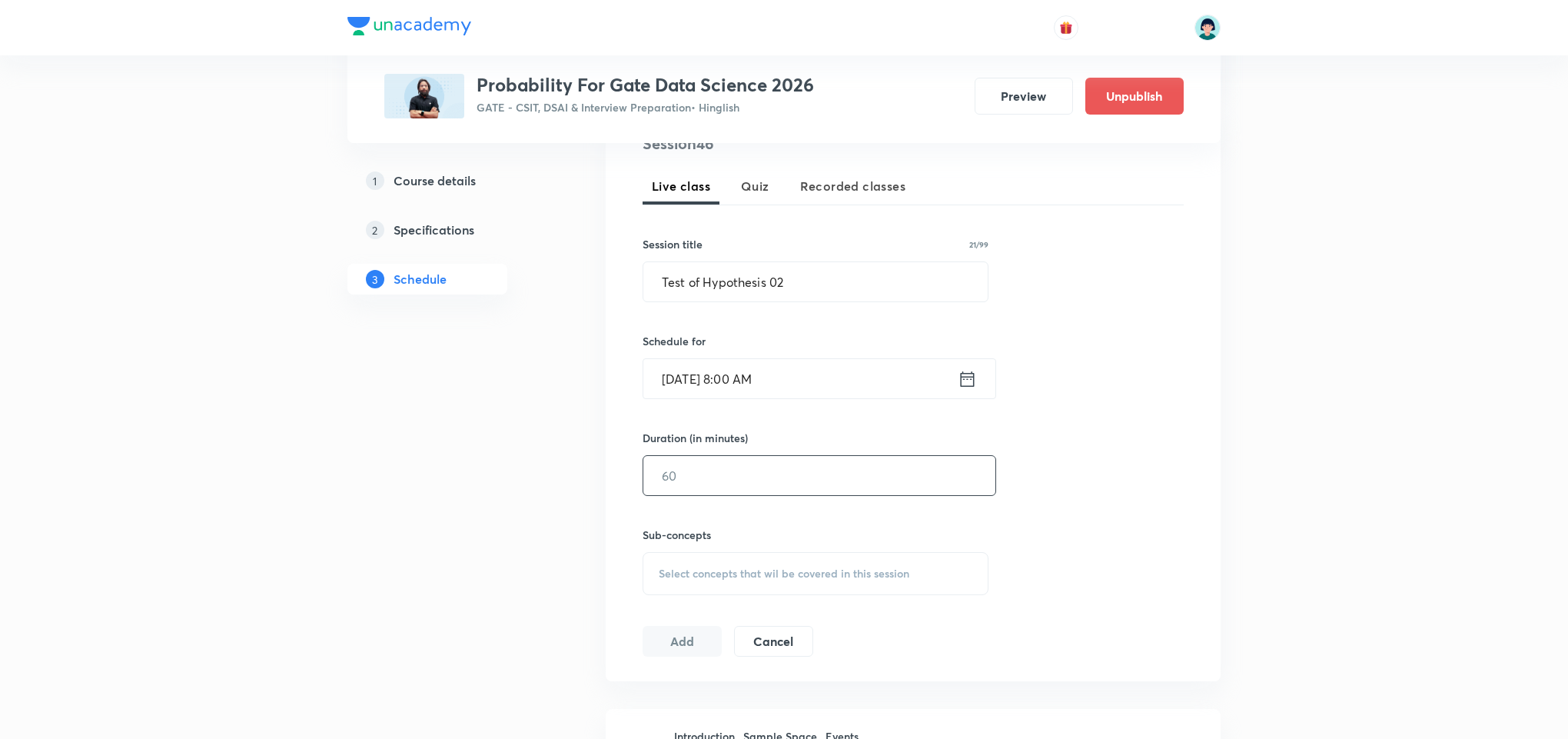
click at [713, 494] on input "text" at bounding box center [819, 475] width 352 height 39
type input "150"
click at [794, 558] on div "Select concepts that wil be covered in this session" at bounding box center [815, 574] width 346 height 43
click at [680, 709] on div "Counting Covered previously" at bounding box center [815, 693] width 345 height 35
checkbox input "true"
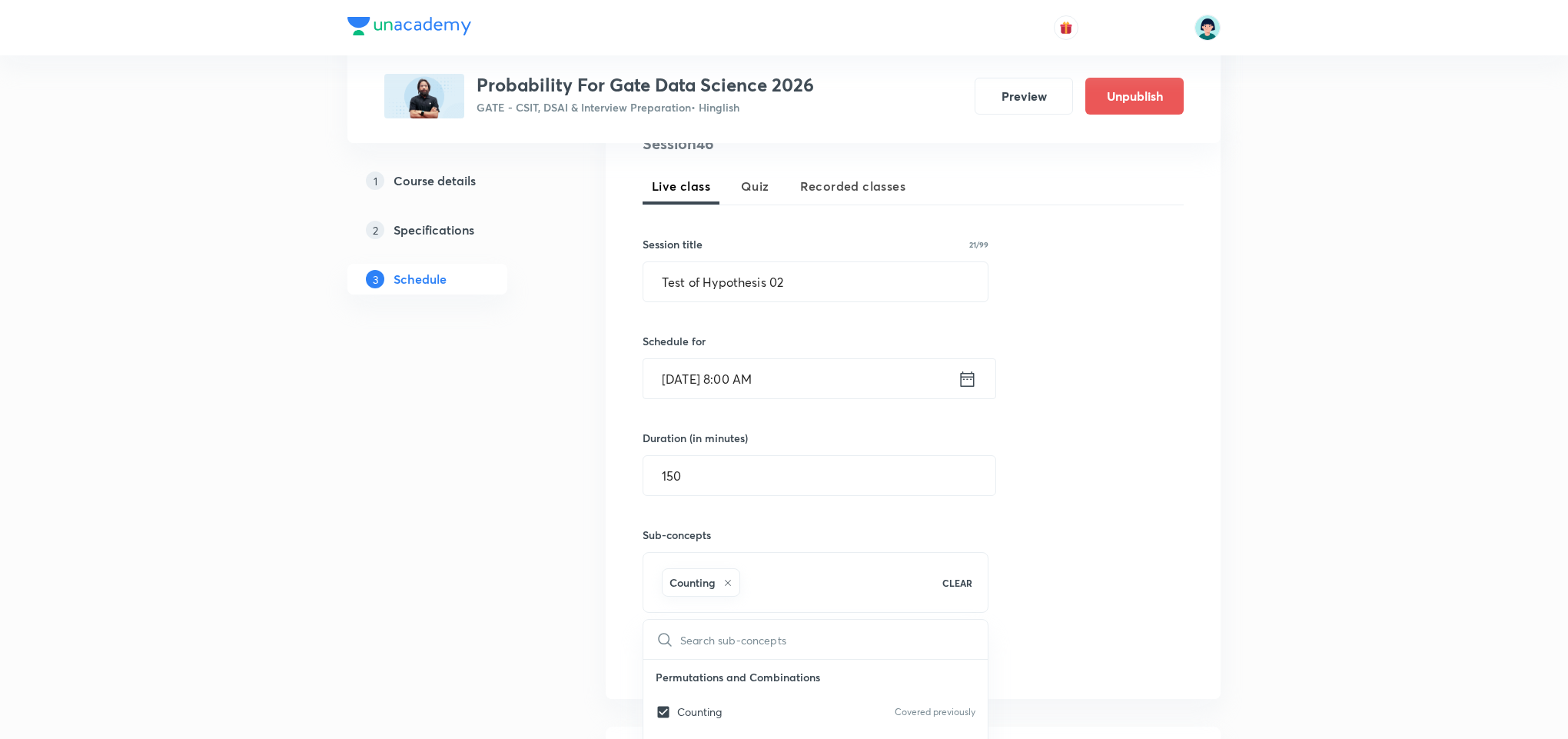
drag, startPoint x: 671, startPoint y: 643, endPoint x: 685, endPoint y: 669, distance: 29.5
click at [685, 669] on div "Session 46 Live class Quiz Recorded classes Session title 21/99 Test of Hypothe…" at bounding box center [913, 403] width 541 height 542
click at [685, 669] on button "Add" at bounding box center [681, 657] width 79 height 31
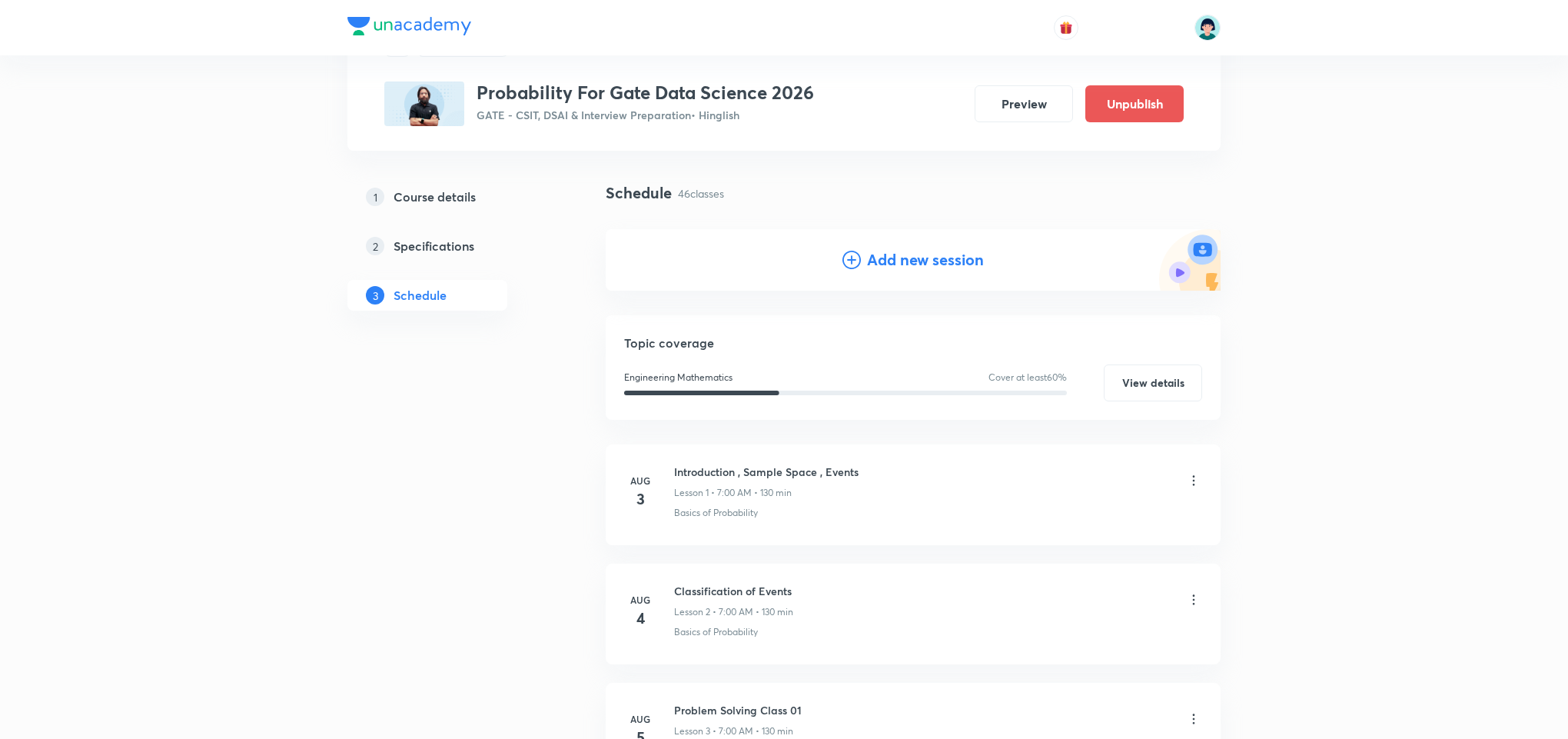
scroll to position [0, 0]
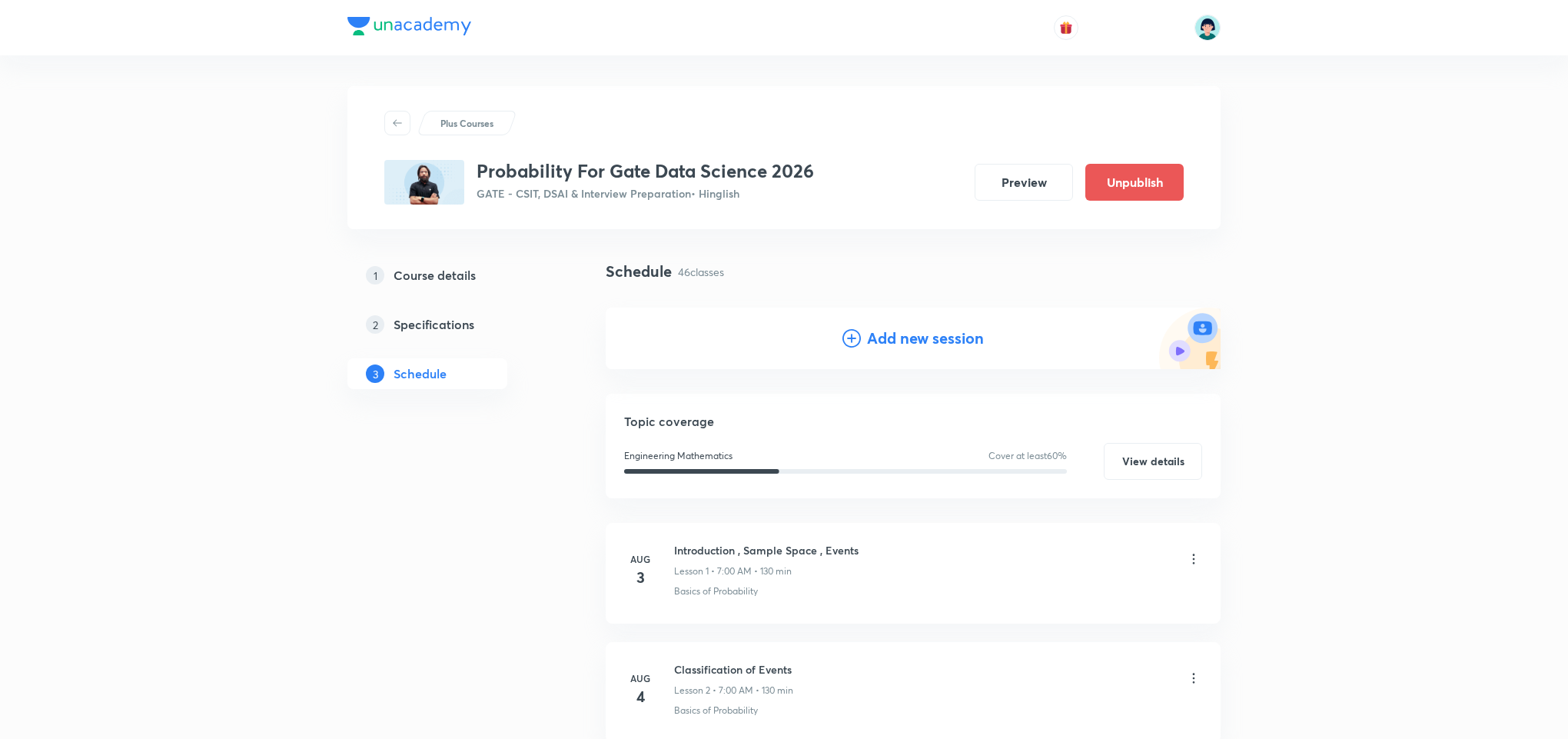
drag, startPoint x: 918, startPoint y: 363, endPoint x: 897, endPoint y: 353, distance: 23.3
click at [897, 353] on div "Add new session" at bounding box center [913, 339] width 614 height 62
click at [883, 344] on h4 "Add new session" at bounding box center [925, 339] width 117 height 23
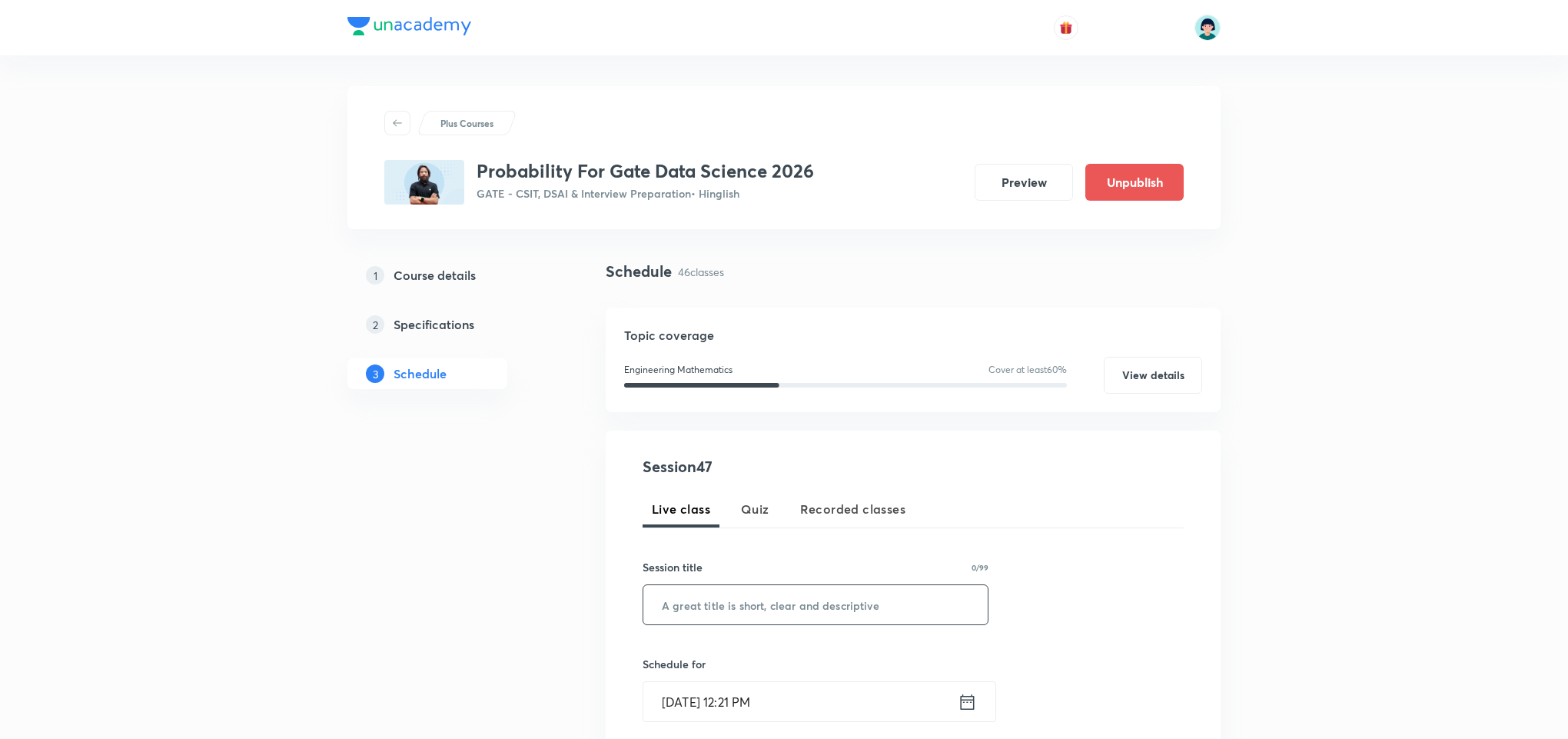
click at [750, 607] on input "text" at bounding box center [815, 605] width 345 height 39
paste input "Test of hypothesis 03"
click at [713, 612] on input "Test of hypothesis 03" at bounding box center [815, 605] width 345 height 39
type input "Test of Hypothesis 03"
click at [699, 697] on input "Sep 5, 2025, 12:21 PM" at bounding box center [800, 701] width 315 height 39
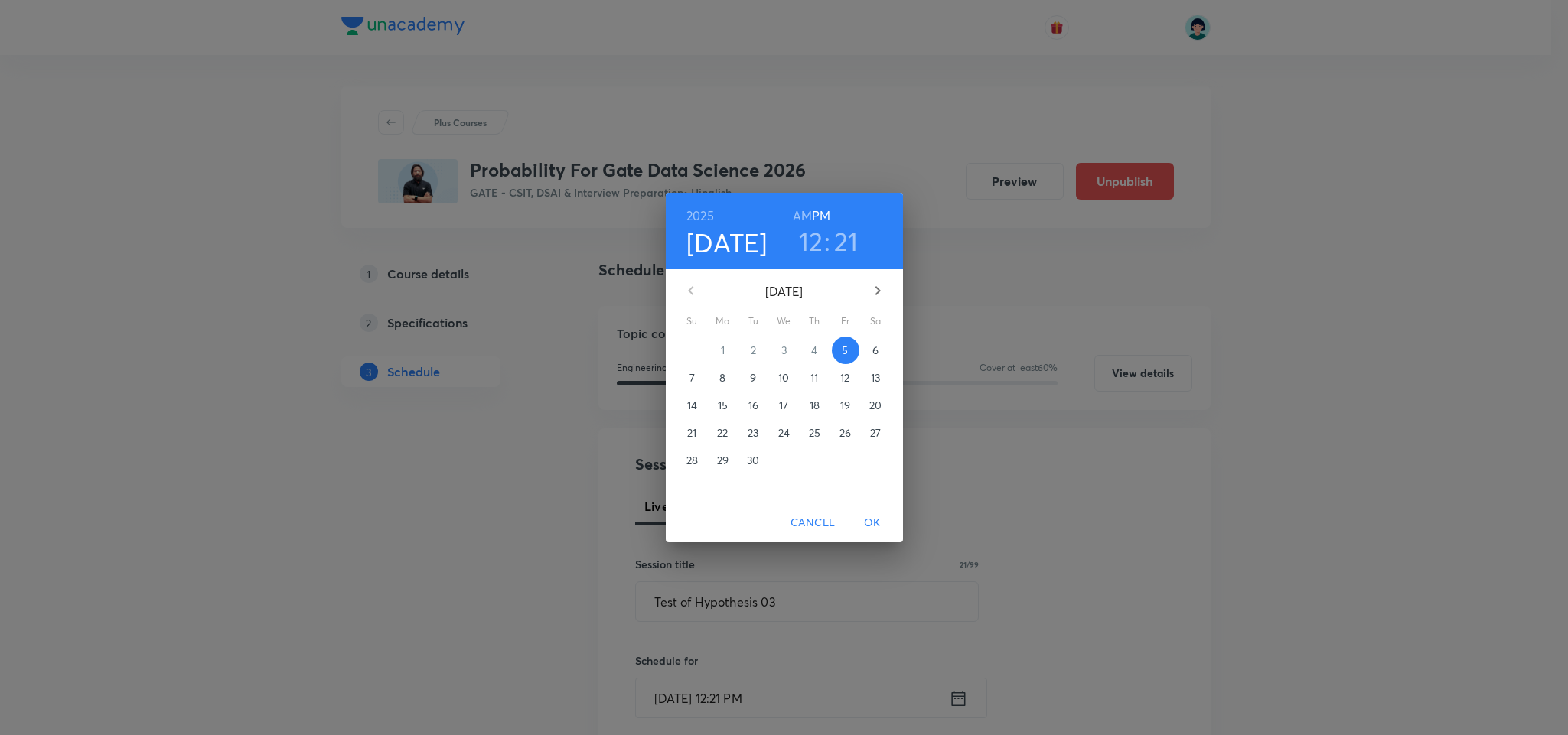
click at [781, 401] on p "17" at bounding box center [784, 405] width 9 height 15
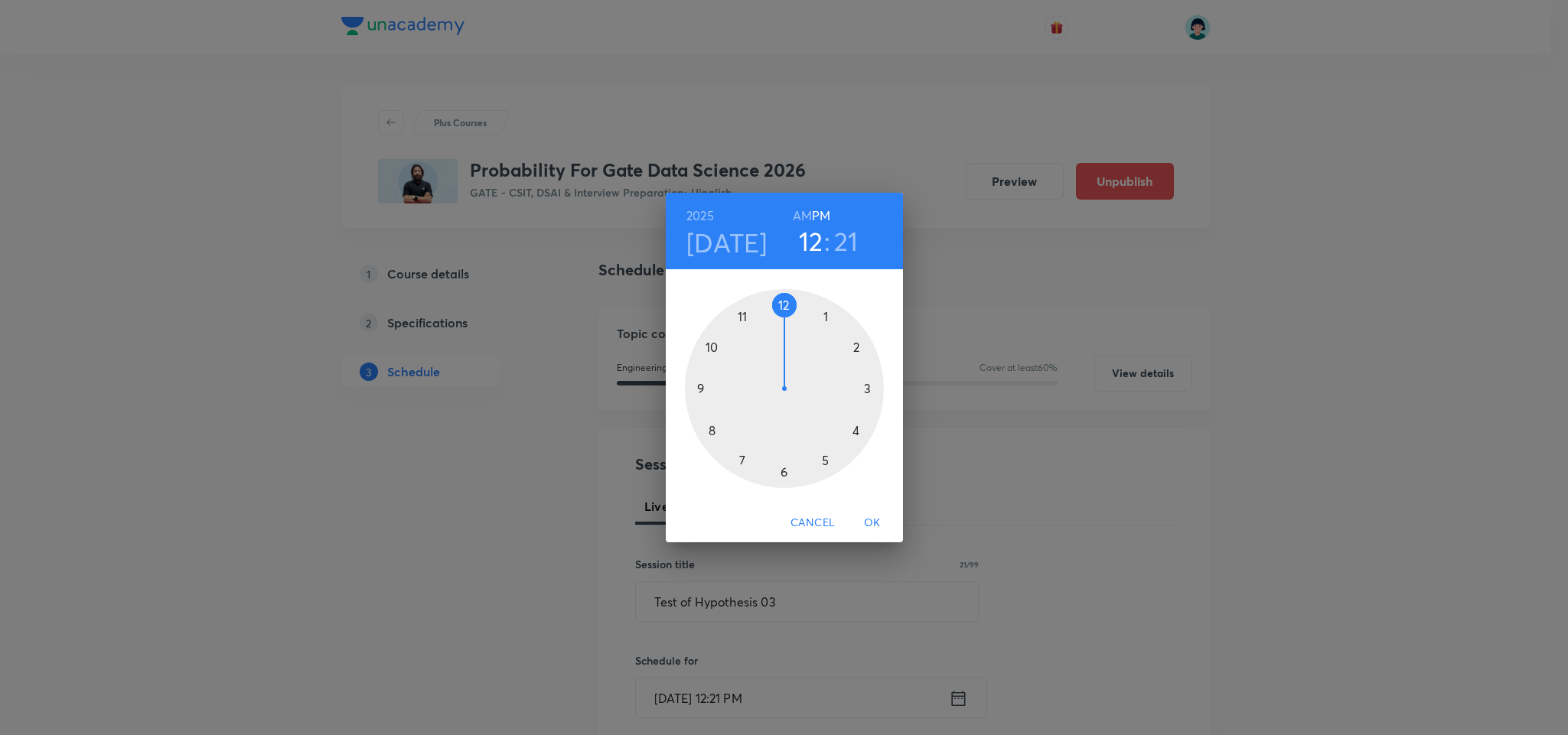
click at [710, 439] on div at bounding box center [784, 388] width 199 height 199
click at [807, 227] on h3 "08" at bounding box center [810, 241] width 31 height 32
click at [799, 218] on h6 "AM" at bounding box center [802, 216] width 19 height 21
click at [845, 237] on h3 "21" at bounding box center [850, 241] width 25 height 32
click at [783, 302] on div at bounding box center [784, 388] width 199 height 199
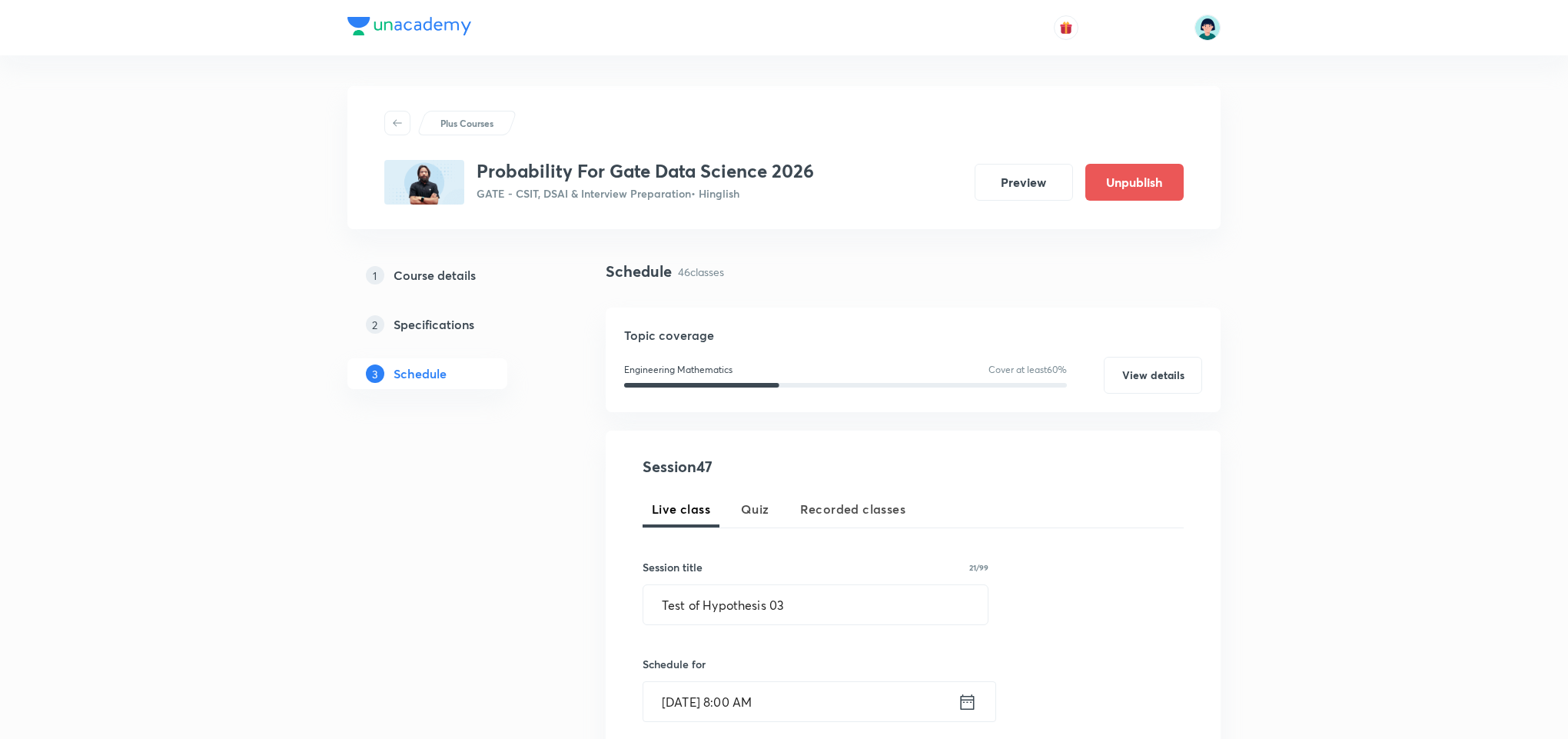
drag, startPoint x: 895, startPoint y: 505, endPoint x: 1022, endPoint y: 557, distance: 137.2
click at [1022, 557] on div "Session 47 Live class Quiz Recorded classes Session title 21/99 Test of Hypothe…" at bounding box center [913, 717] width 541 height 525
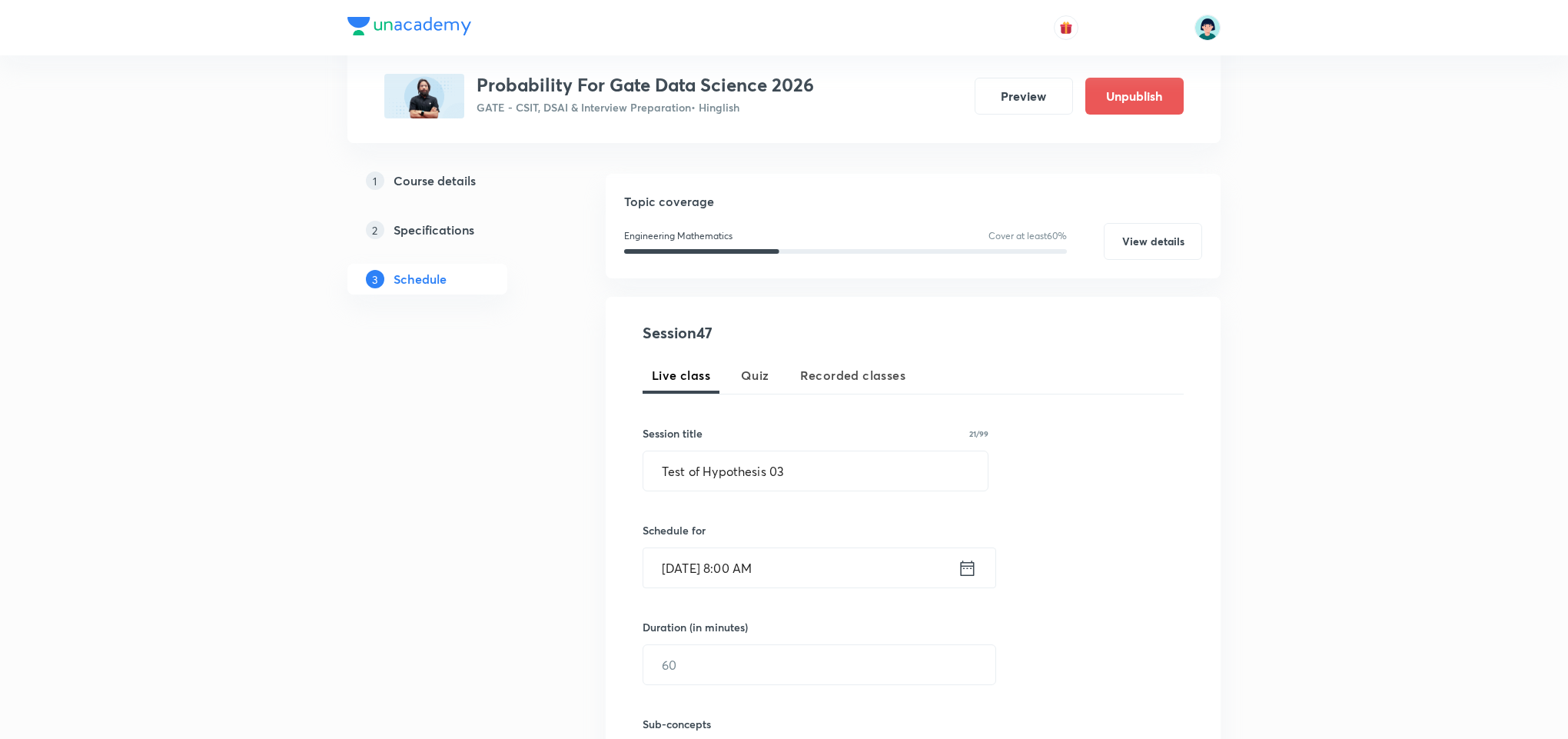
scroll to position [369, 0]
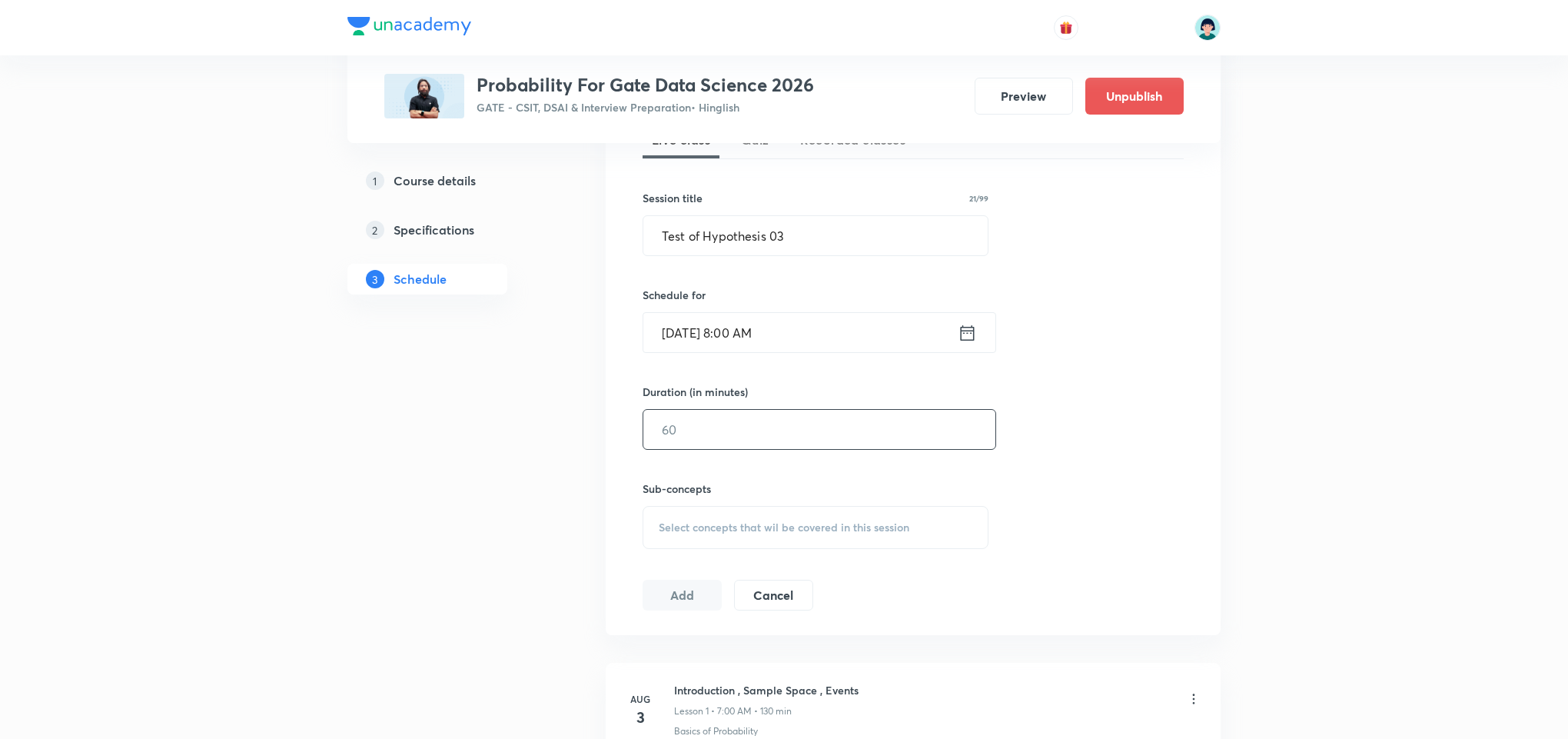
click at [792, 444] on input "text" at bounding box center [819, 429] width 352 height 39
type input "150"
click at [925, 518] on div "Select concepts that wil be covered in this session" at bounding box center [815, 528] width 346 height 43
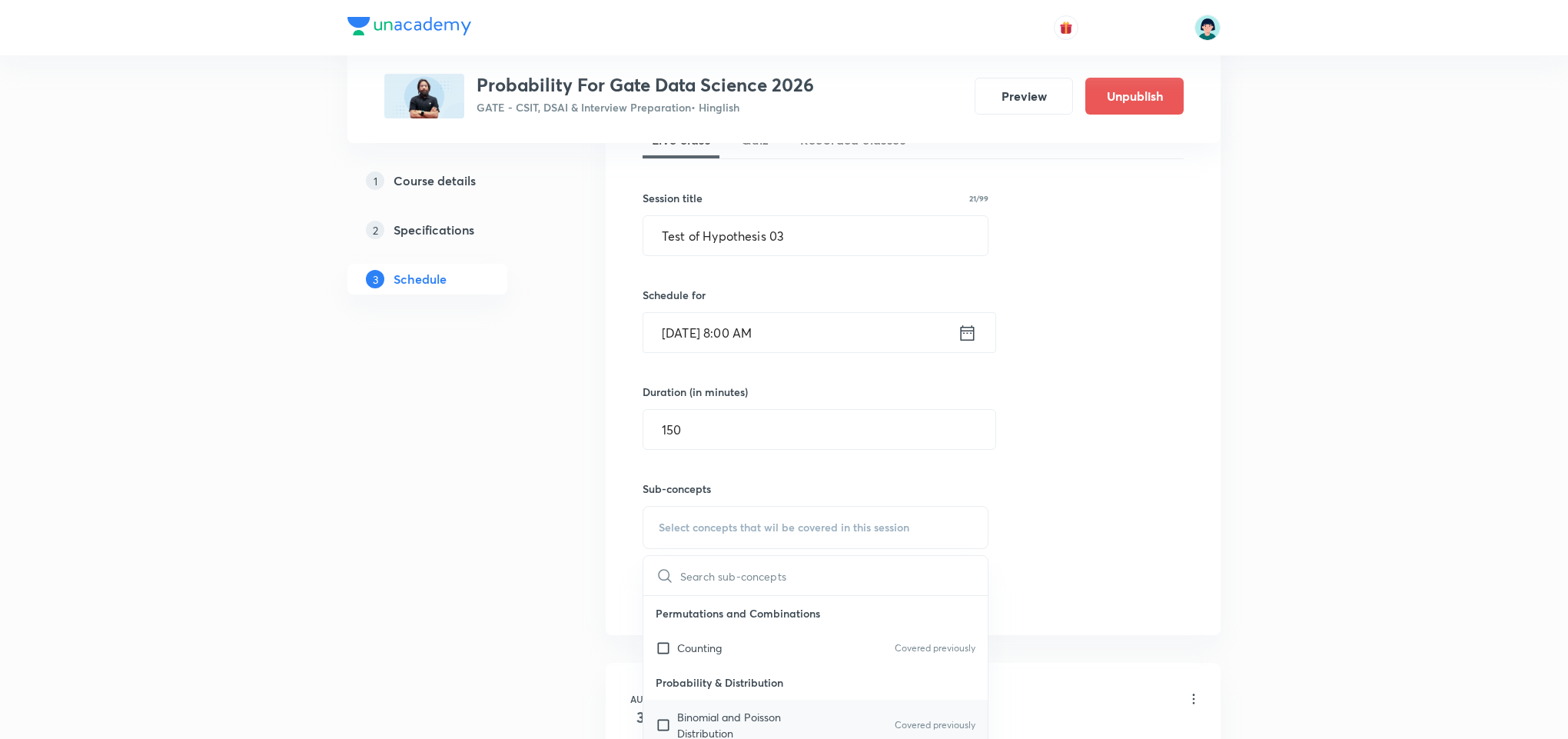
click at [674, 702] on div "Binomial and Poisson Distribution Covered previously" at bounding box center [815, 725] width 345 height 51
checkbox input "true"
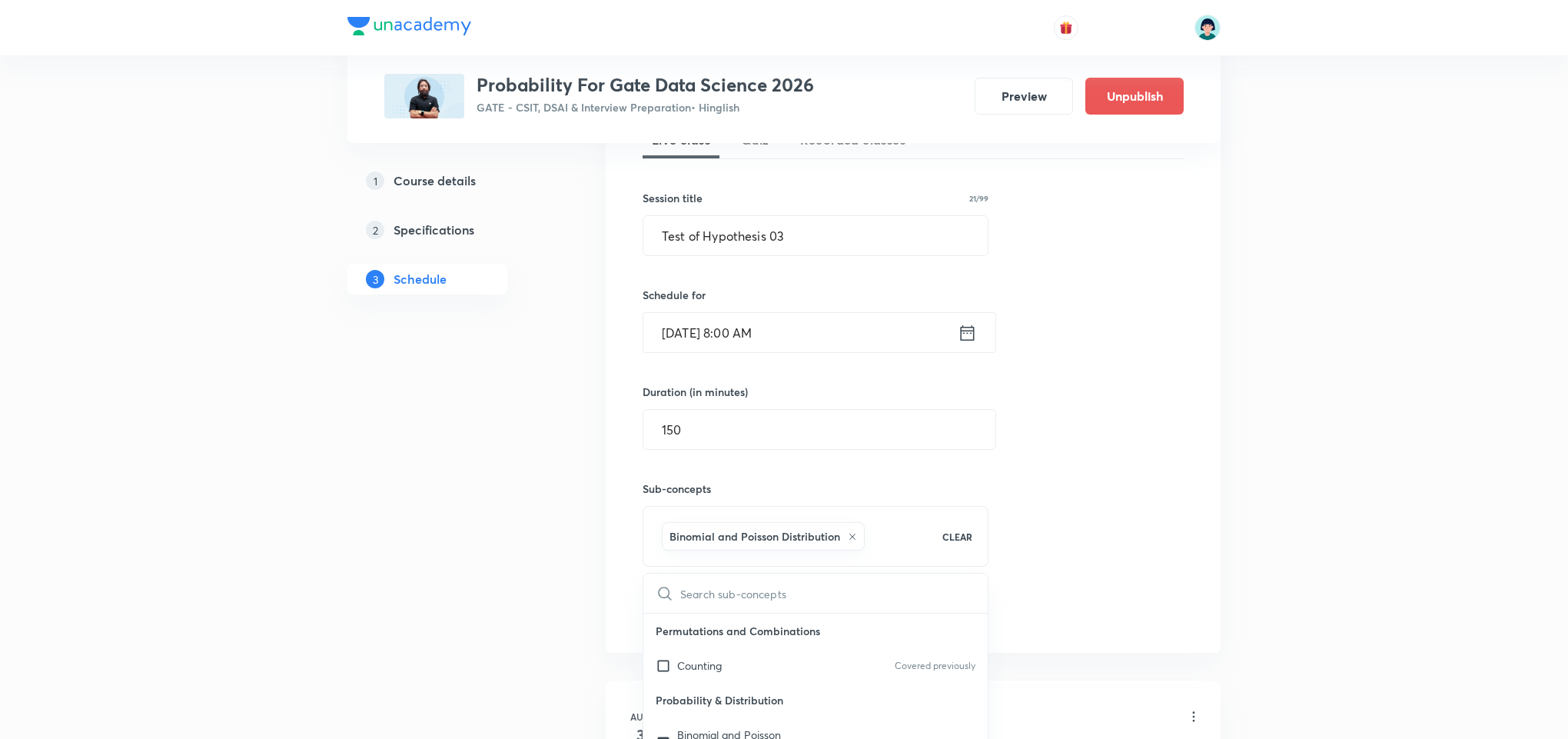
click at [683, 605] on button "Add" at bounding box center [681, 612] width 79 height 31
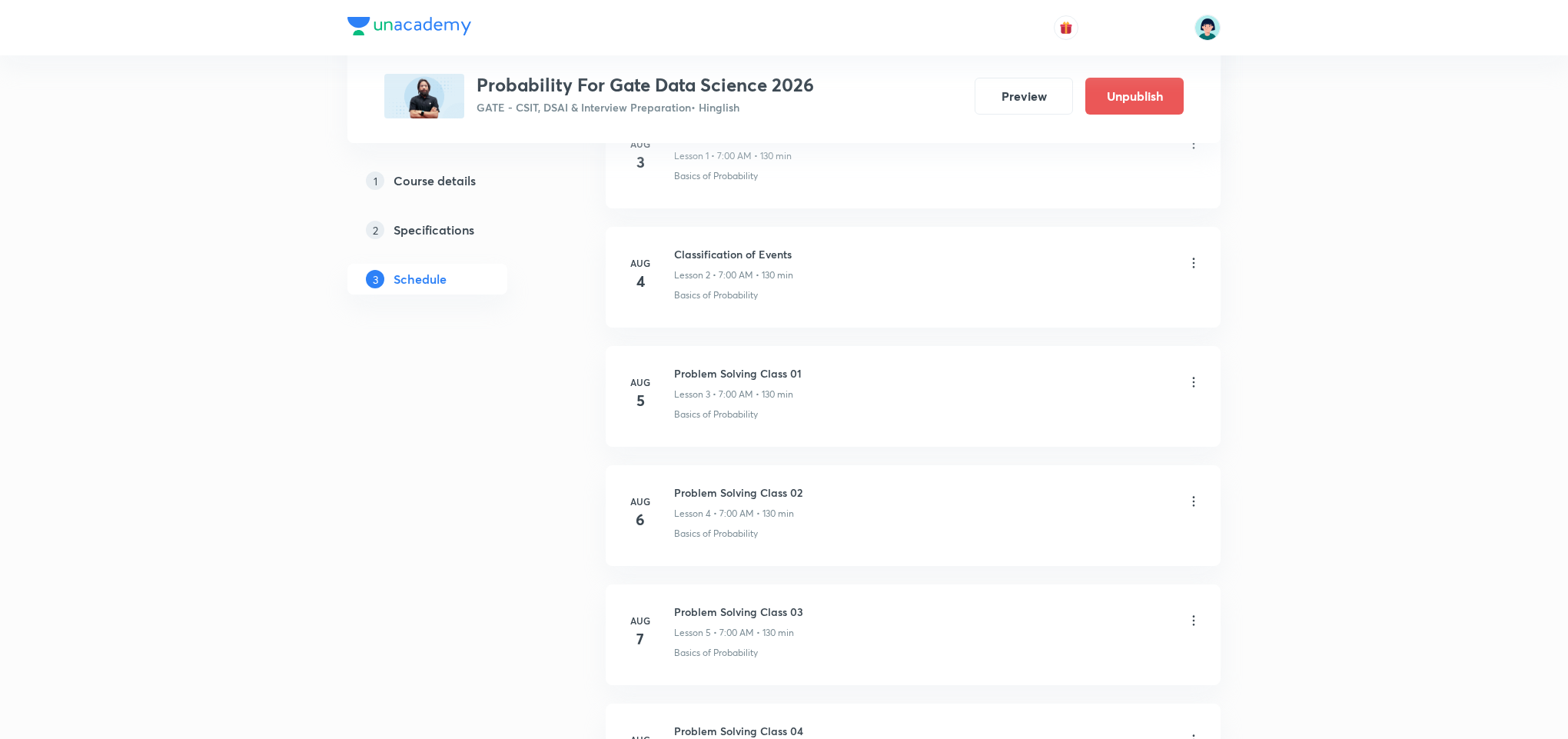
click at [990, 403] on div "Problem Solving Class 01 Lesson 3 • 7:00 AM • 130 min Basics of Probability" at bounding box center [937, 393] width 527 height 56
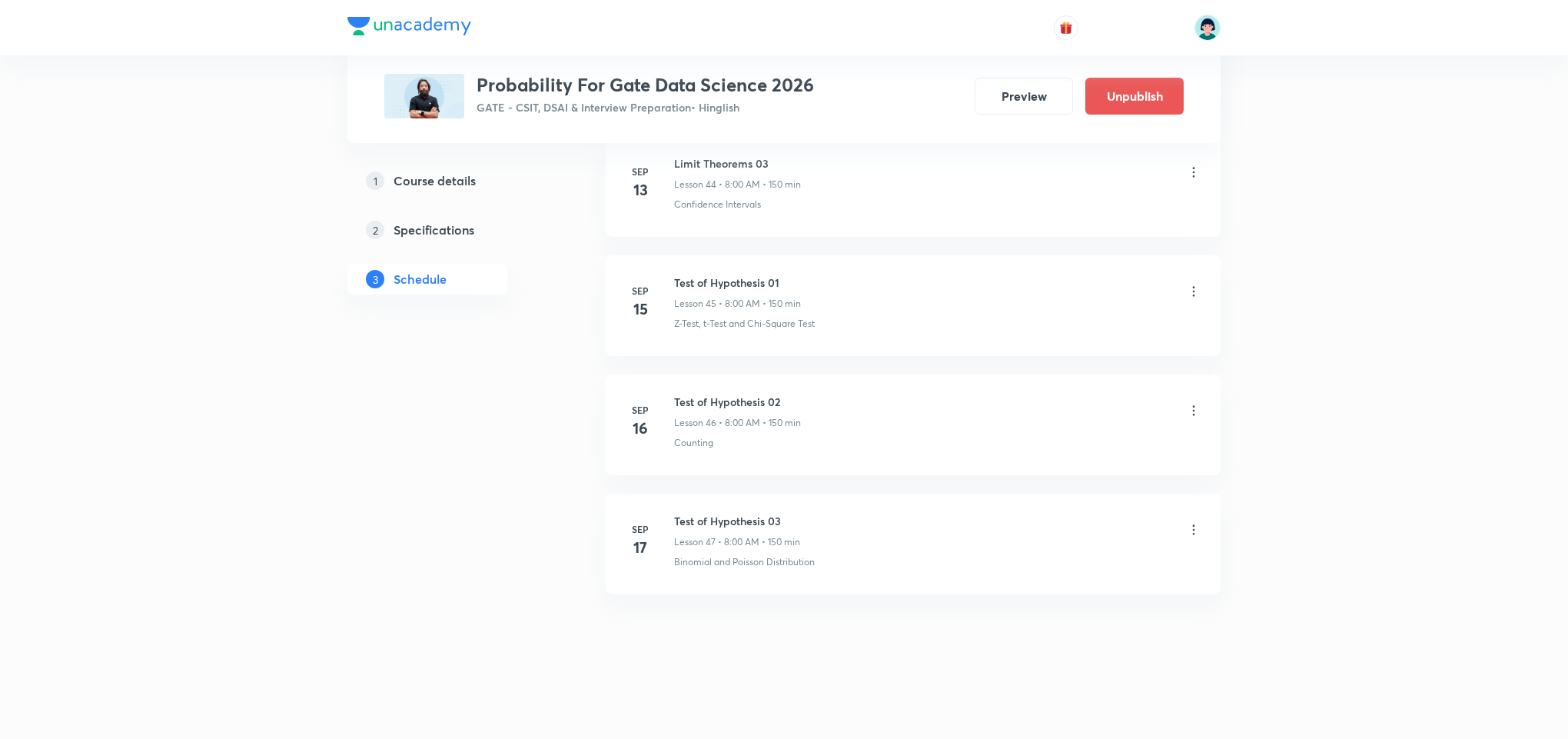
scroll to position [5549, 0]
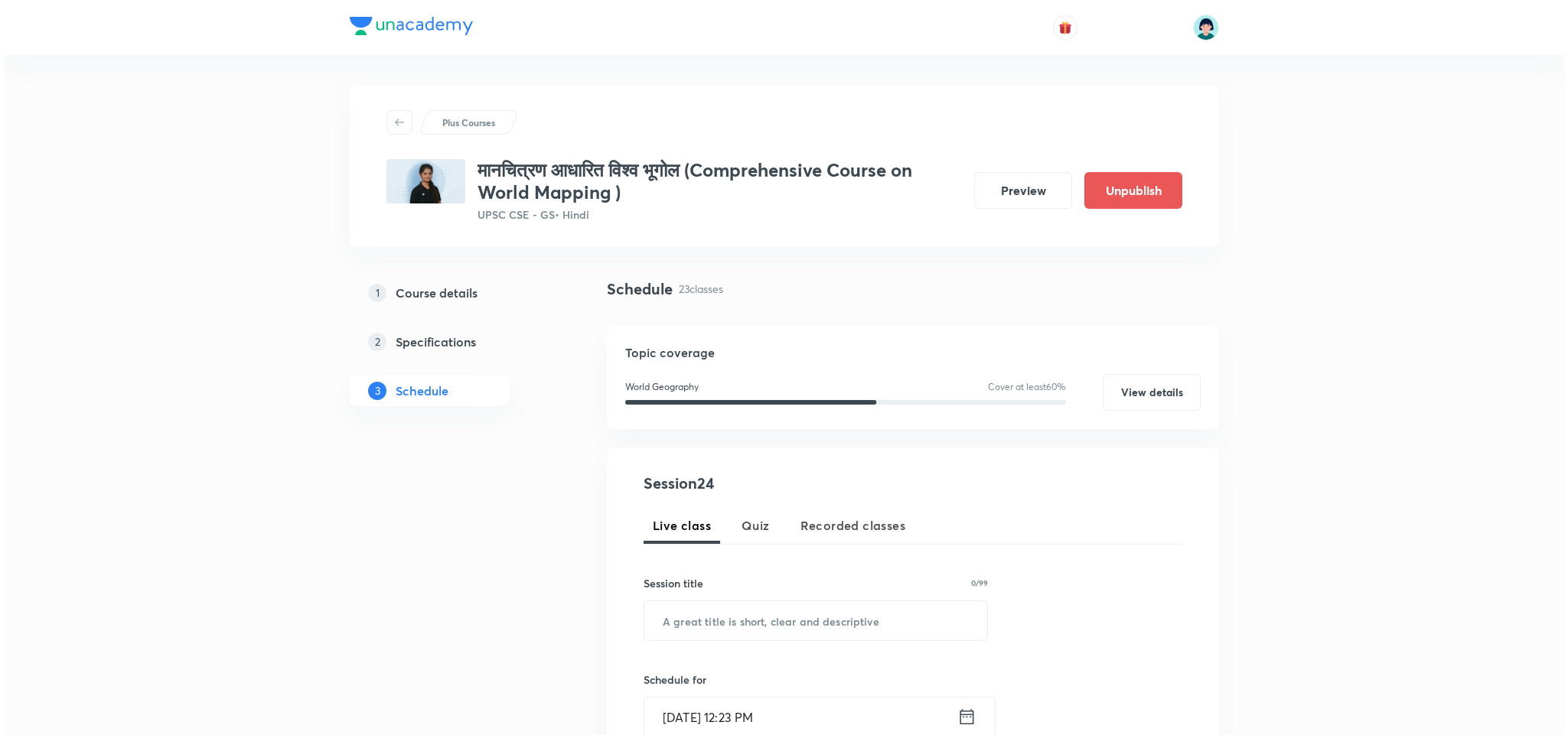
scroll to position [3187, 0]
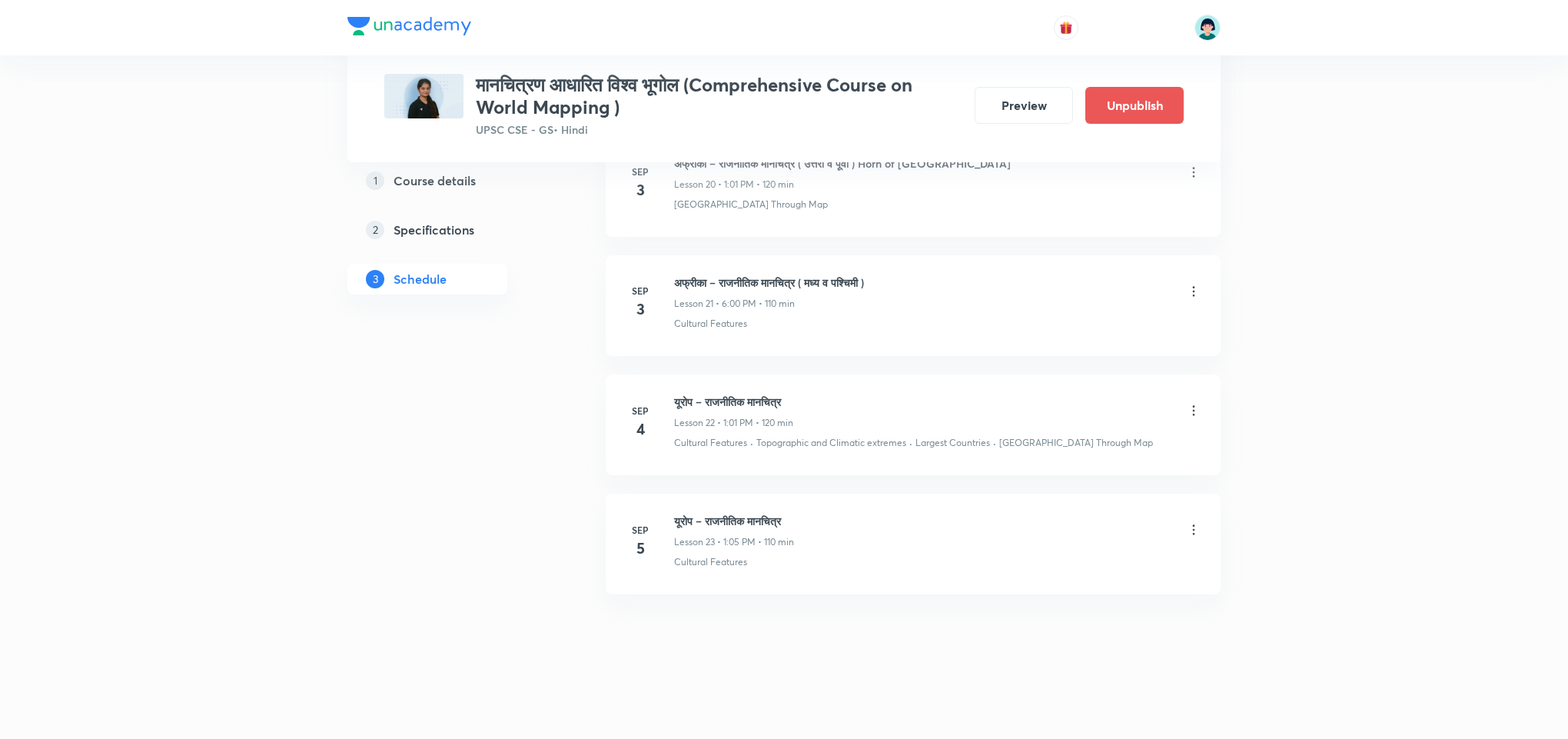
click at [1190, 524] on icon at bounding box center [1193, 530] width 15 height 15
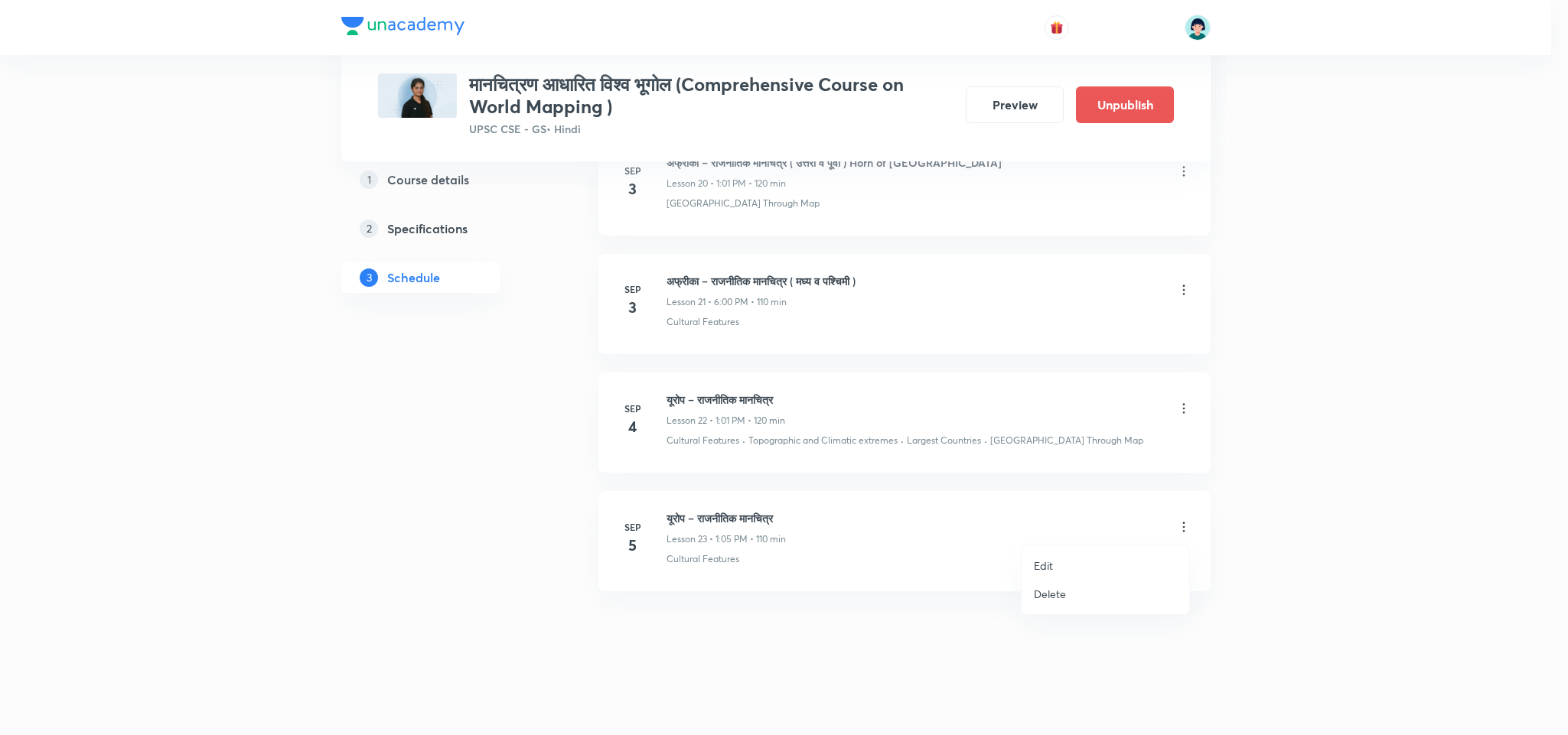
click at [1063, 560] on li "Edit" at bounding box center [1105, 565] width 167 height 28
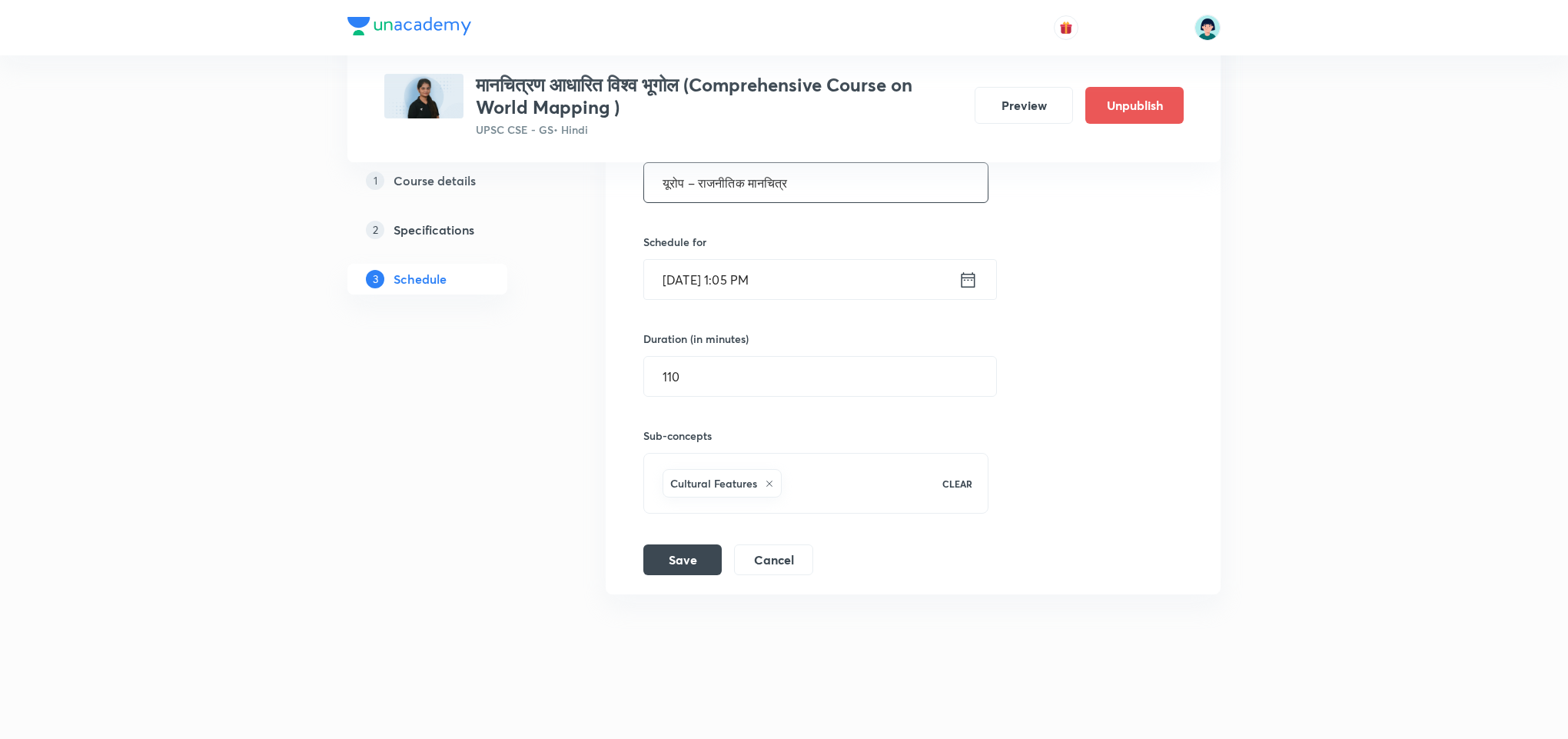
drag, startPoint x: 864, startPoint y: 205, endPoint x: 847, endPoint y: 191, distance: 22.0
click at [847, 191] on div "Session title 25/99 यूरोप – राजनीतिक मानचित्र ​ Schedule for Sep 5, 2025, 1:05 …" at bounding box center [913, 341] width 540 height 469
click at [847, 191] on input "यूरोप – राजनीतिक मानचित्र" at bounding box center [816, 182] width 344 height 39
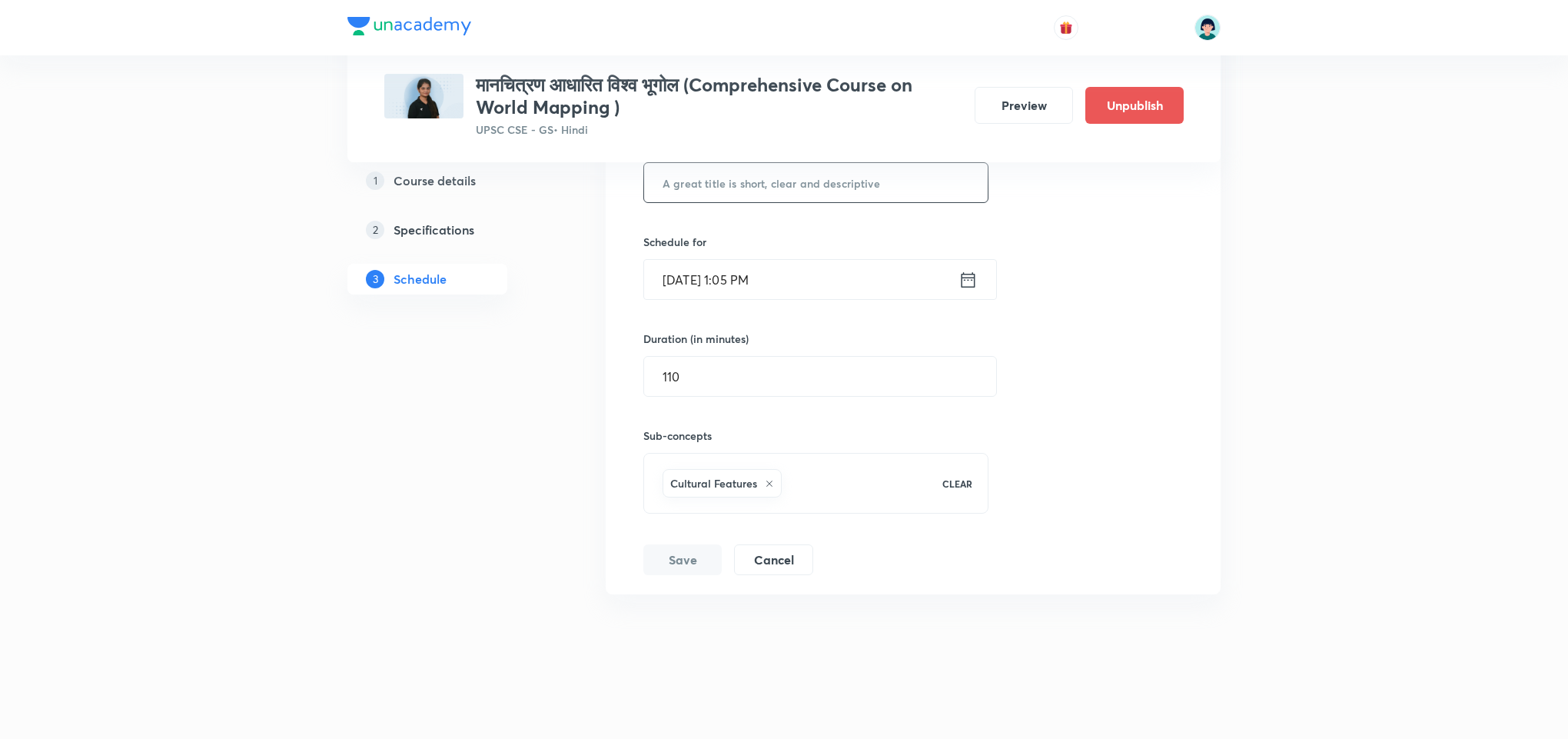
paste input "अफ्रीका – नदियां, मरुस्थल व पर्वत"
type input "अफ्रीका – नदियां, मरुस्थल व पर्वत"
click at [666, 545] on button "Save" at bounding box center [682, 558] width 79 height 31
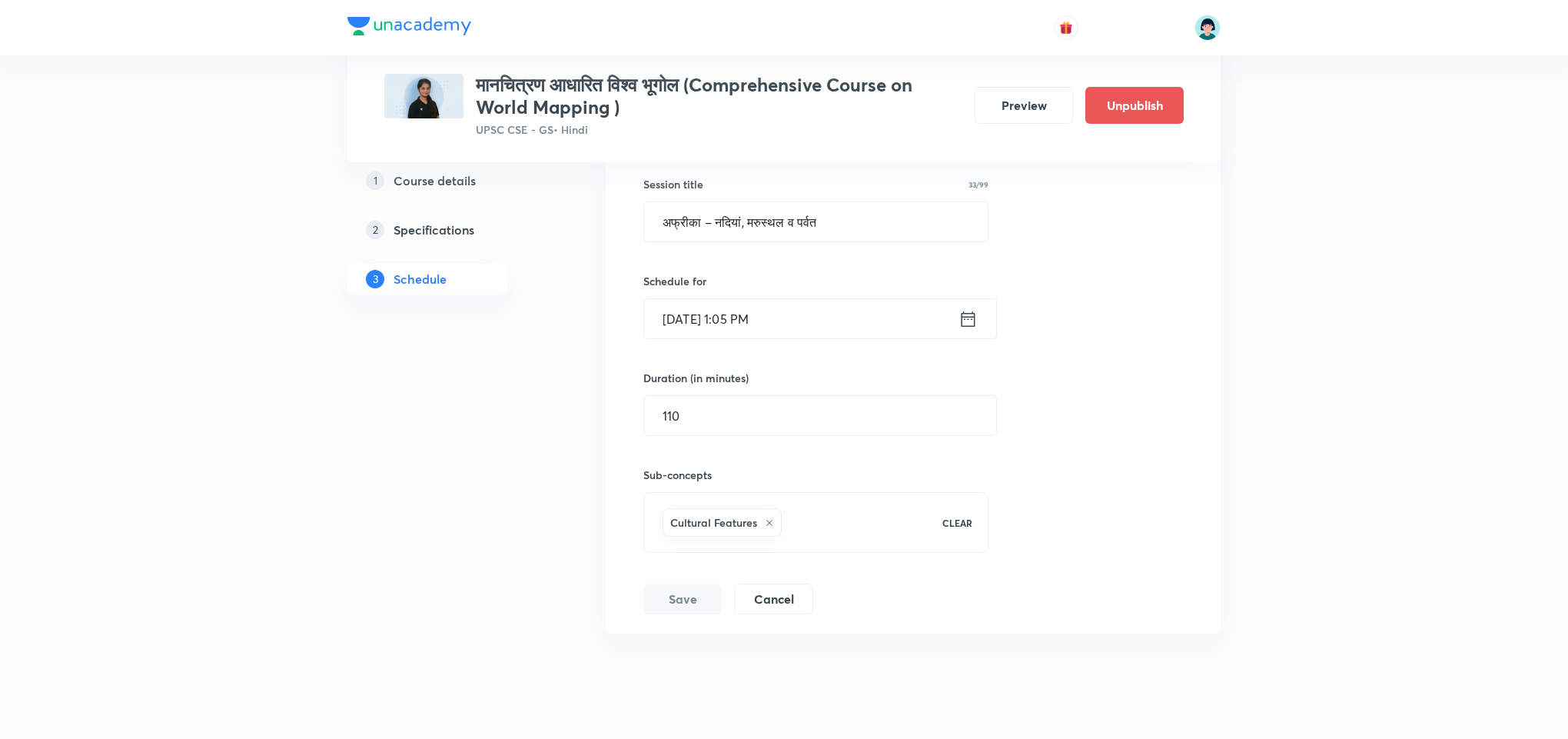
scroll to position [2995, 0]
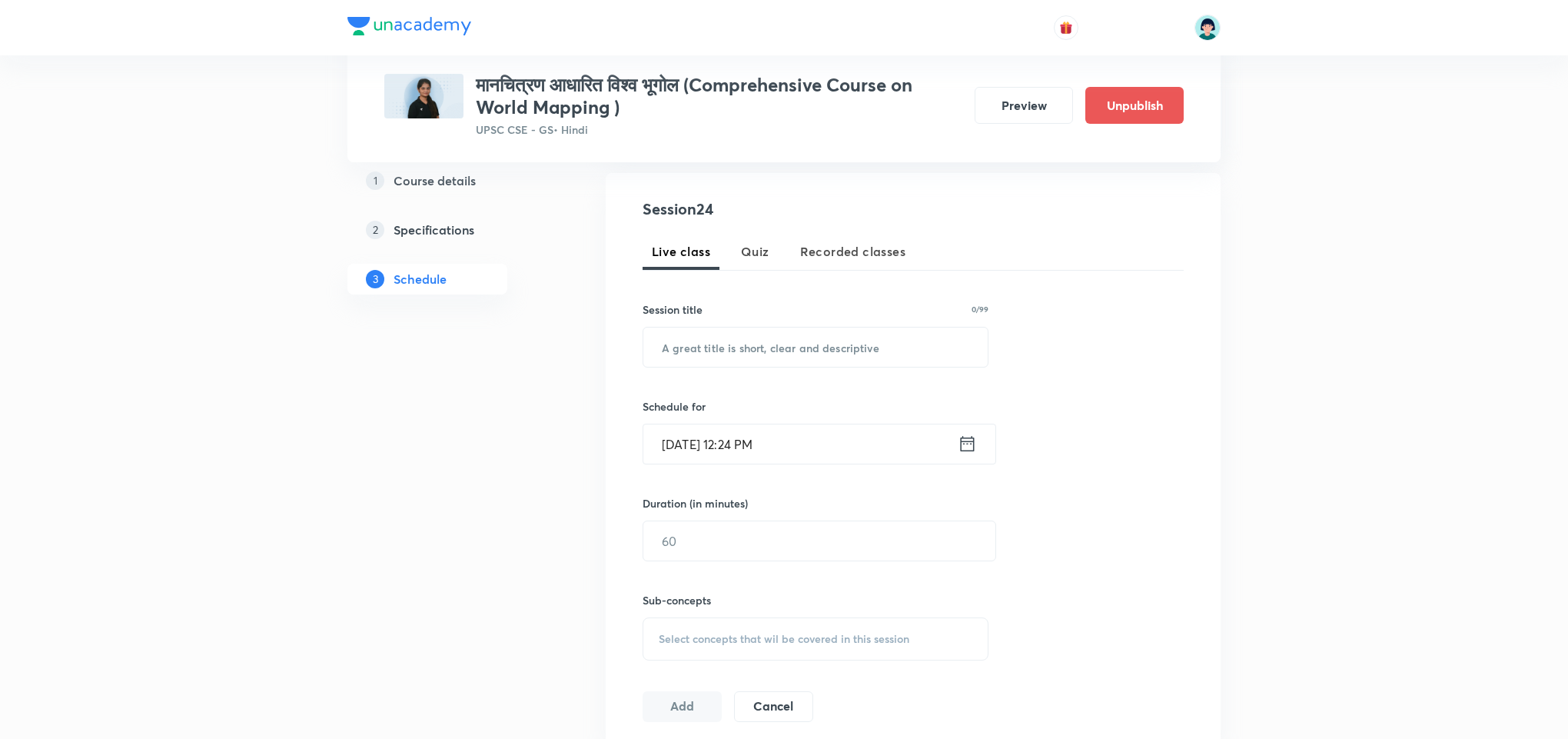
scroll to position [319, 0]
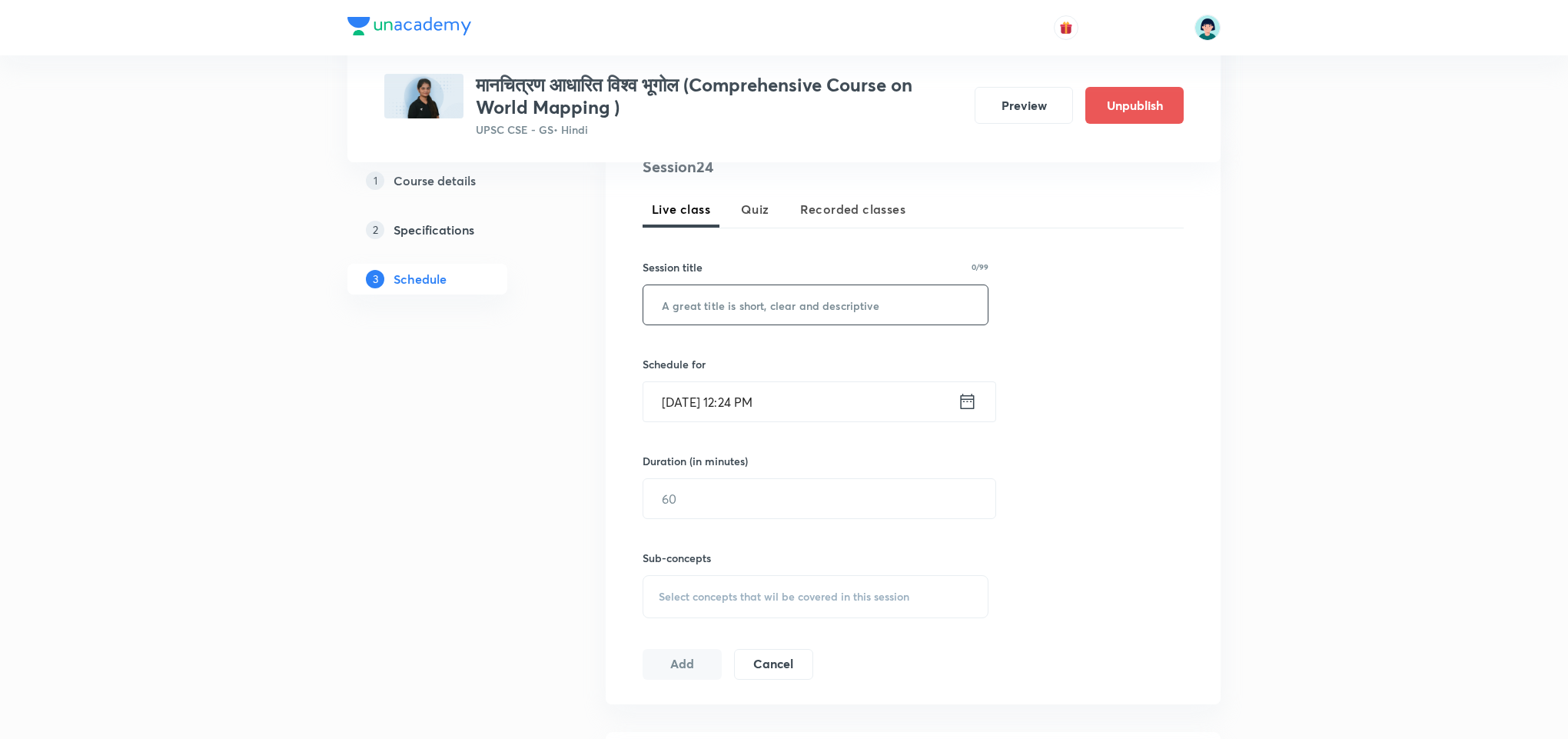
click at [766, 309] on input "text" at bounding box center [815, 305] width 345 height 39
paste input "यूरोप"
type input "यूरोप"
click at [665, 429] on div "Session 24 Live class Quiz Recorded classes Session title 5/99 यूरोप ​ Schedule…" at bounding box center [913, 417] width 541 height 525
click at [676, 422] on div "Sep 5, 2025, 12:24 PM ​" at bounding box center [819, 401] width 354 height 41
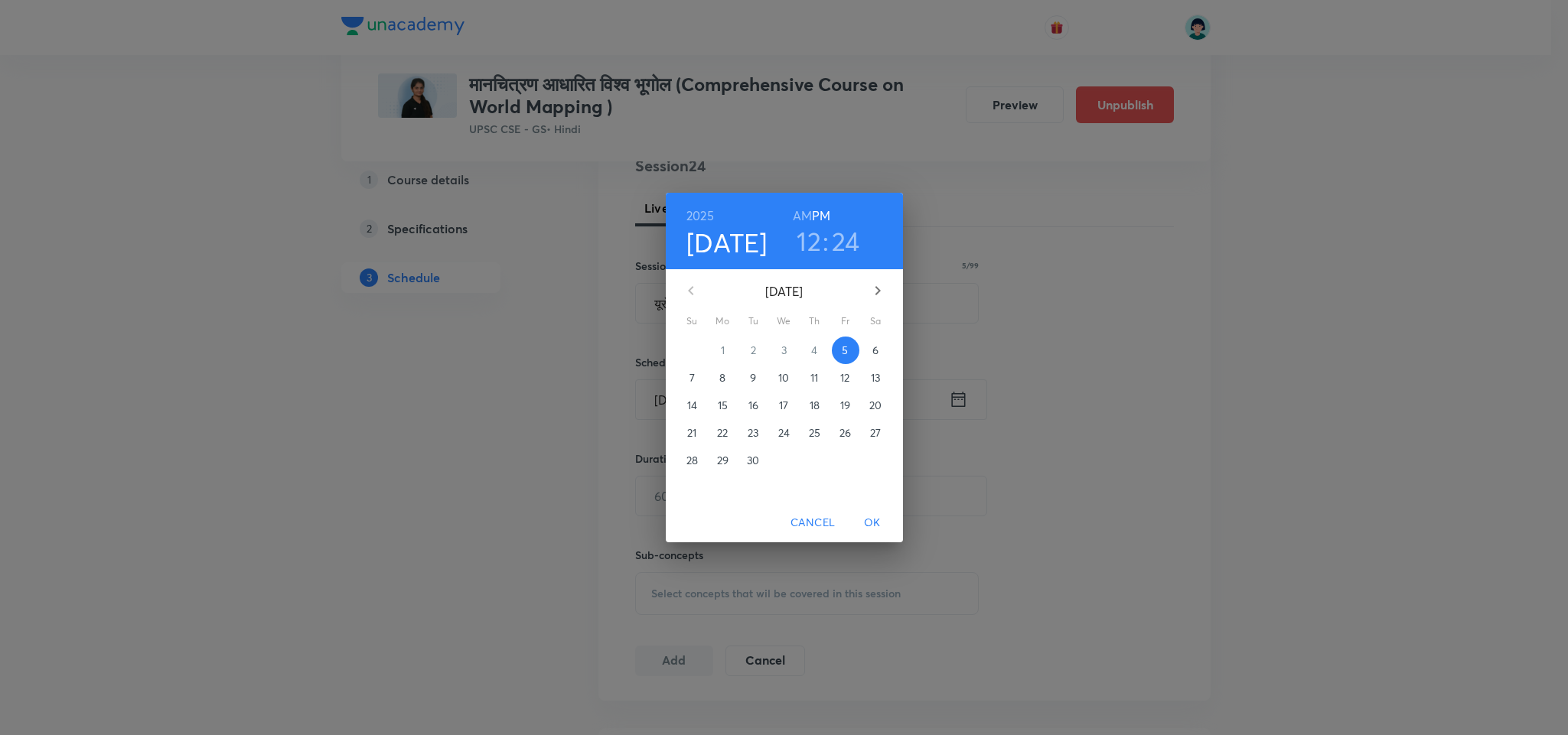
click at [876, 343] on p "6" at bounding box center [875, 351] width 6 height 15
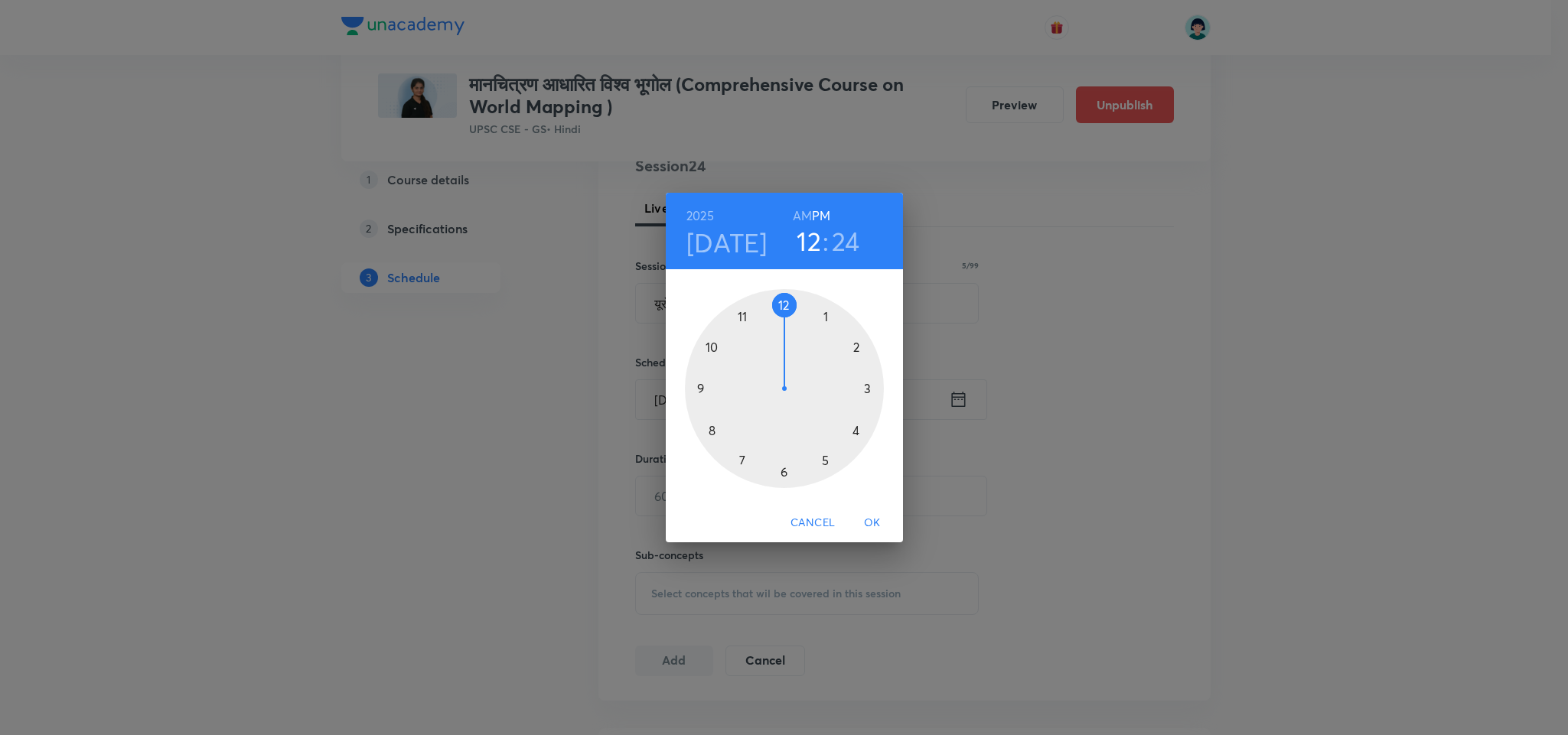
click at [823, 317] on div at bounding box center [784, 388] width 199 height 199
click at [825, 319] on div at bounding box center [784, 388] width 199 height 199
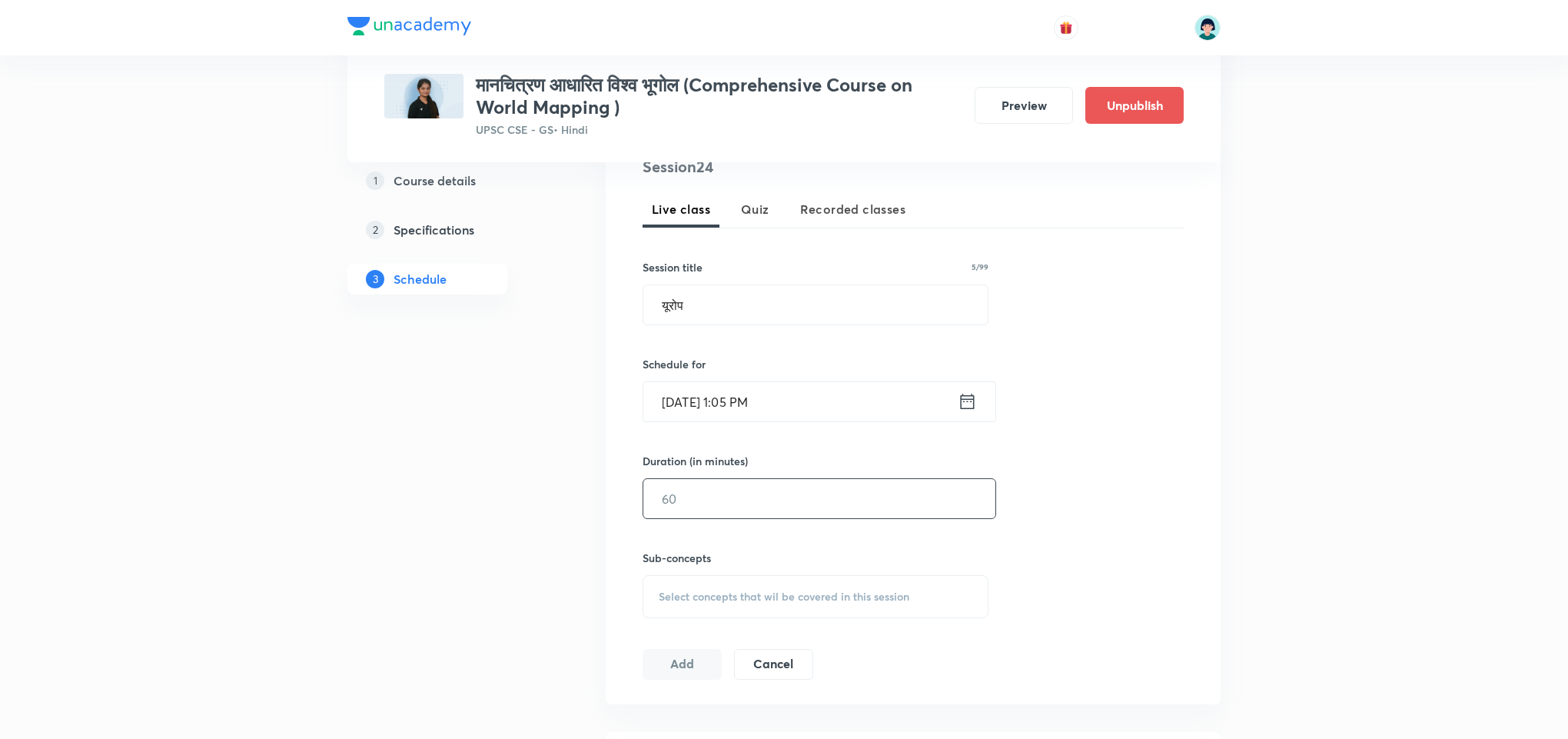
click at [766, 492] on input "text" at bounding box center [819, 498] width 352 height 39
type input "110"
click at [924, 612] on div "Select concepts that wil be covered in this session" at bounding box center [815, 597] width 346 height 43
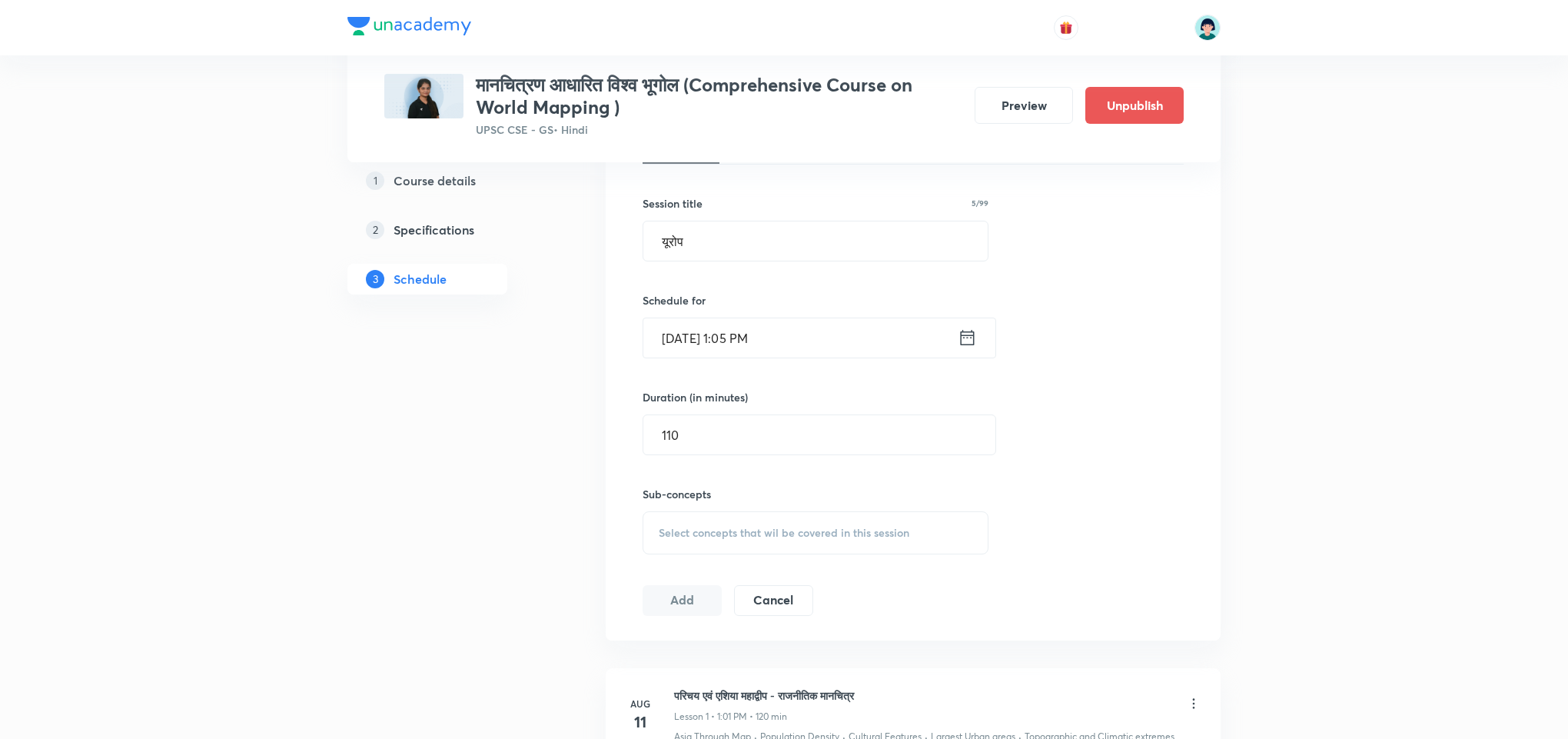
scroll to position [411, 0]
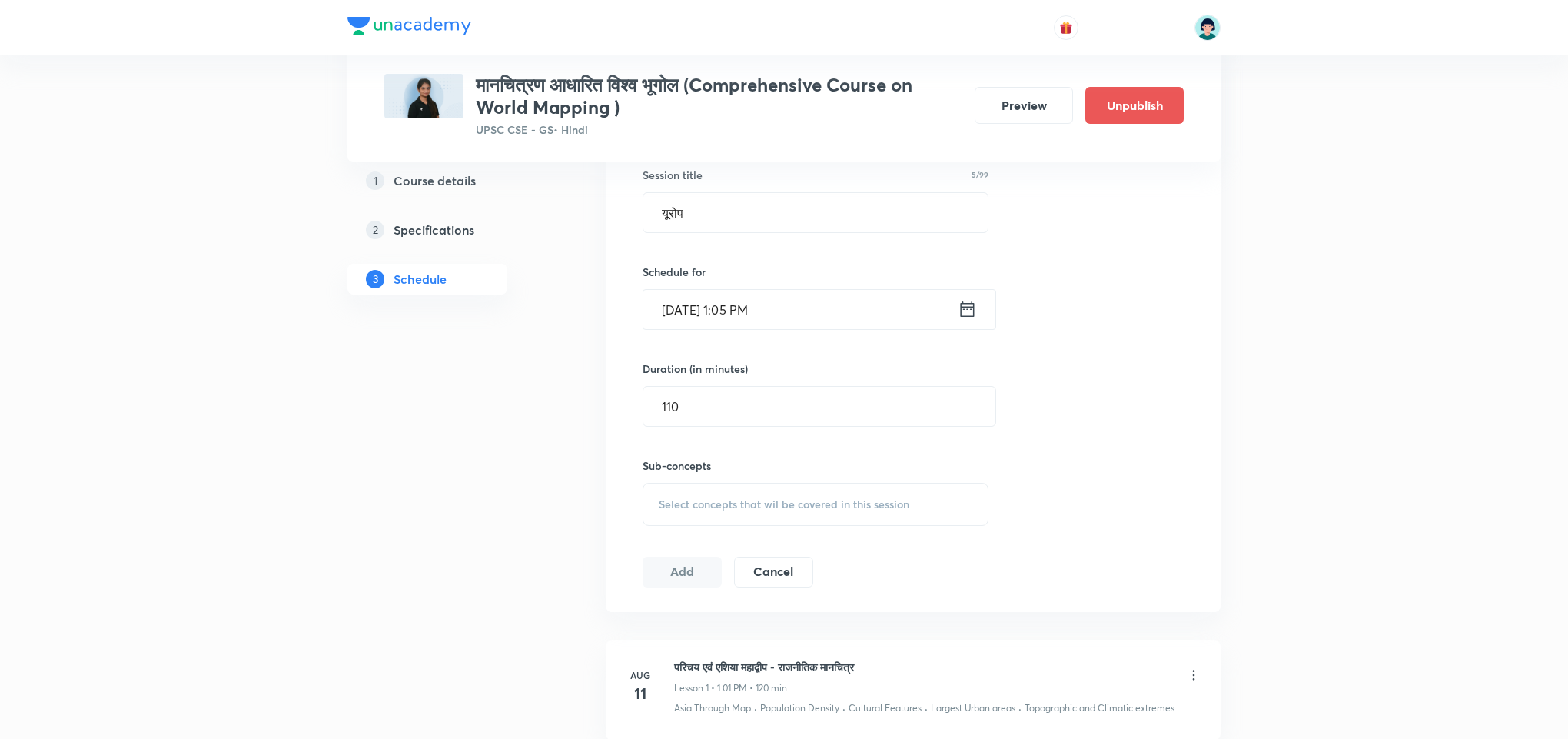
click at [913, 511] on div "Select concepts that wil be covered in this session" at bounding box center [815, 504] width 346 height 43
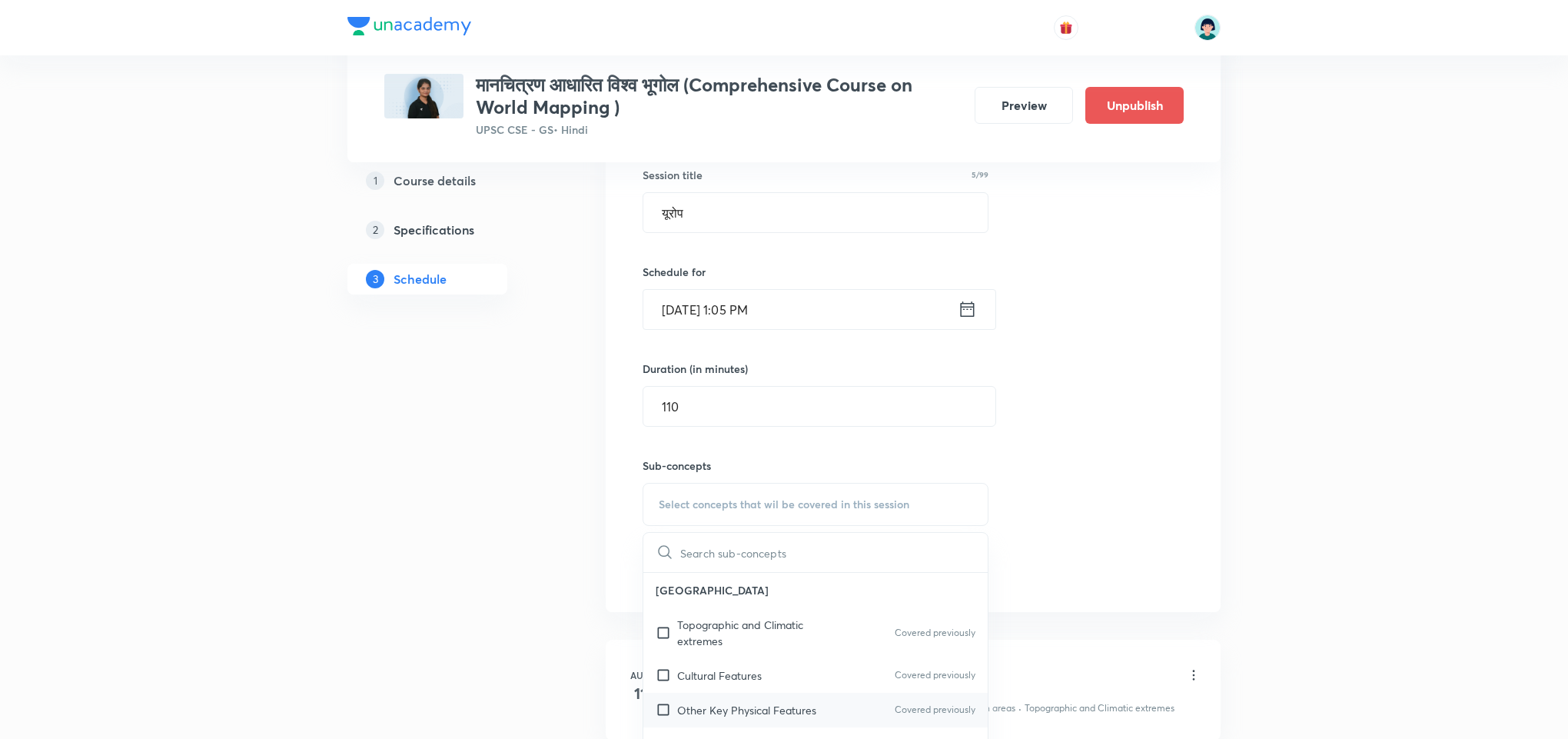
click at [747, 704] on p "Other Key Physical Features" at bounding box center [746, 710] width 139 height 16
checkbox input "true"
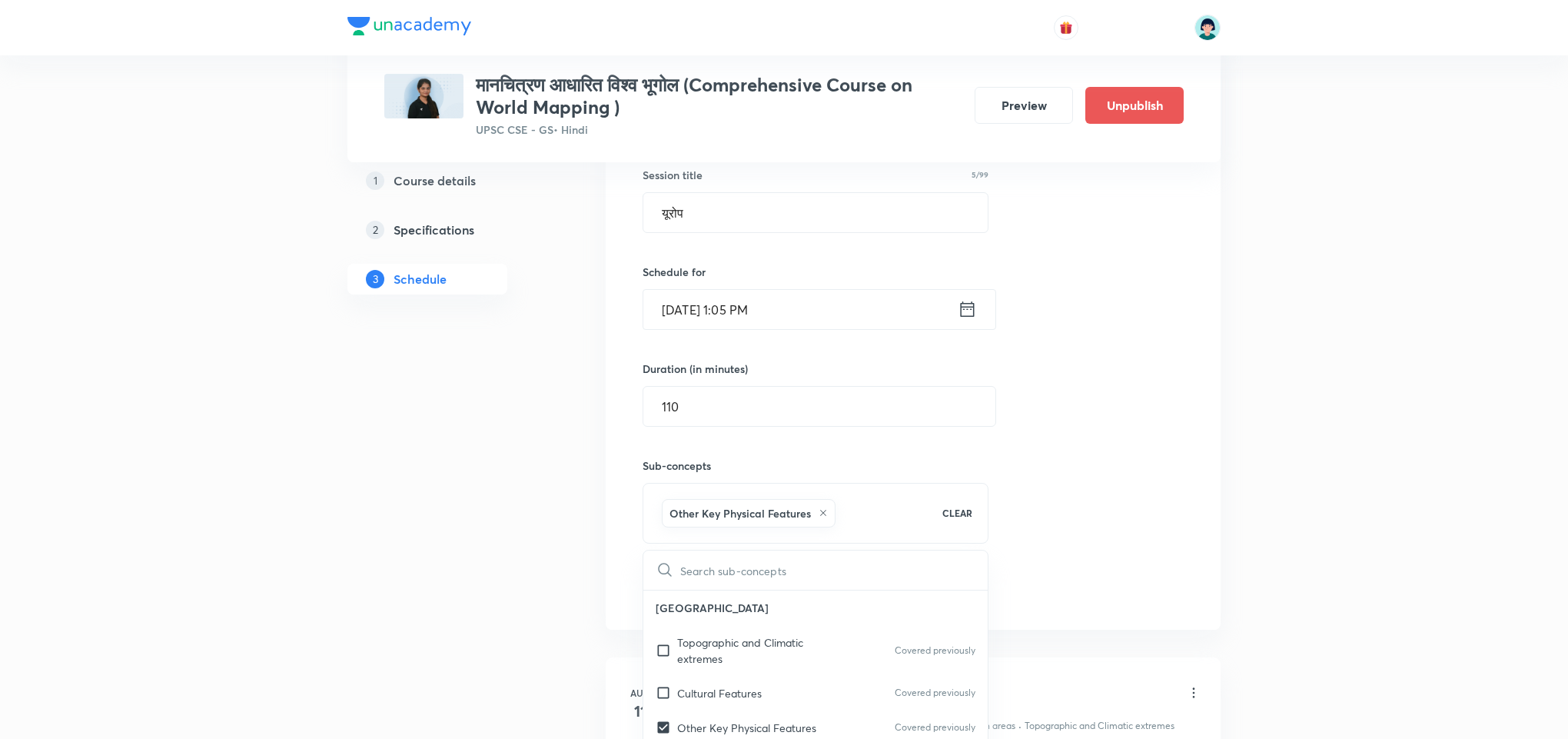
click at [1115, 430] on div "Session 24 Live class Quiz Recorded classes Session title 5/99 यूरोप ​ Schedule…" at bounding box center [913, 334] width 541 height 542
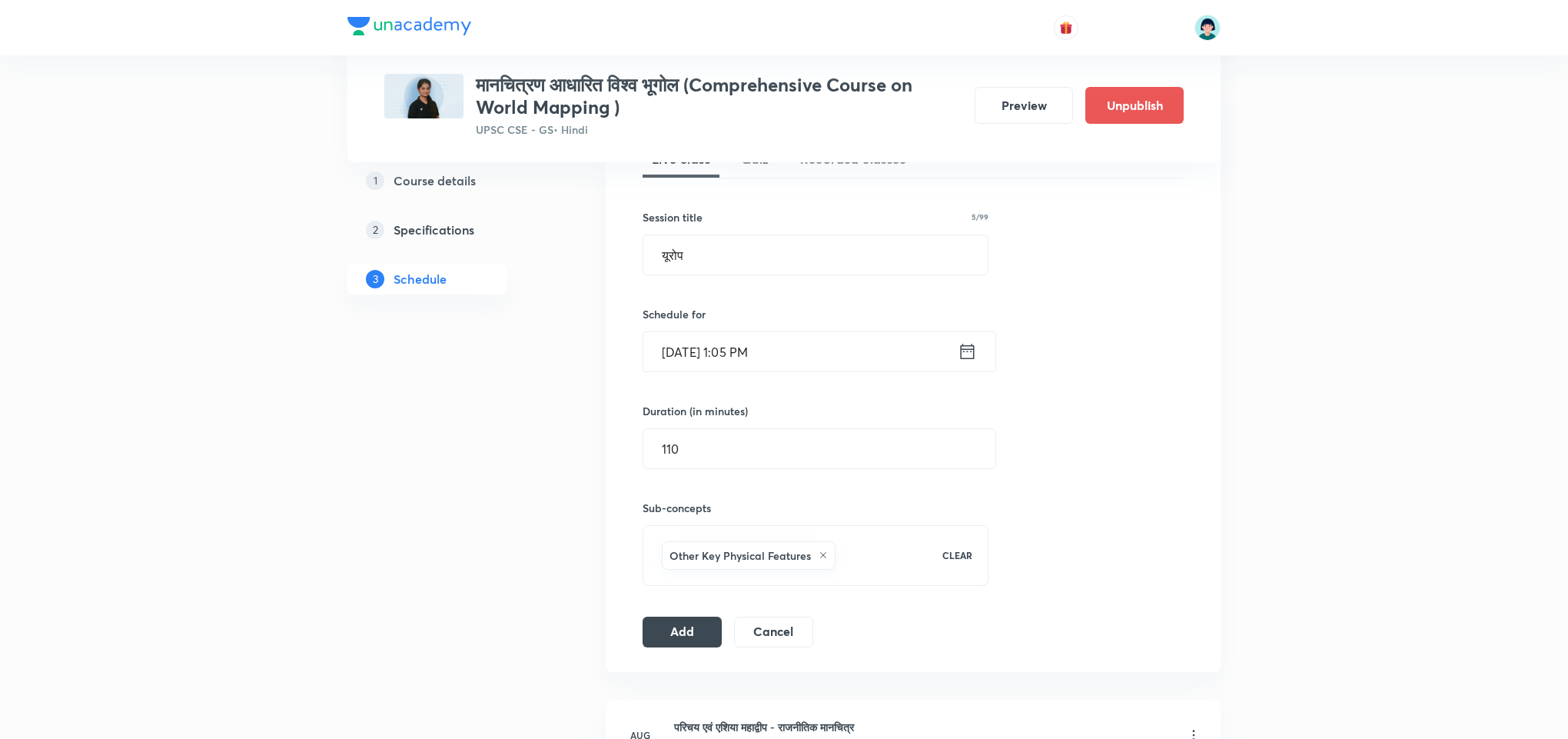
scroll to position [365, 0]
click at [667, 657] on div "Session 24 Live class Quiz Recorded classes Session title 5/99 यूरोप ​ Schedule…" at bounding box center [913, 380] width 614 height 592
click at [690, 646] on button "Add" at bounding box center [681, 634] width 79 height 31
click at [698, 370] on input "Sep 6, 2025, 1:05 PM" at bounding box center [800, 356] width 315 height 39
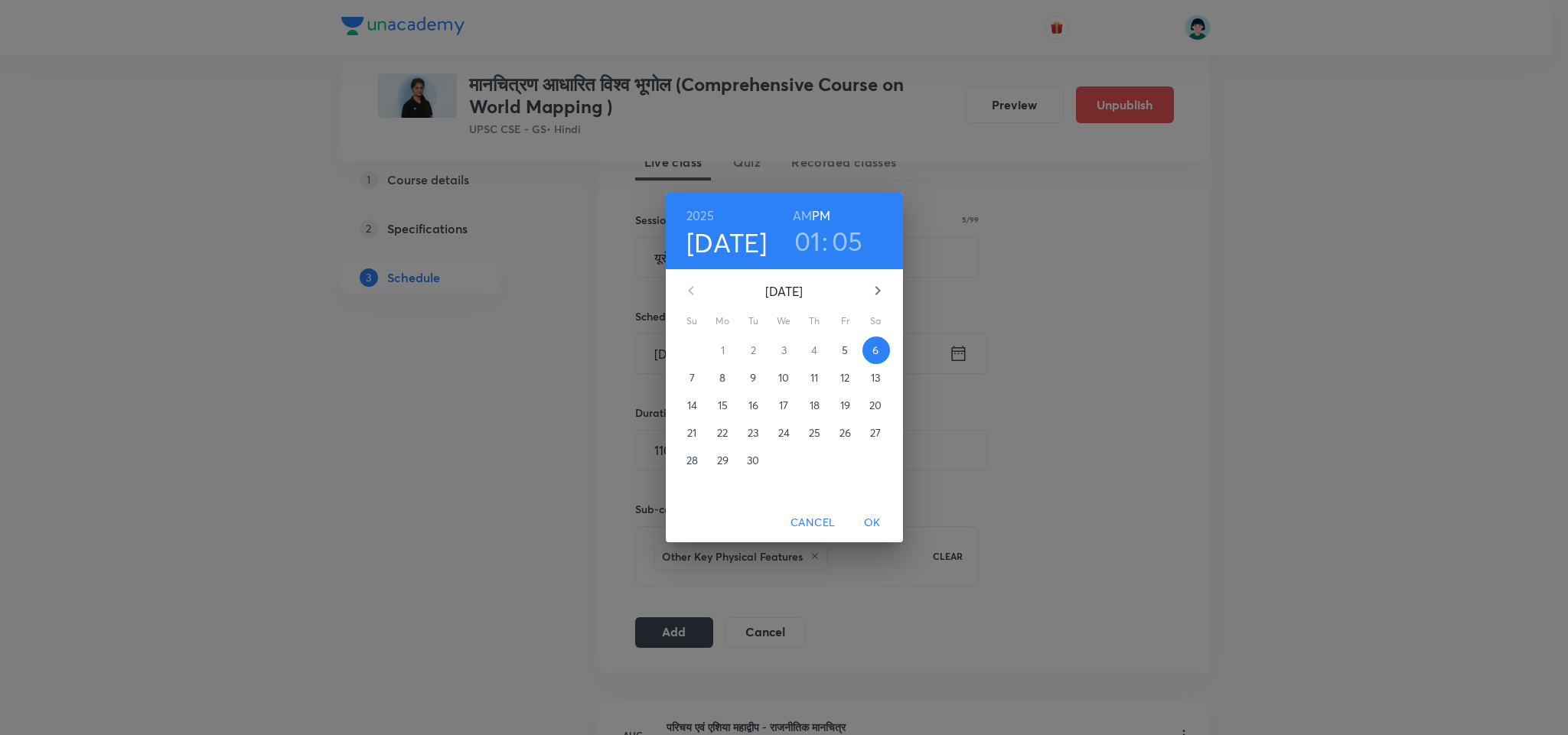
click at [689, 374] on p "7" at bounding box center [692, 377] width 5 height 15
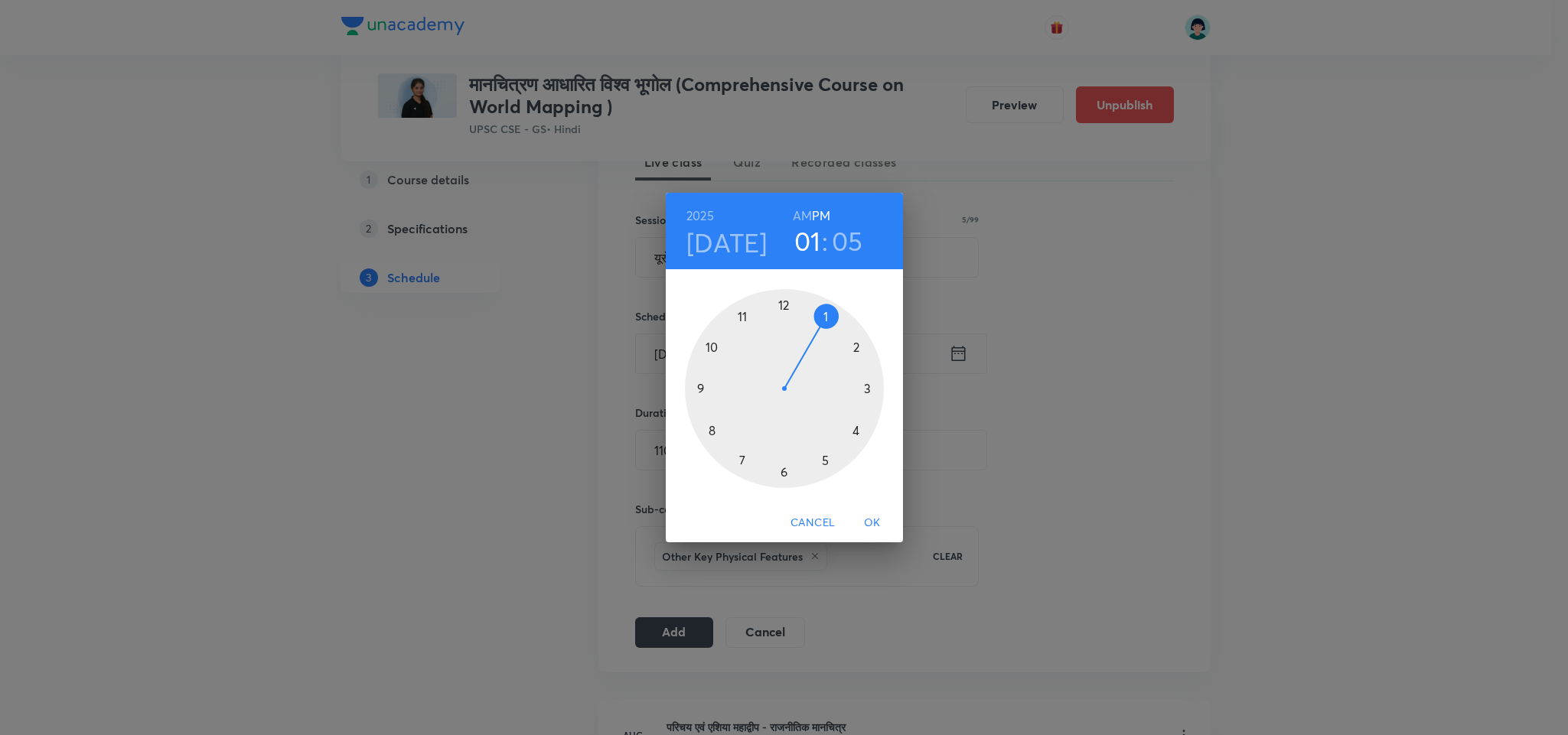
click at [875, 522] on span "OK" at bounding box center [872, 522] width 37 height 19
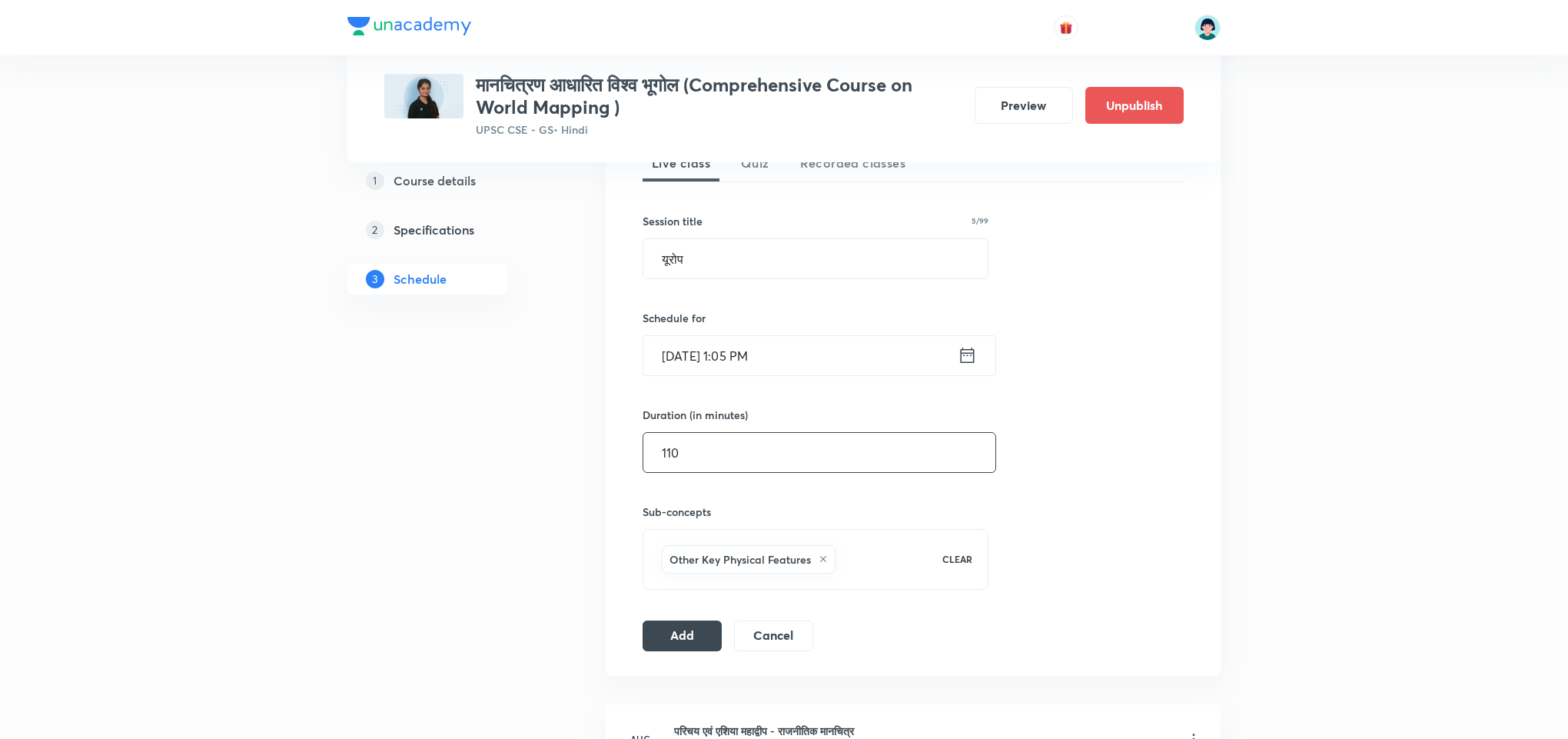
click at [689, 462] on input "110" at bounding box center [819, 452] width 352 height 39
drag, startPoint x: 689, startPoint y: 462, endPoint x: 662, endPoint y: 633, distance: 173.1
click at [662, 633] on div "Session 24 Live class Quiz Recorded classes Session title 5/99 यूरोप ​ Schedule…" at bounding box center [913, 380] width 541 height 542
type input "130"
click at [662, 633] on button "Add" at bounding box center [681, 634] width 79 height 31
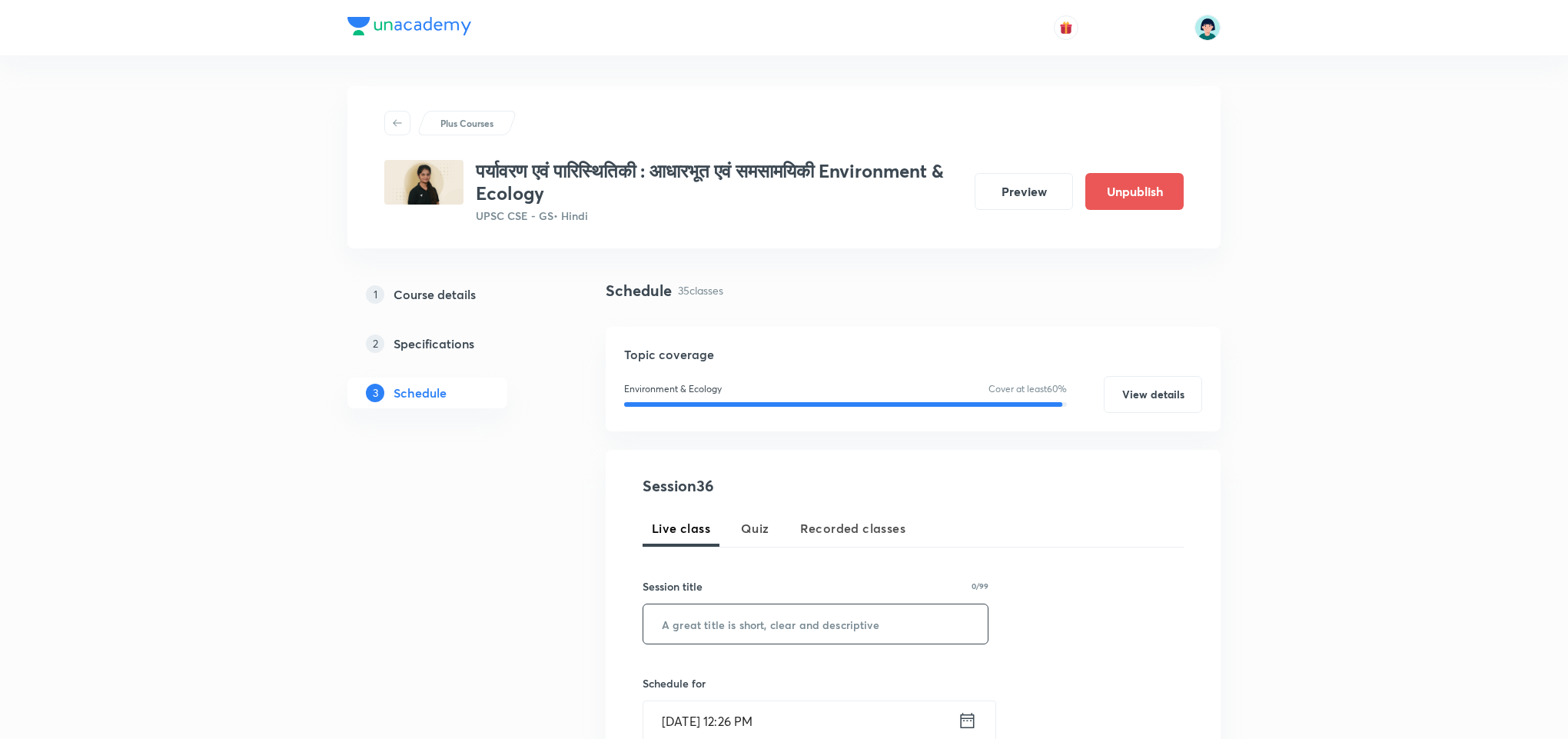
click at [699, 630] on input "text" at bounding box center [815, 624] width 345 height 39
paste input "Environment and Ecology"
type input "Environment and Ecology"
click at [675, 730] on input "[DATE] 12:26 PM" at bounding box center [800, 720] width 315 height 39
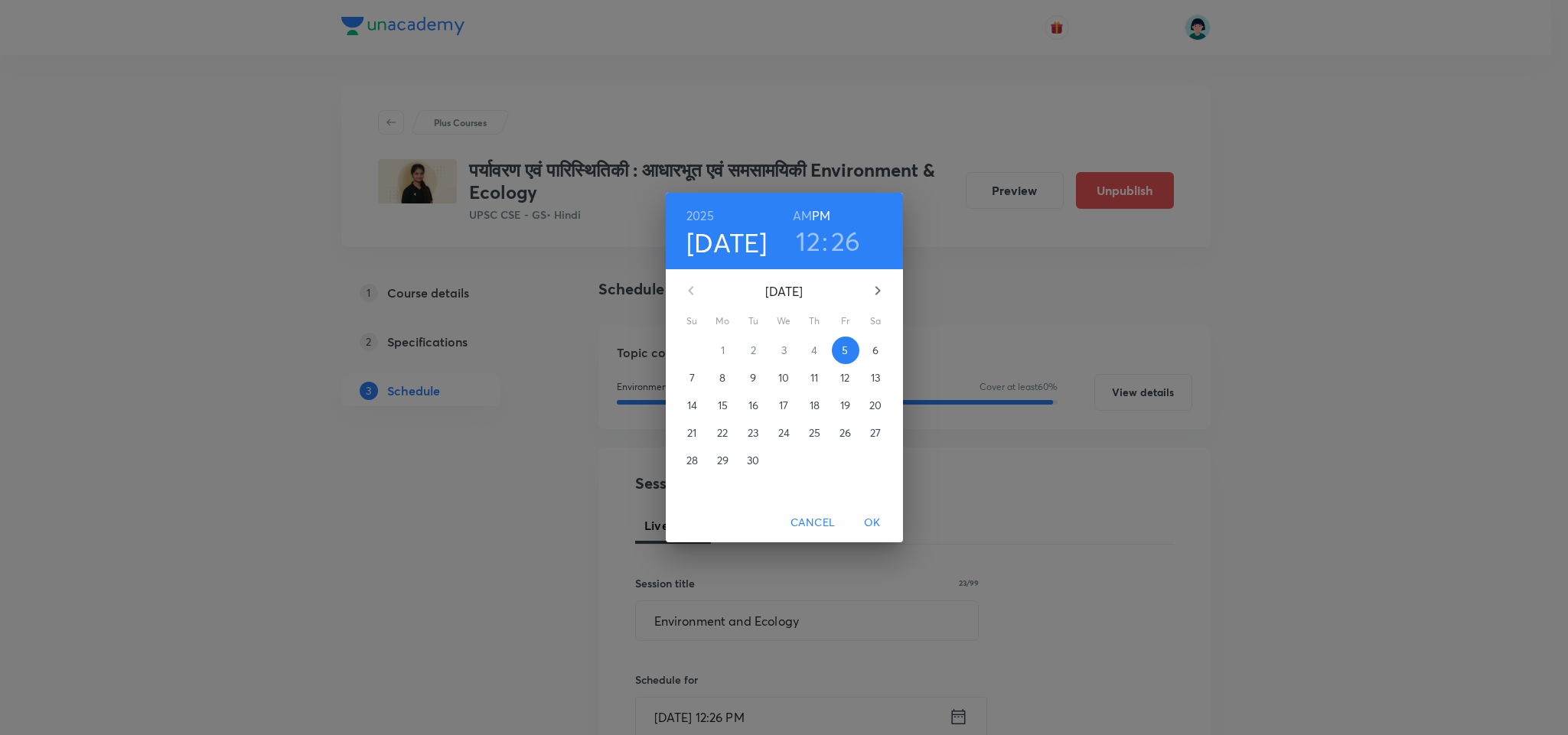
click at [874, 354] on p "6" at bounding box center [875, 351] width 6 height 15
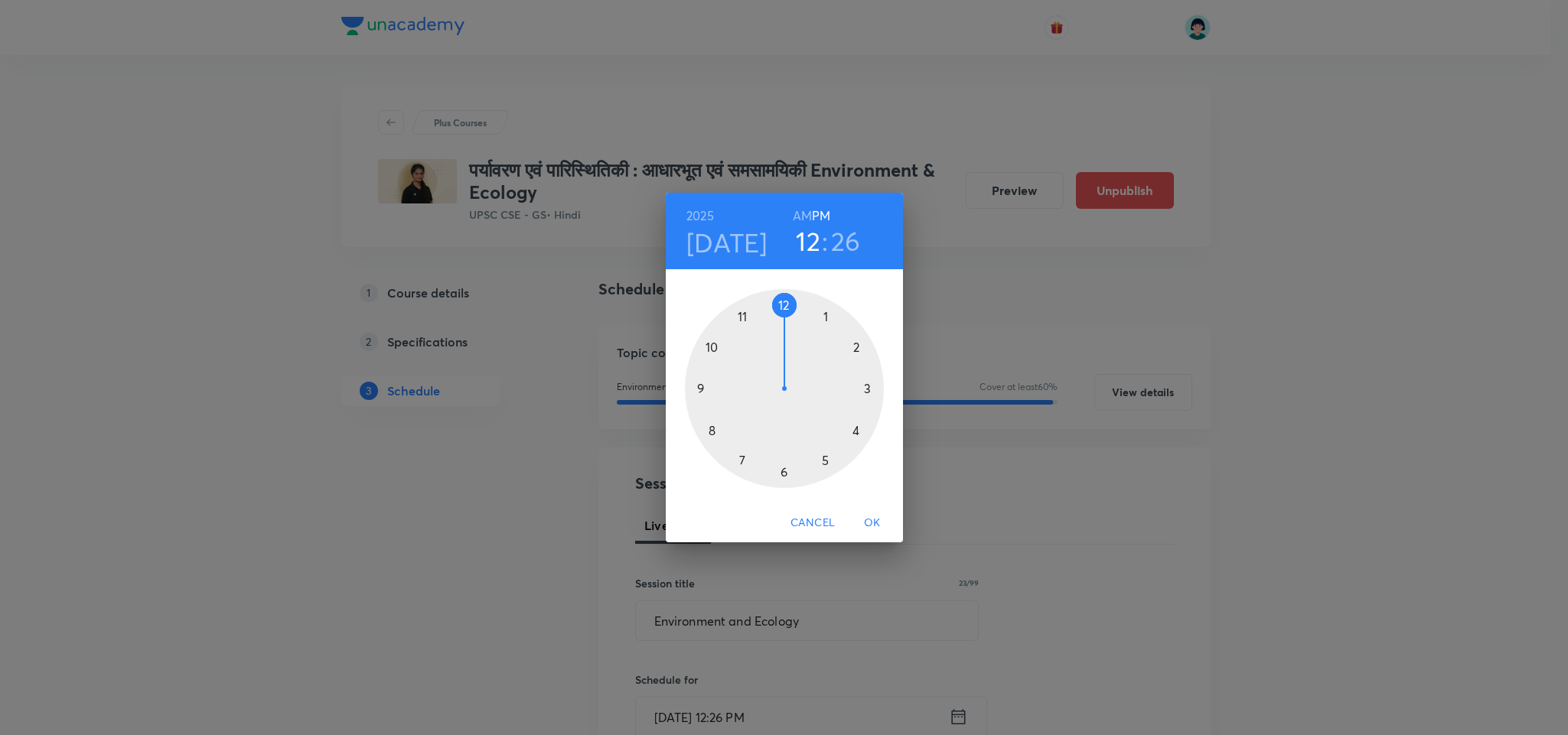
click at [705, 386] on div at bounding box center [784, 388] width 199 height 199
click at [781, 299] on div at bounding box center [784, 388] width 199 height 199
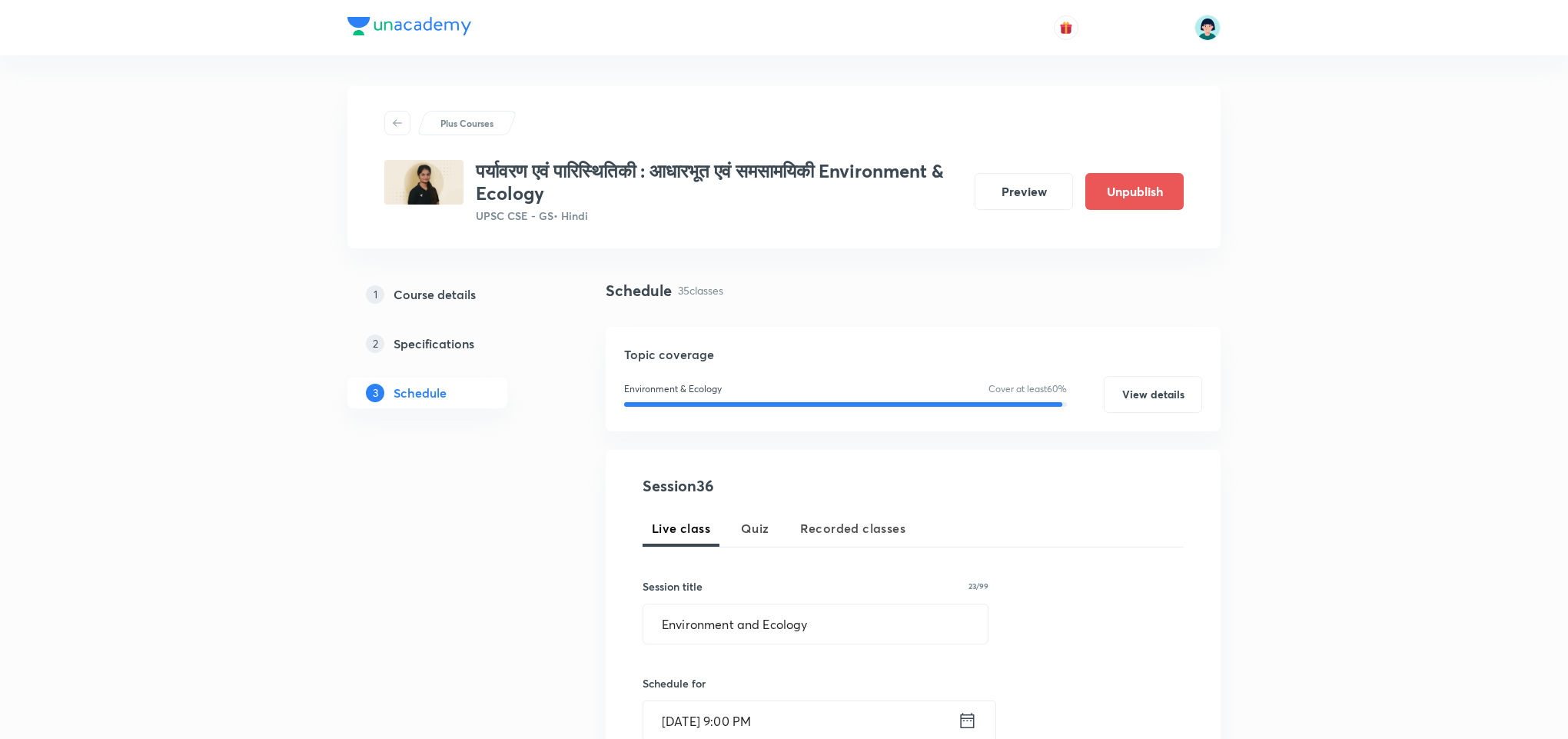
click at [1078, 571] on div "Session 36 Live class Quiz Recorded classes Session title 23/99 Environment and…" at bounding box center [913, 737] width 541 height 525
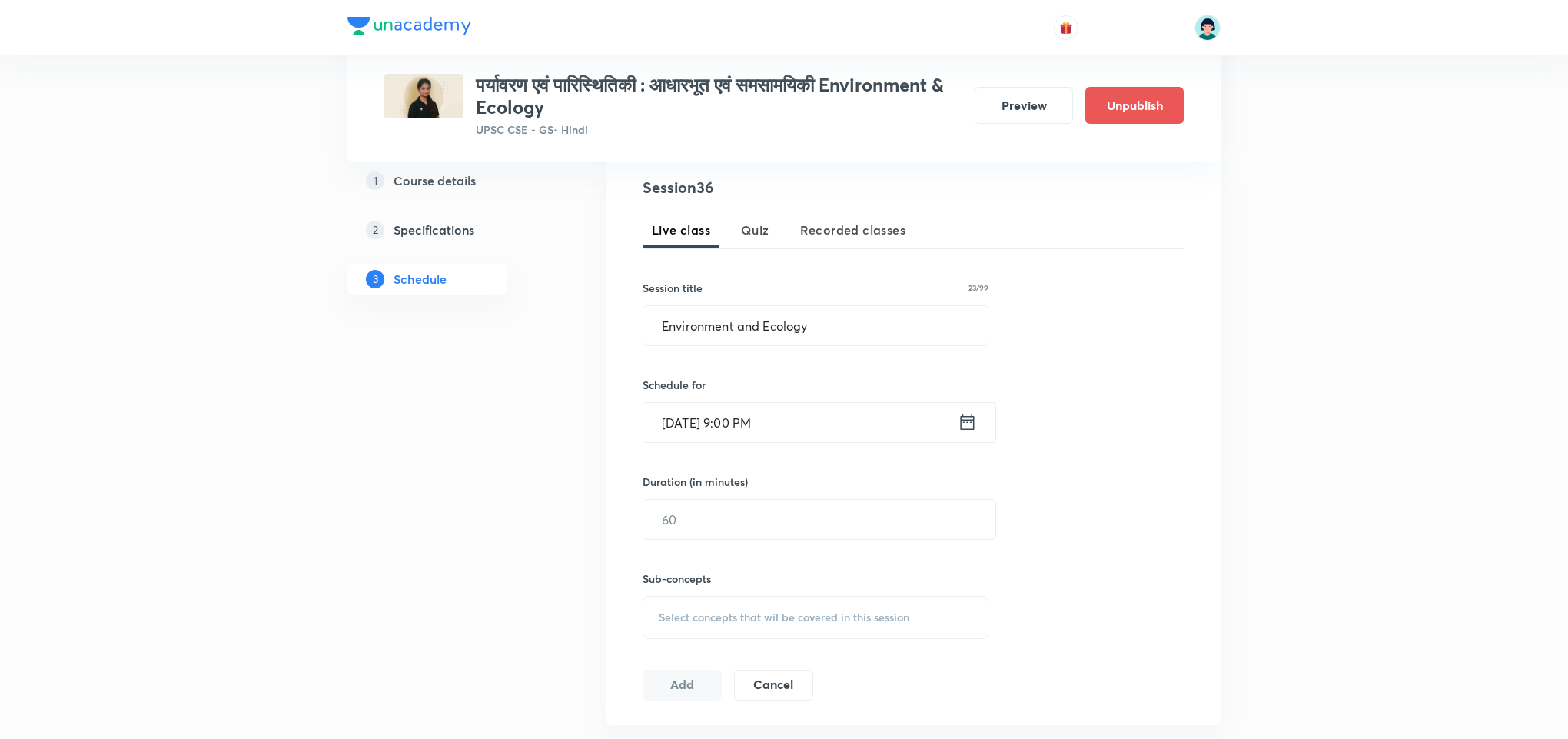
scroll to position [323, 0]
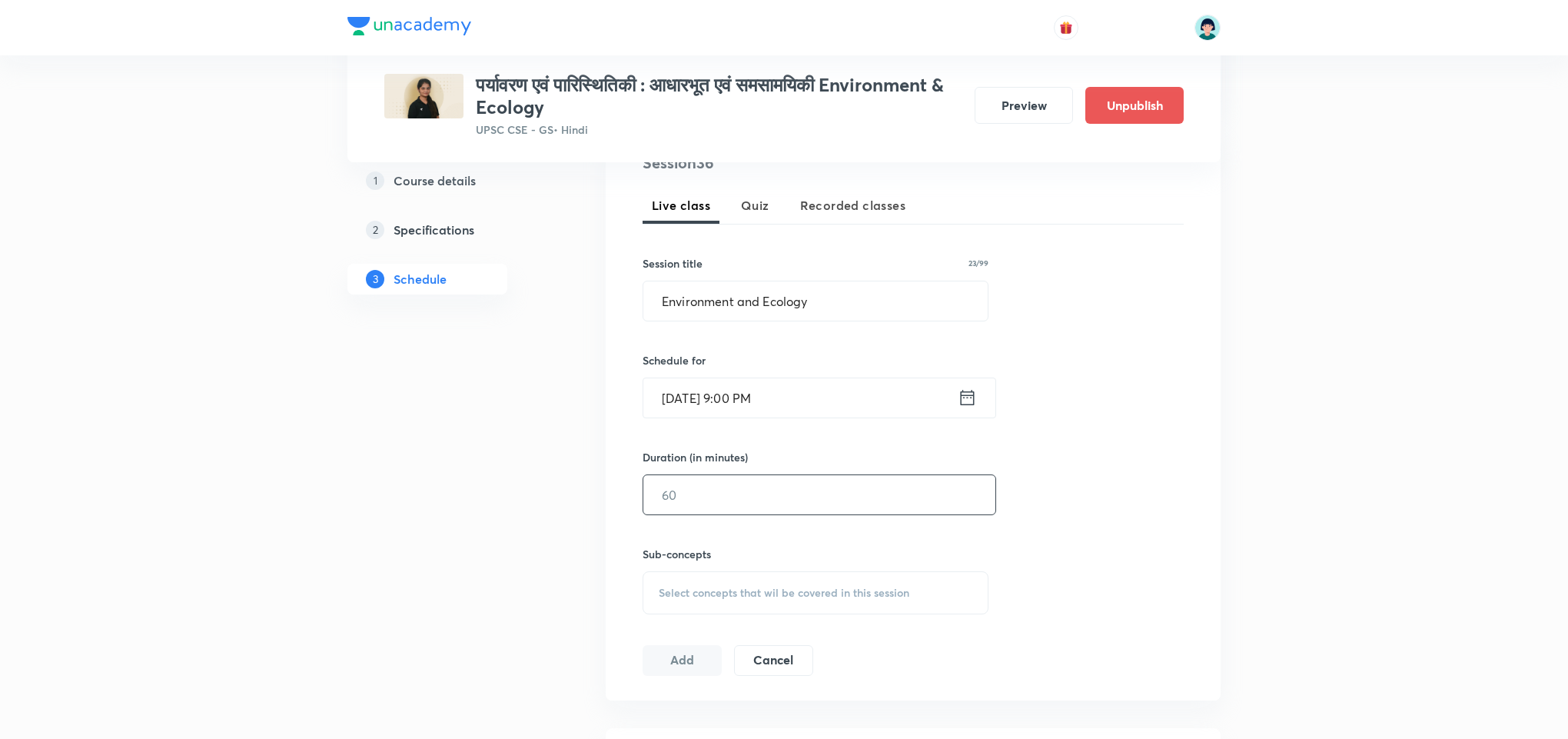
drag, startPoint x: 757, startPoint y: 471, endPoint x: 739, endPoint y: 490, distance: 26.2
click at [739, 490] on div "Duration (in minutes) ​" at bounding box center [782, 482] width 281 height 66
click at [739, 490] on input "text" at bounding box center [819, 494] width 352 height 39
type input "120"
click at [807, 582] on div "Select concepts that wil be covered in this session" at bounding box center [815, 593] width 346 height 43
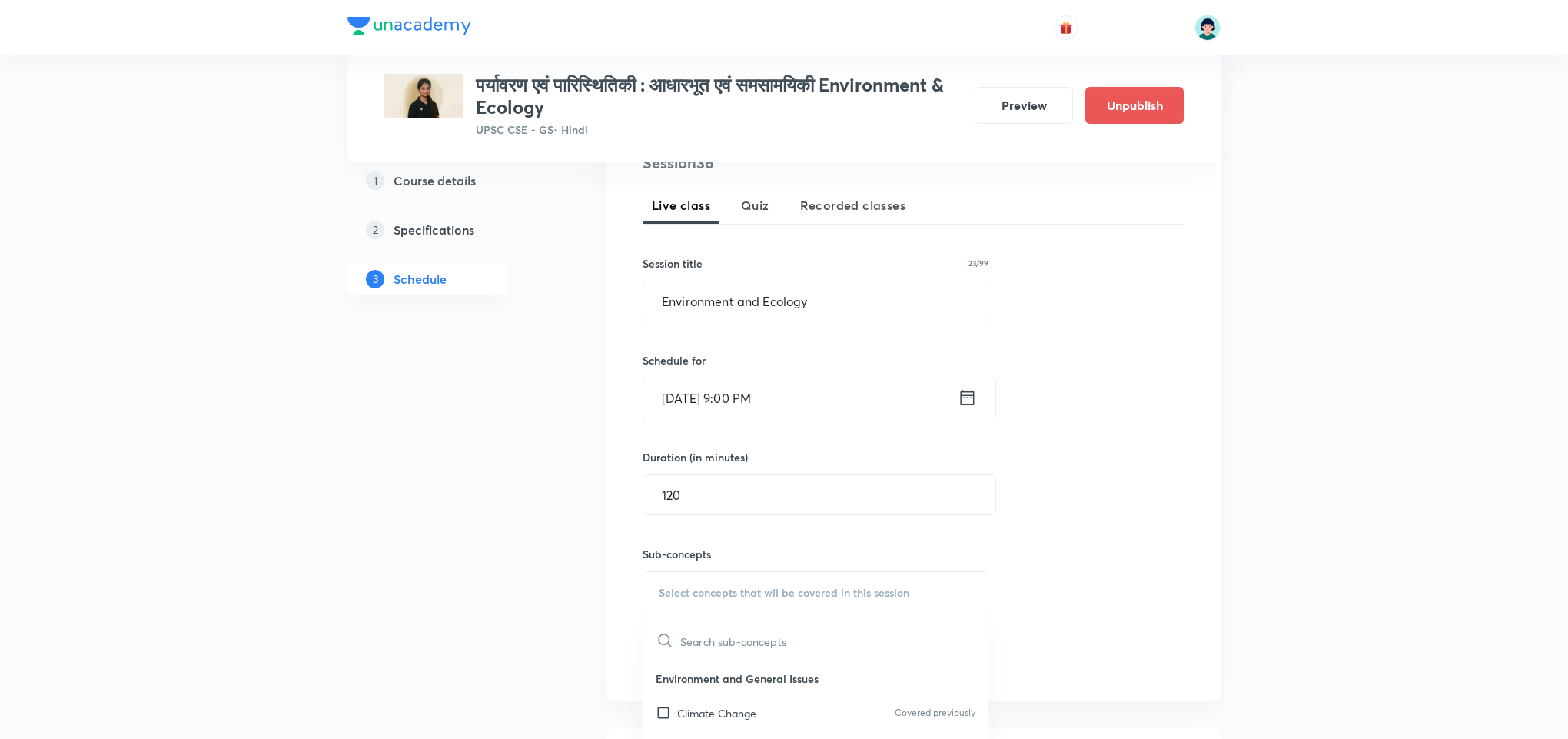
click at [738, 721] on p "Climate Change" at bounding box center [716, 713] width 79 height 16
checkbox input "true"
click at [1099, 508] on div "Session 36 Live class Quiz Recorded classes Session title 23/99 Environment and…" at bounding box center [913, 422] width 541 height 542
click at [658, 685] on button "Add" at bounding box center [681, 677] width 79 height 31
click at [1042, 418] on div "Session 36 Live class Quiz Recorded classes Session title 23/99 Environment and…" at bounding box center [913, 422] width 541 height 542
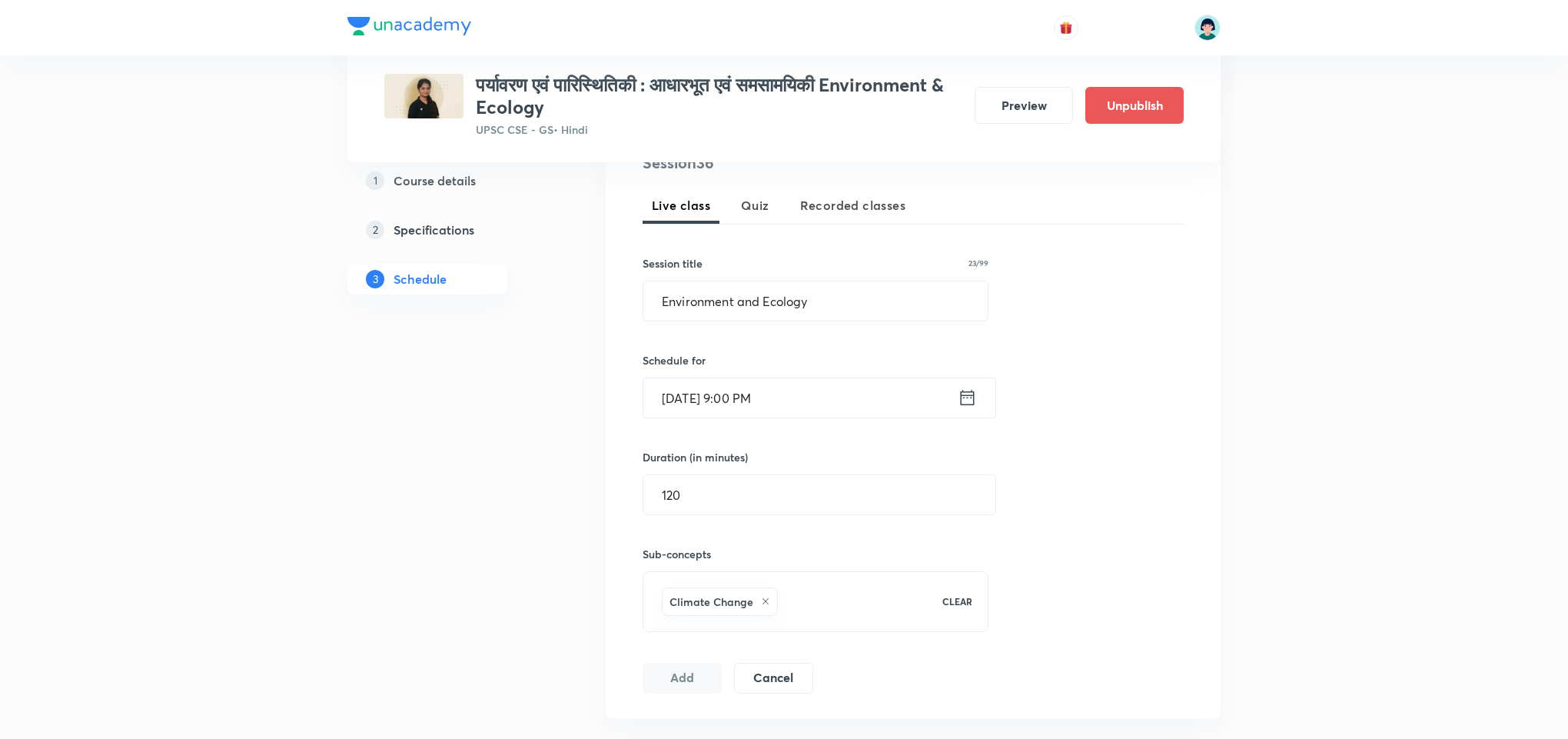
click at [1095, 372] on div "Session 36 Live class Quiz Recorded classes Session title 23/99 Environment and…" at bounding box center [913, 422] width 541 height 542
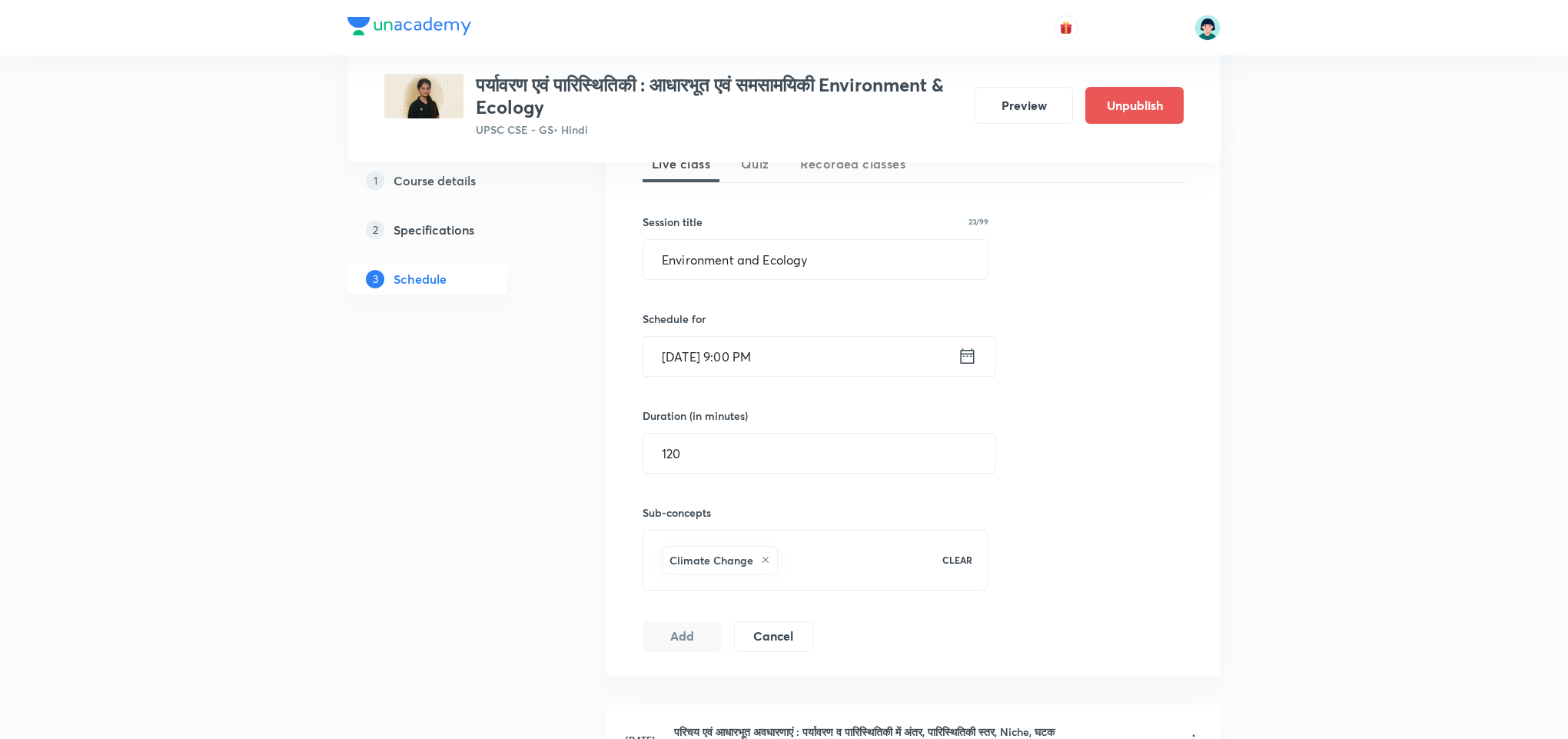
scroll to position [369, 0]
click at [668, 359] on input "[DATE] 9:00 PM" at bounding box center [800, 352] width 315 height 39
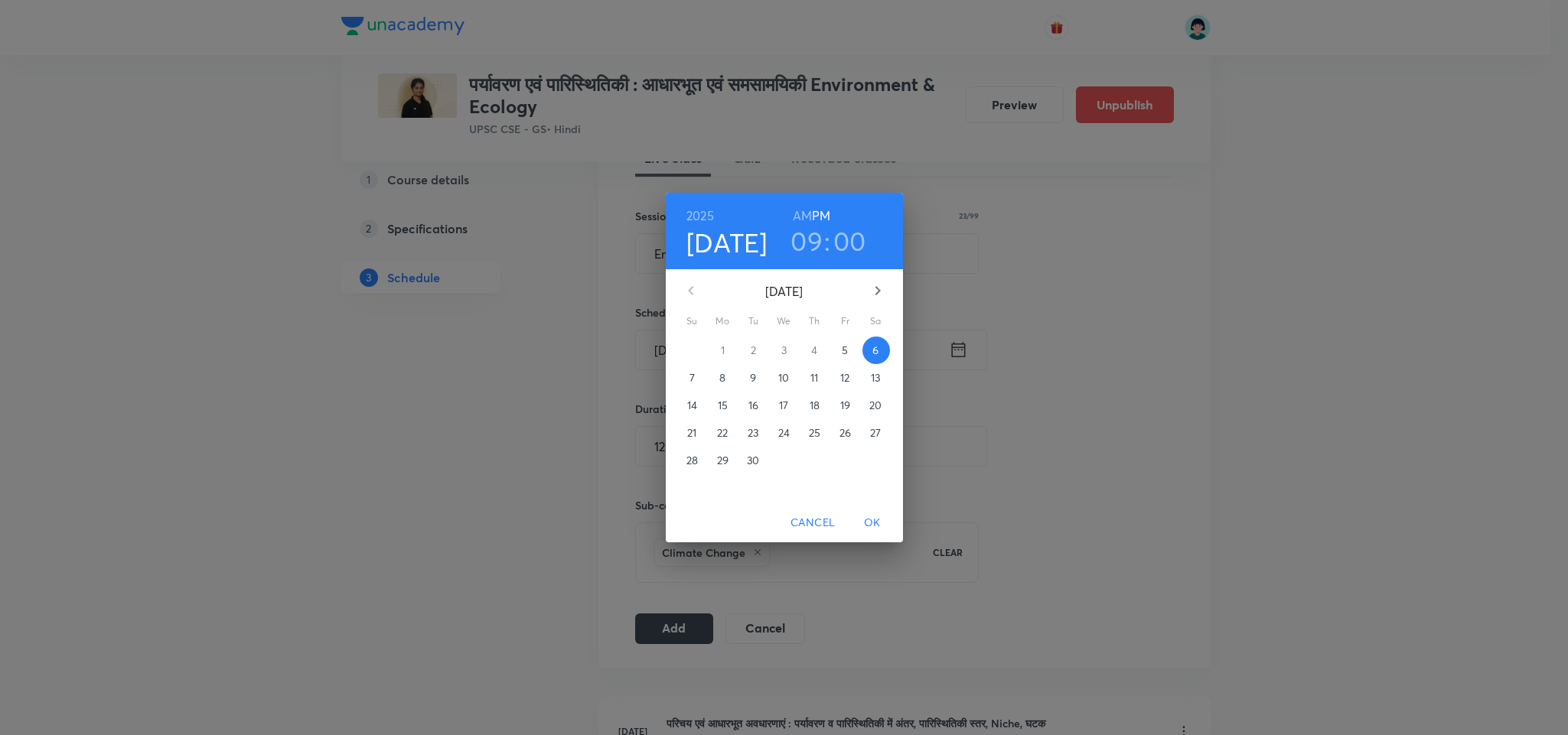
click at [719, 381] on p "8" at bounding box center [722, 377] width 6 height 15
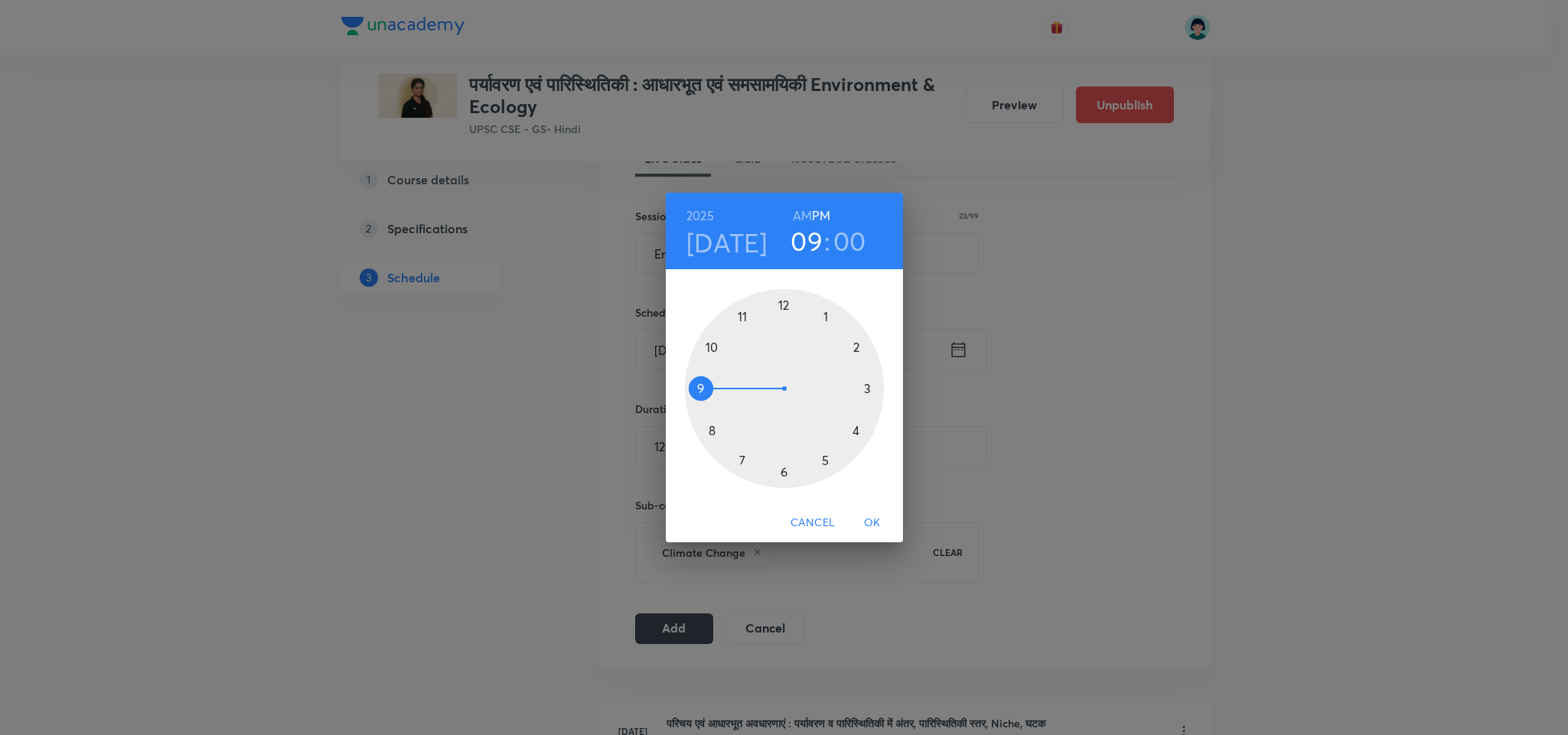
click at [865, 517] on span "OK" at bounding box center [872, 522] width 37 height 19
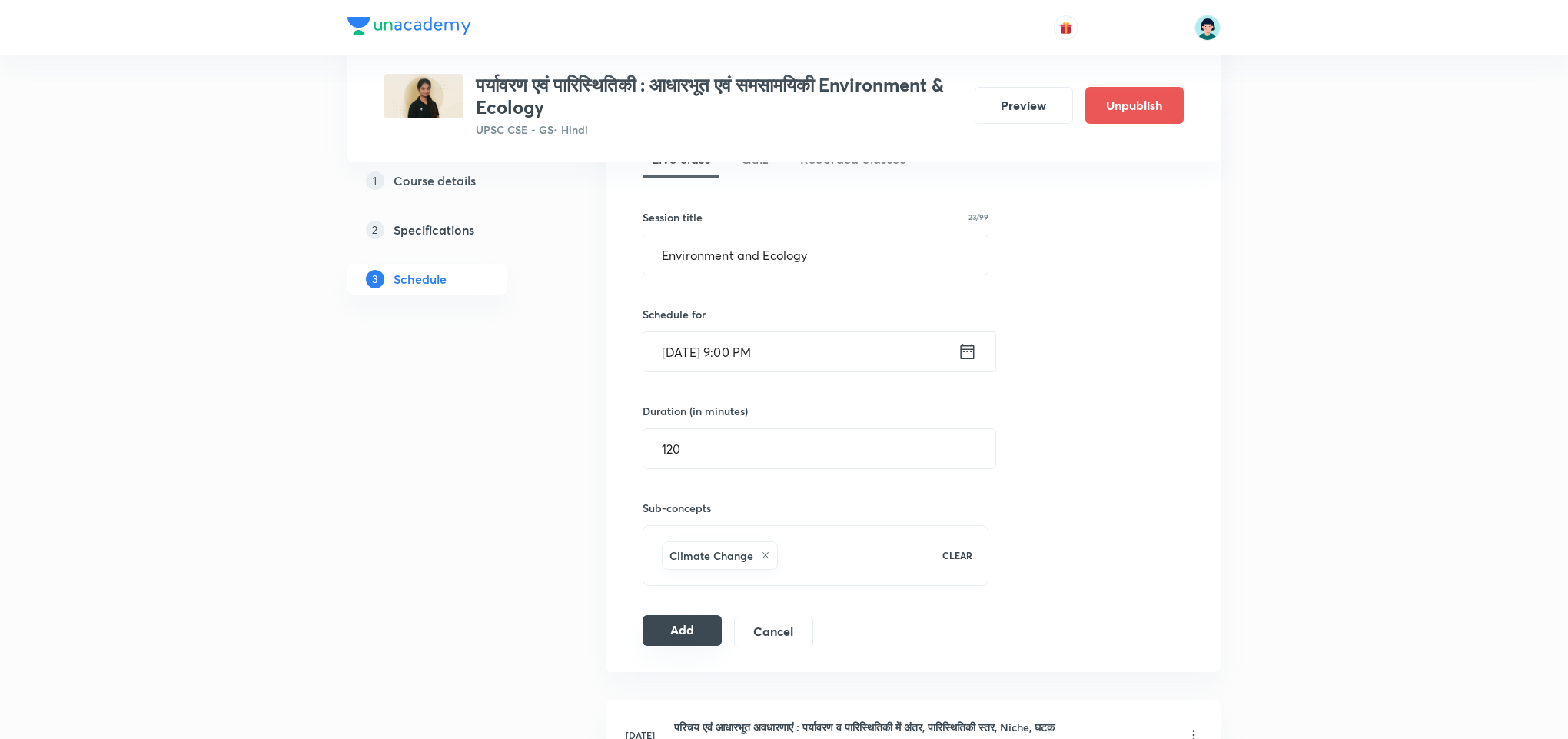
click at [682, 627] on button "Add" at bounding box center [681, 630] width 79 height 31
click at [683, 372] on div "[DATE] 9:00 PM ​" at bounding box center [819, 352] width 354 height 41
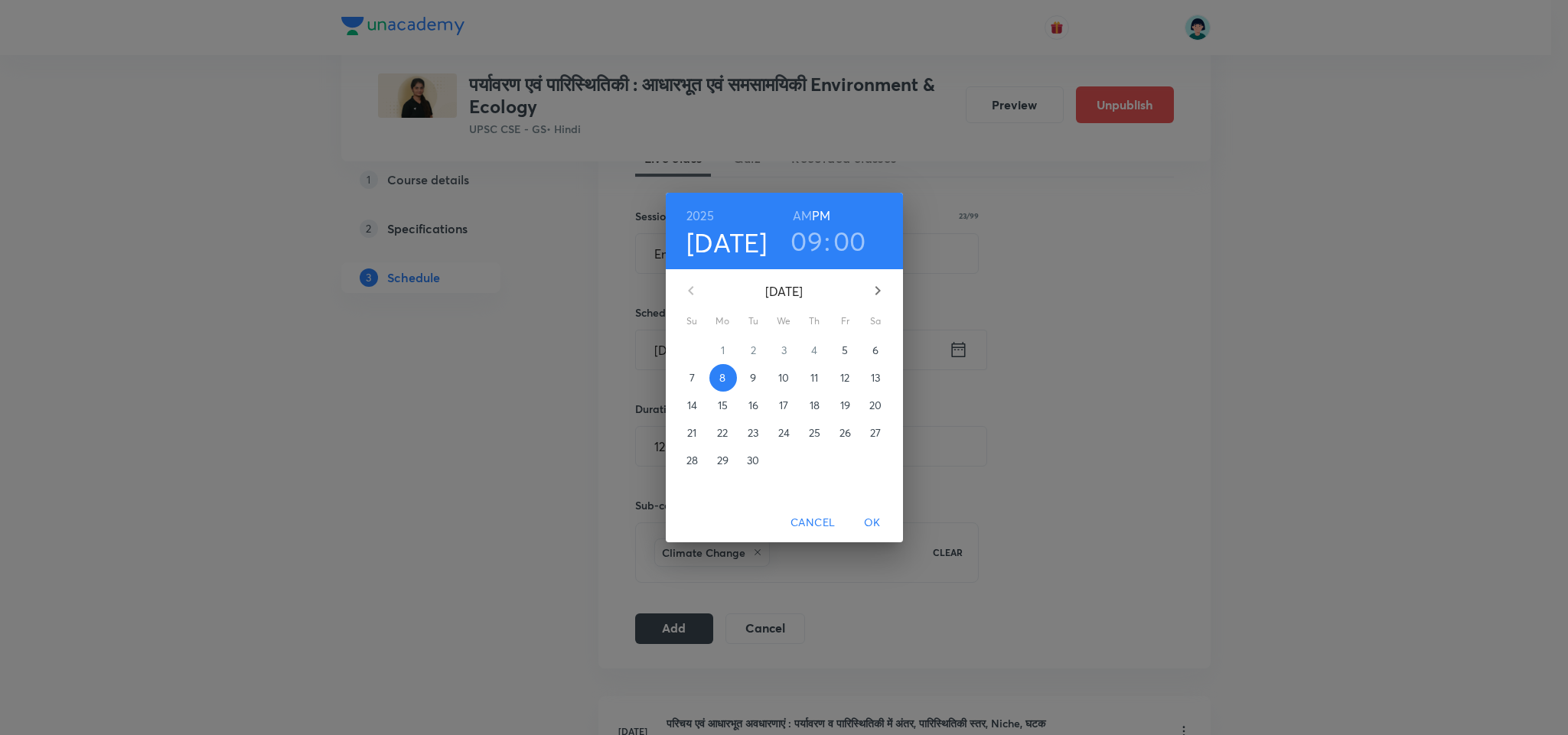
click at [779, 383] on p "10" at bounding box center [784, 377] width 11 height 15
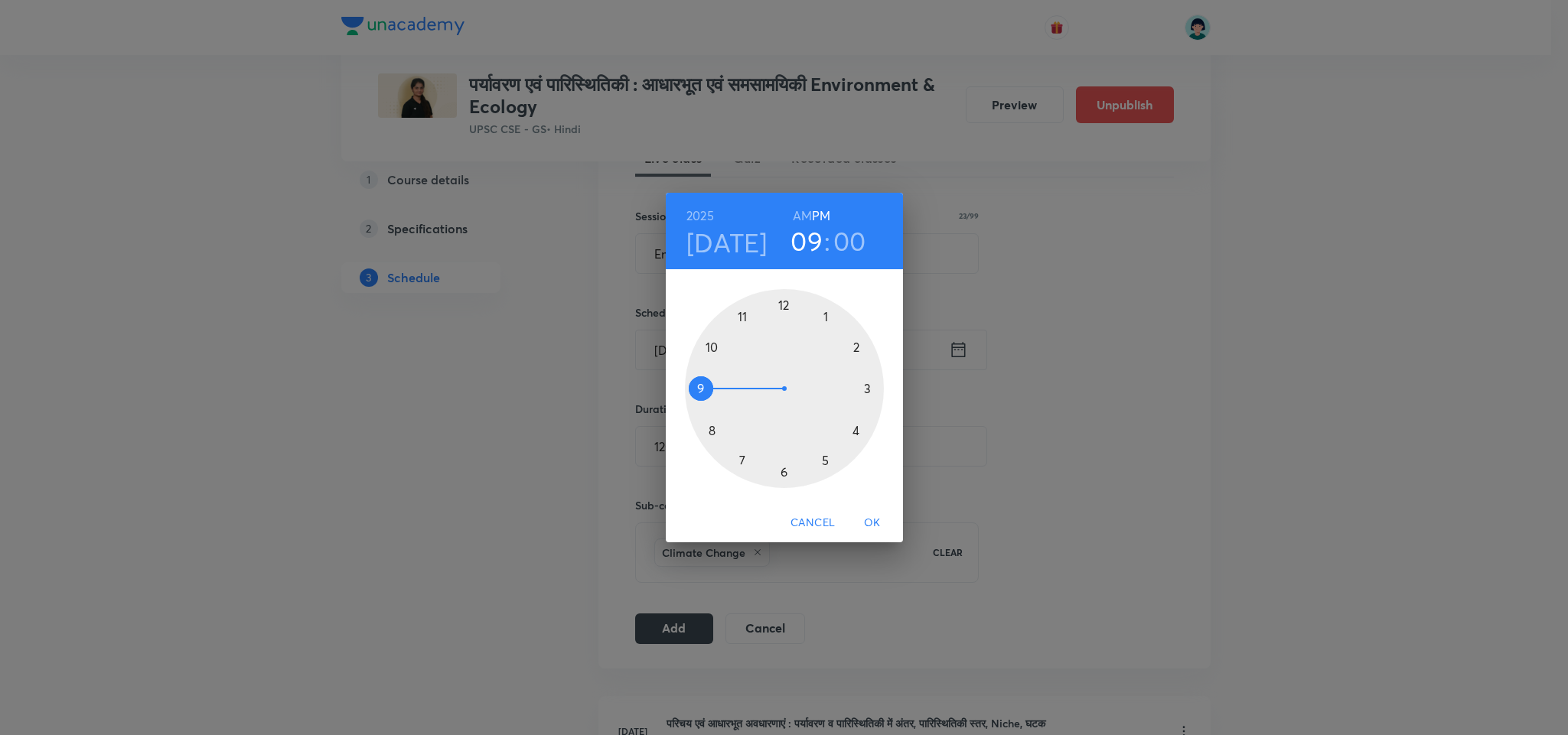
click at [875, 519] on span "OK" at bounding box center [872, 522] width 37 height 19
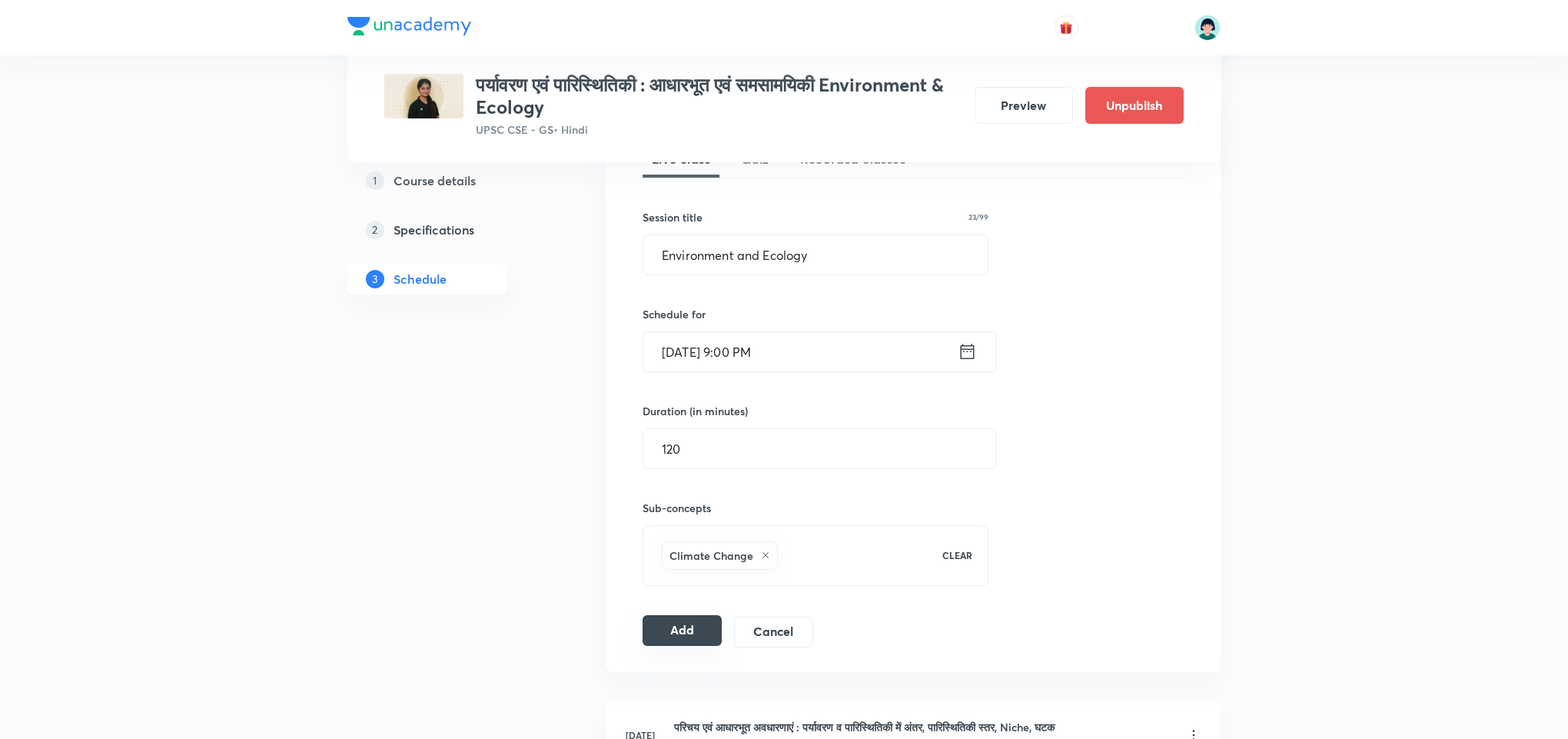
click at [703, 629] on button "Add" at bounding box center [681, 630] width 79 height 31
click at [687, 371] on input "[DATE] 9:00 PM" at bounding box center [800, 352] width 315 height 39
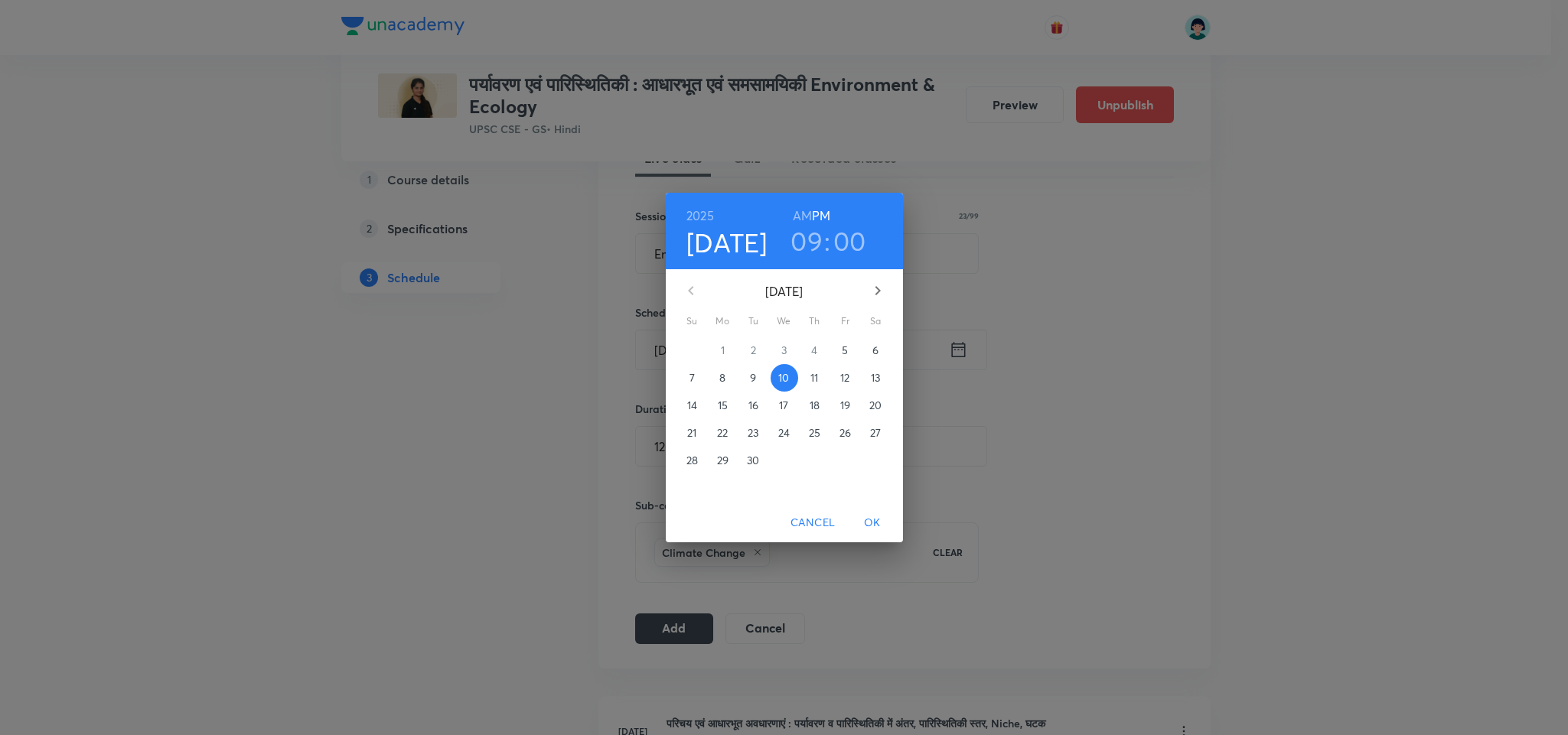
click at [804, 370] on span "11" at bounding box center [815, 377] width 28 height 15
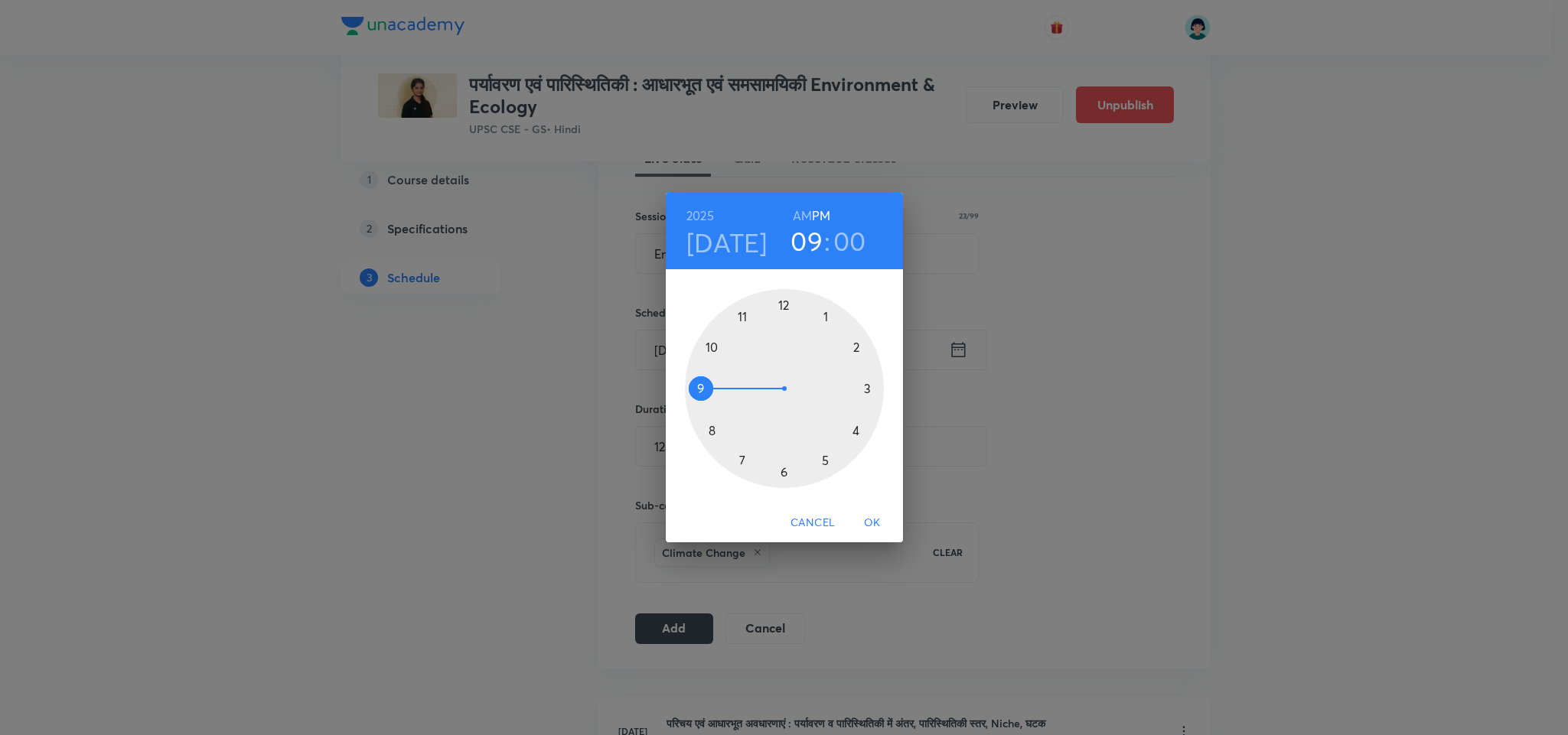
click at [880, 524] on span "OK" at bounding box center [872, 522] width 37 height 19
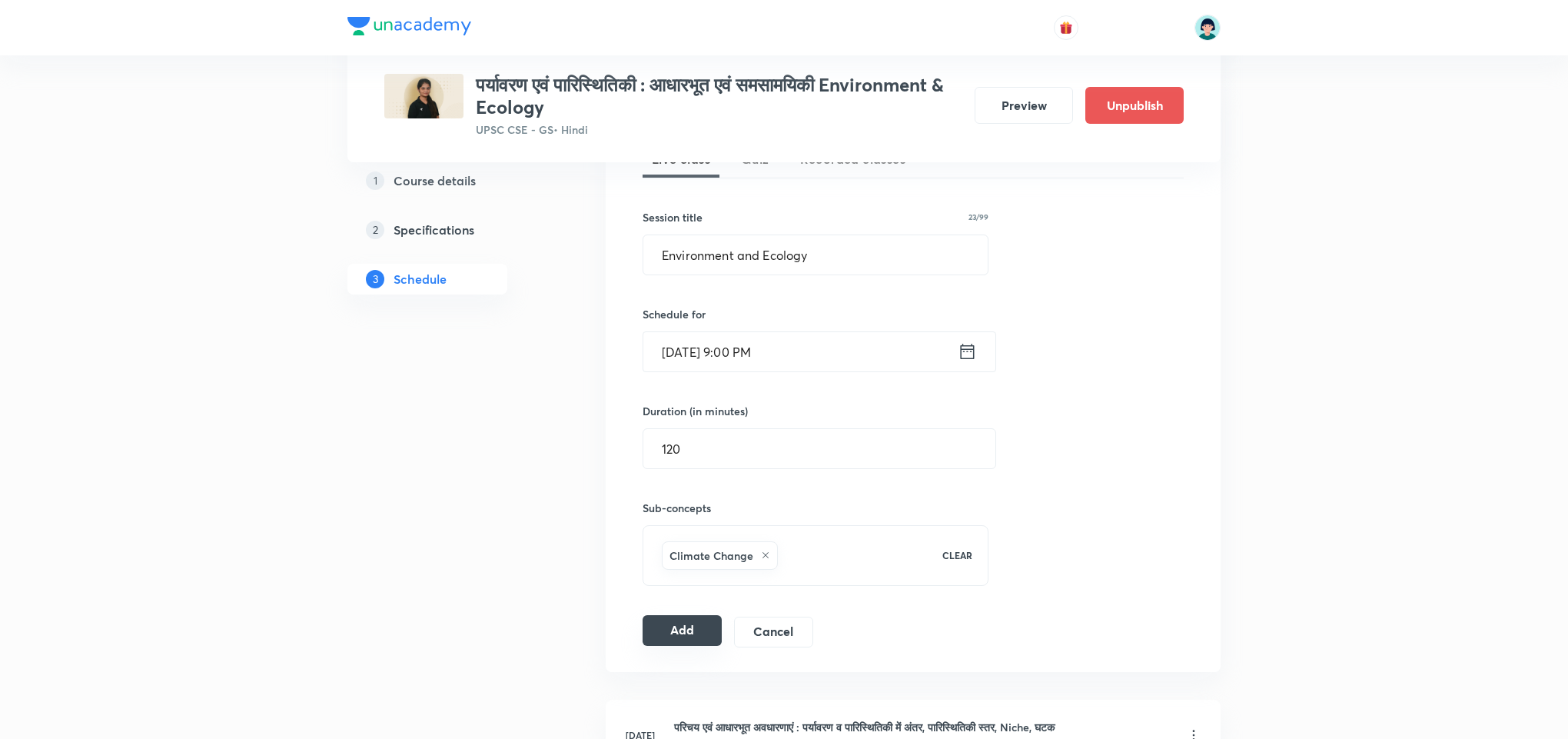
click at [658, 626] on button "Add" at bounding box center [681, 630] width 79 height 31
